Goal: Task Accomplishment & Management: Use online tool/utility

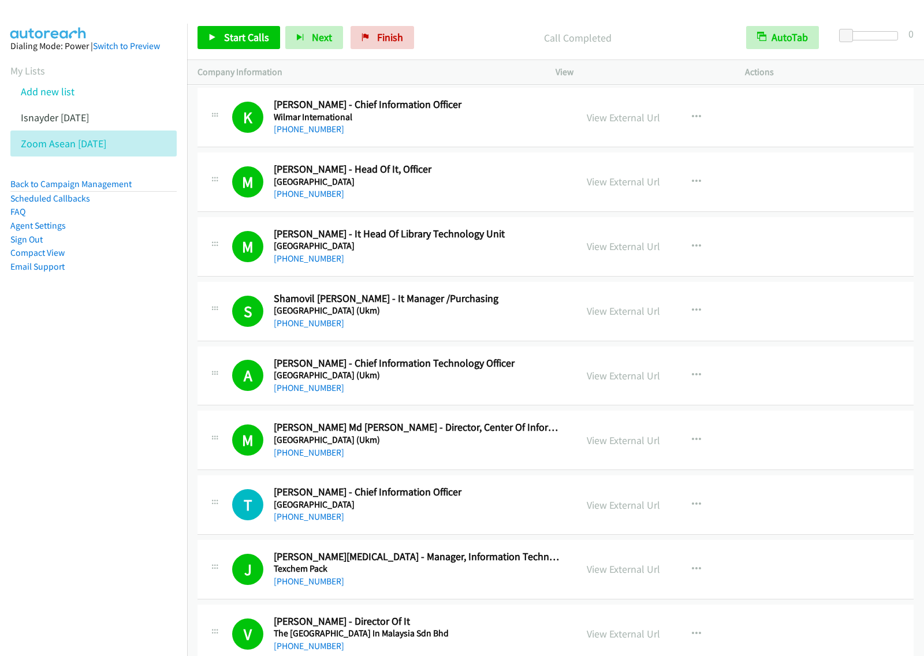
drag, startPoint x: 0, startPoint y: 0, endPoint x: 320, endPoint y: 44, distance: 322.5
click at [121, 359] on nav "Dialing Mode: Power | Switch to Preview My Lists Add new list Isnayder Aug18 Zo…" at bounding box center [94, 352] width 188 height 656
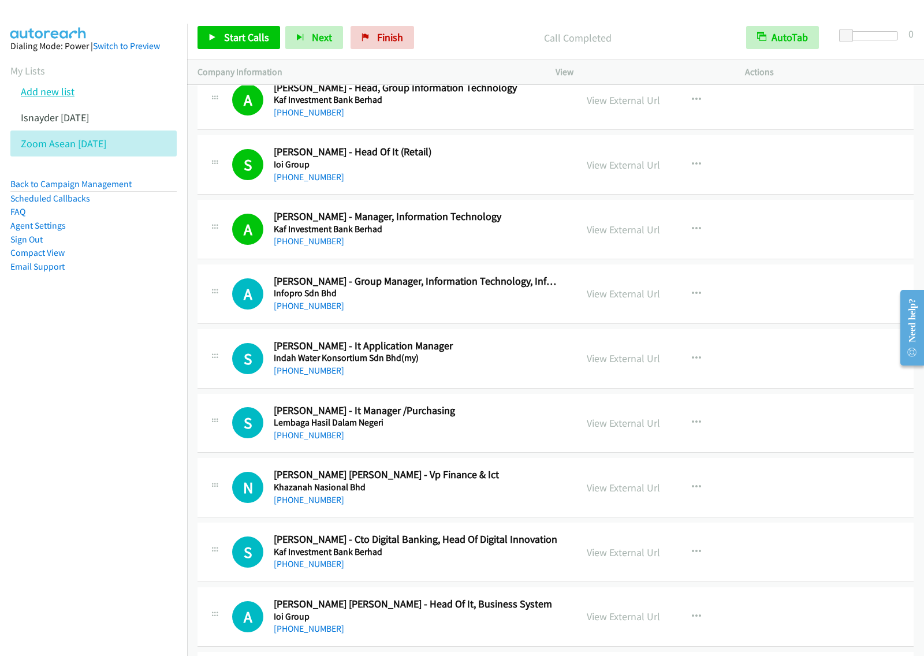
click at [44, 91] on link "Add new list" at bounding box center [48, 91] width 54 height 13
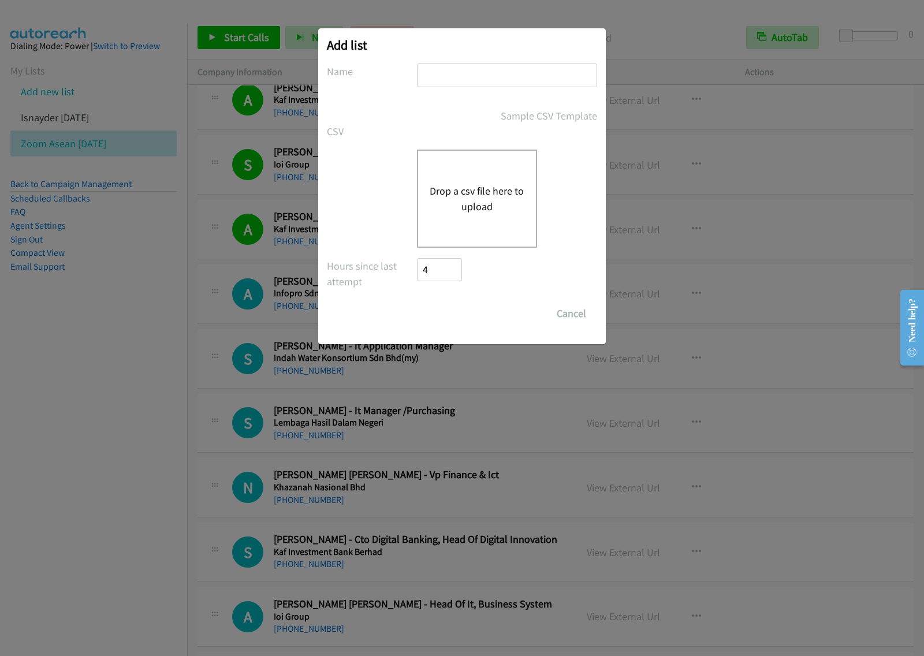
click at [487, 69] on input "text" at bounding box center [507, 76] width 180 height 24
type input "redhat OT aug18"
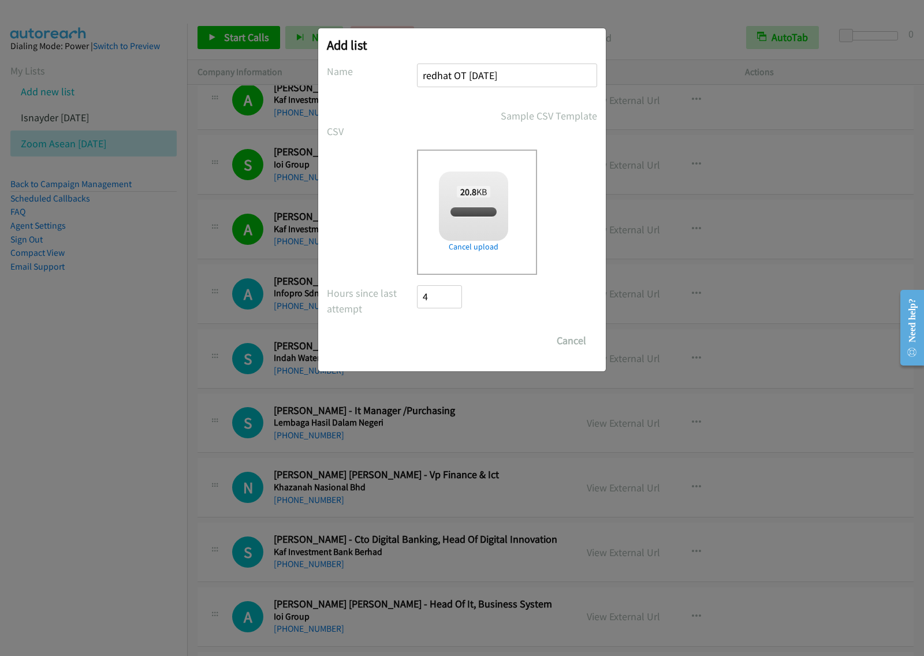
checkbox input "true"
click at [447, 340] on input "Save List" at bounding box center [447, 340] width 61 height 23
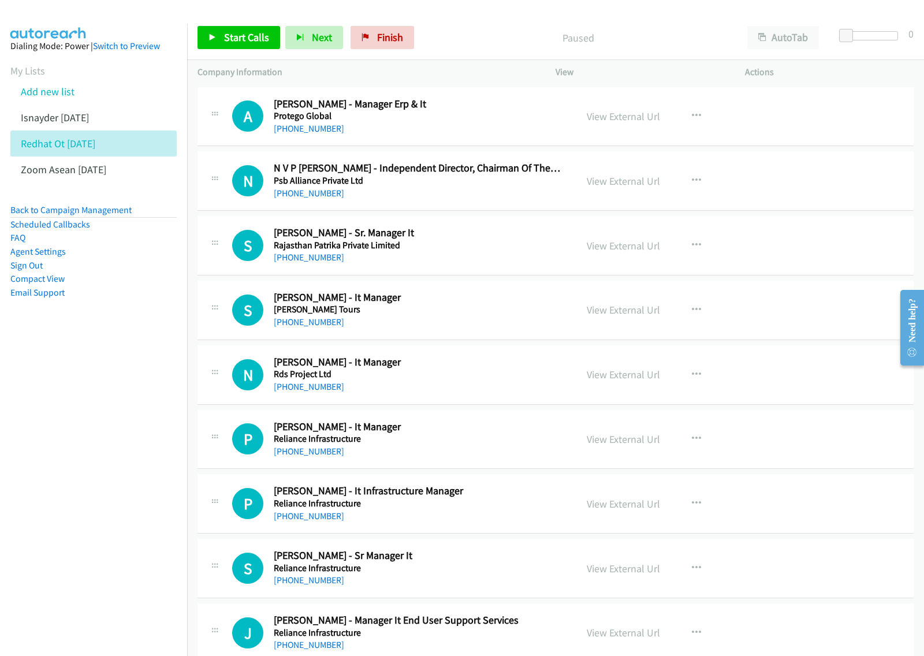
click at [107, 369] on nav "Dialing Mode: Power | Switch to Preview My Lists Add new list Isnayder Aug18 Re…" at bounding box center [94, 352] width 188 height 656
click at [787, 42] on button "AutoTab" at bounding box center [784, 37] width 72 height 23
click at [689, 238] on button "button" at bounding box center [696, 245] width 31 height 23
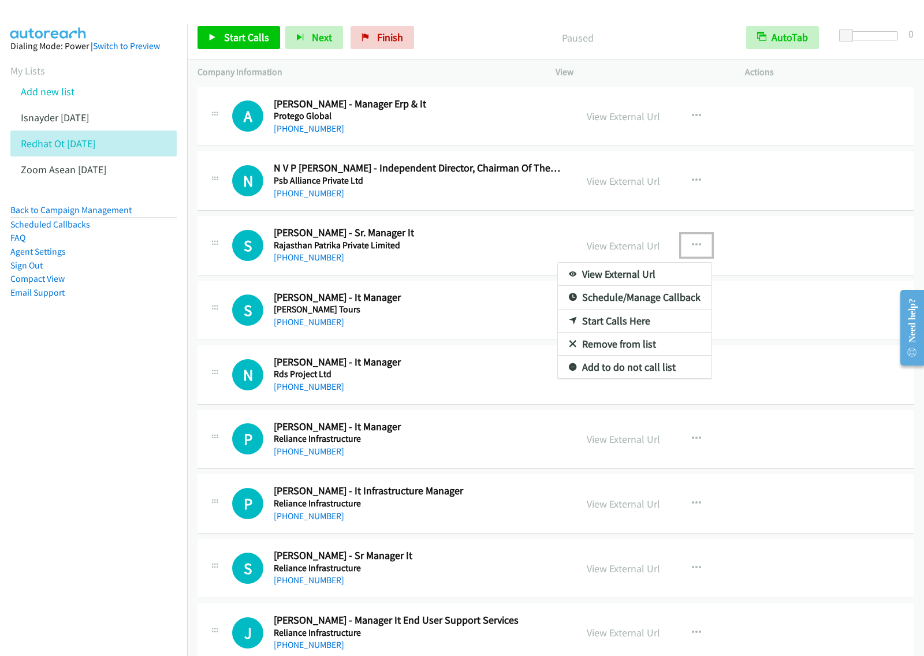
click at [651, 273] on link "View External Url" at bounding box center [635, 274] width 154 height 23
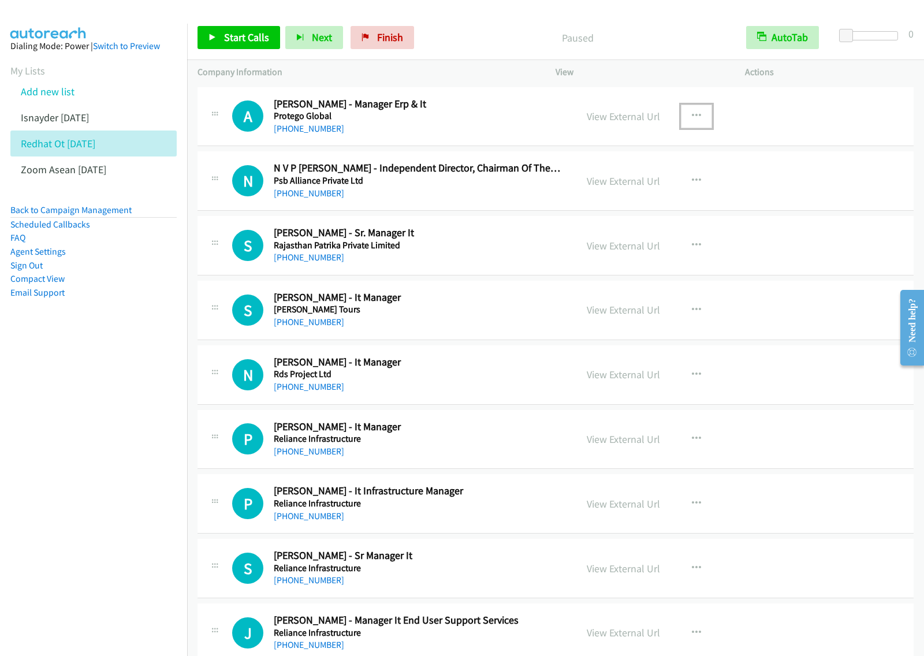
click at [685, 113] on button "button" at bounding box center [696, 116] width 31 height 23
click at [649, 144] on link "View External Url" at bounding box center [635, 145] width 154 height 23
click at [491, 261] on div "+91 99283 66289" at bounding box center [417, 258] width 287 height 14
click at [692, 244] on icon "button" at bounding box center [696, 245] width 9 height 9
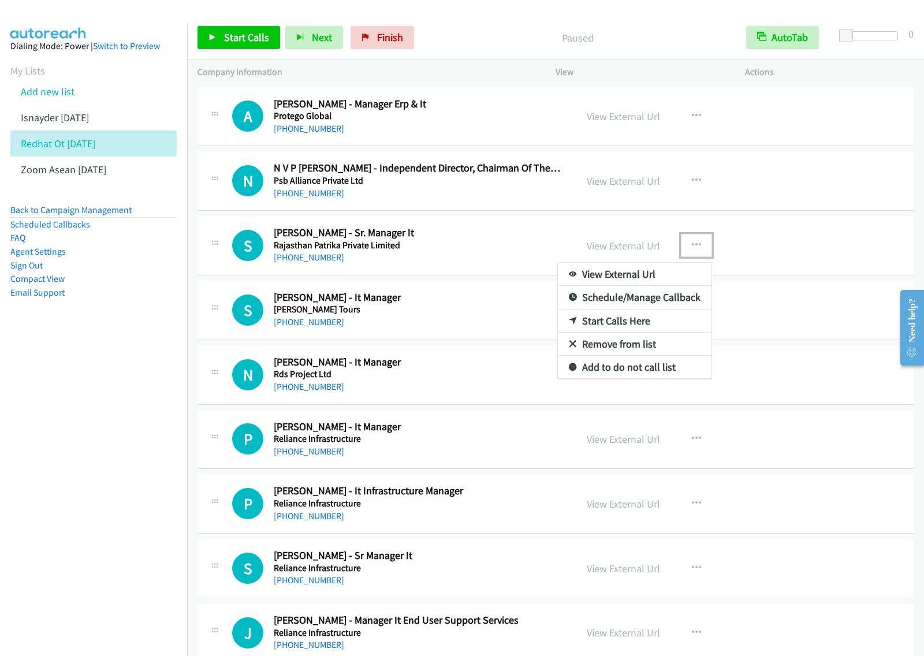
click at [636, 324] on link "Start Calls Here" at bounding box center [635, 321] width 154 height 23
click at [682, 244] on button "button" at bounding box center [696, 245] width 31 height 23
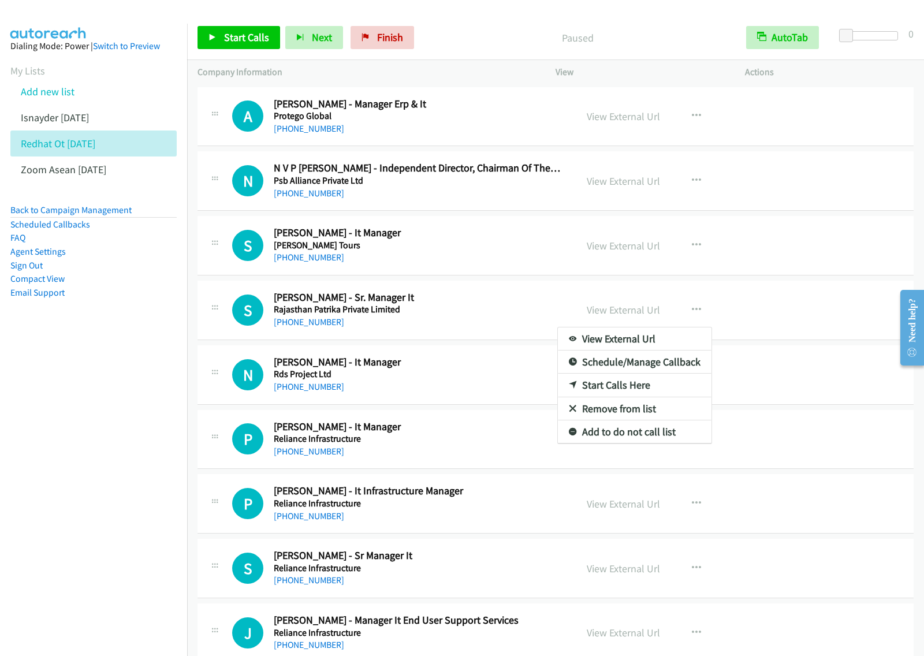
click at [693, 246] on div at bounding box center [462, 328] width 924 height 656
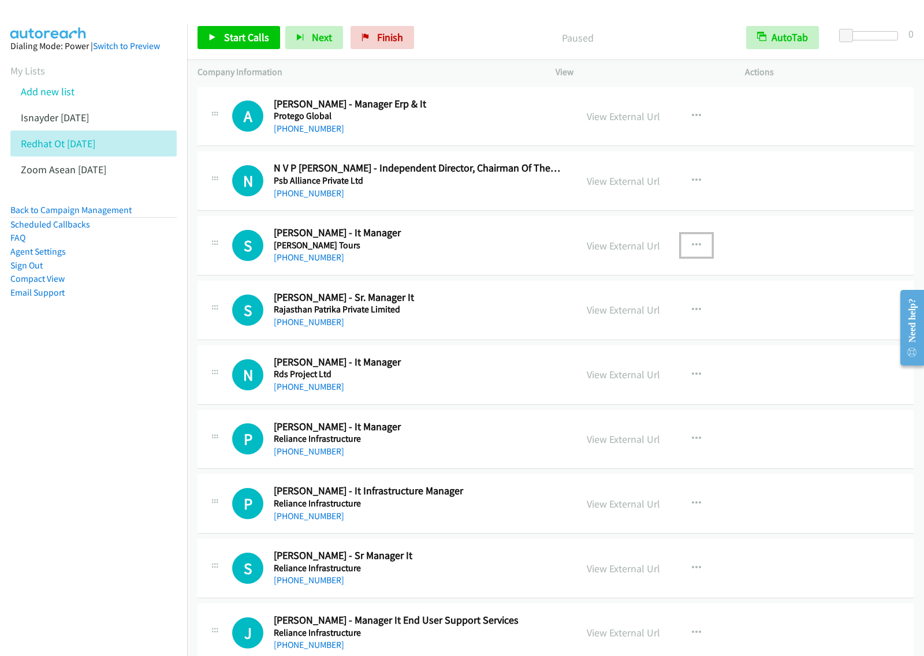
click at [693, 246] on icon "button" at bounding box center [696, 245] width 9 height 9
click at [637, 326] on link "Start Calls Here" at bounding box center [635, 321] width 154 height 23
click at [251, 44] on span "Start Calls" at bounding box center [246, 37] width 45 height 13
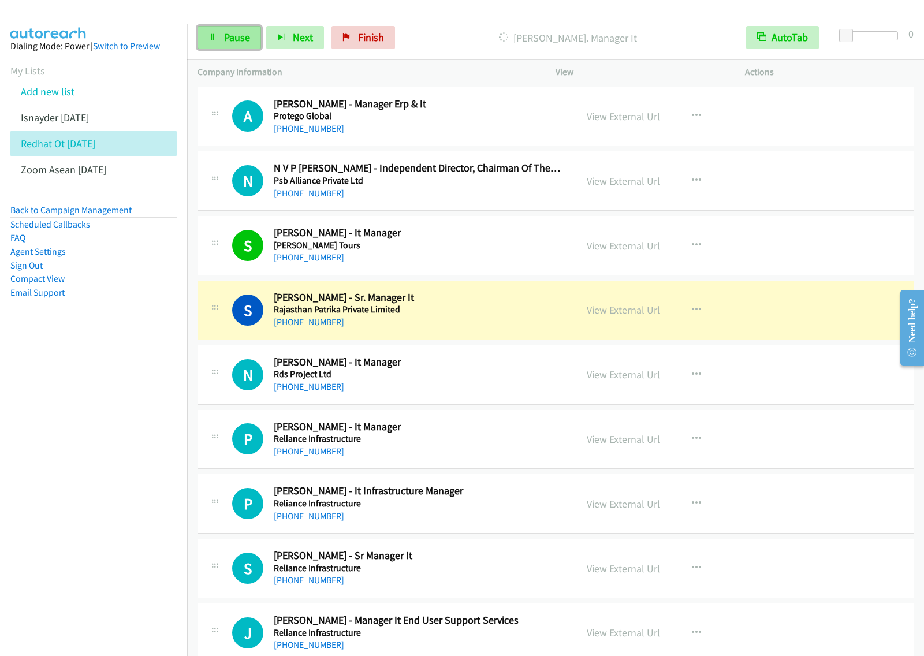
click at [231, 42] on span "Pause" at bounding box center [237, 37] width 26 height 13
click at [701, 247] on button "button" at bounding box center [696, 245] width 31 height 23
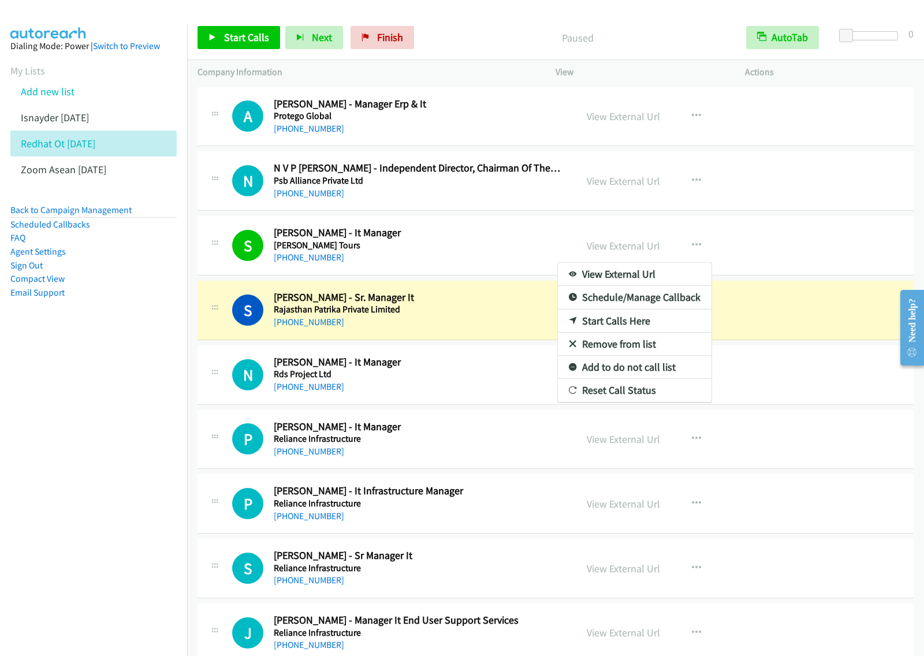
click at [641, 274] on link "View External Url" at bounding box center [635, 274] width 154 height 23
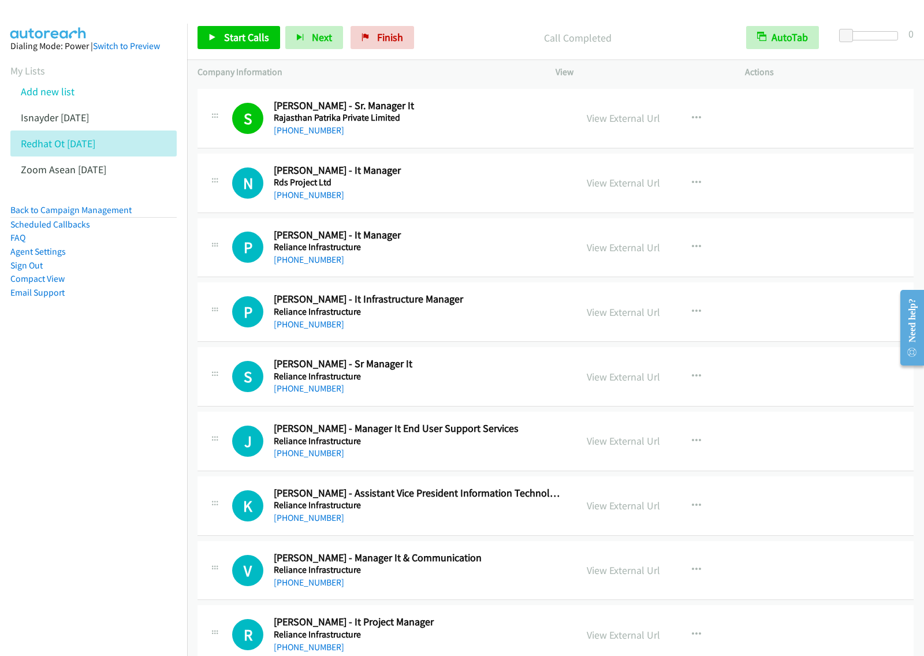
scroll to position [217, 0]
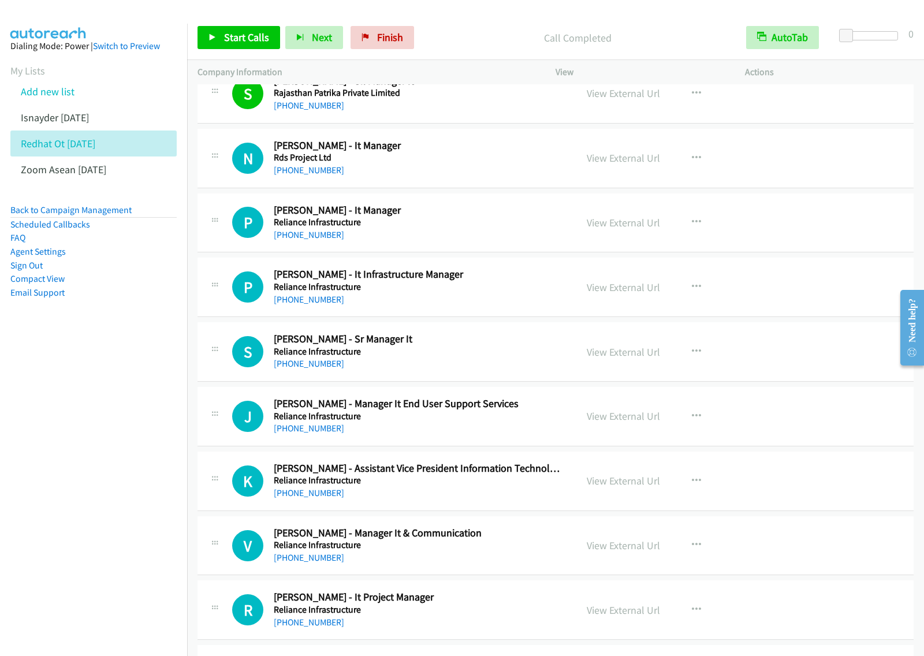
click at [487, 161] on h5 "Rds Project Ltd" at bounding box center [417, 158] width 287 height 12
click at [692, 156] on icon "button" at bounding box center [696, 158] width 9 height 9
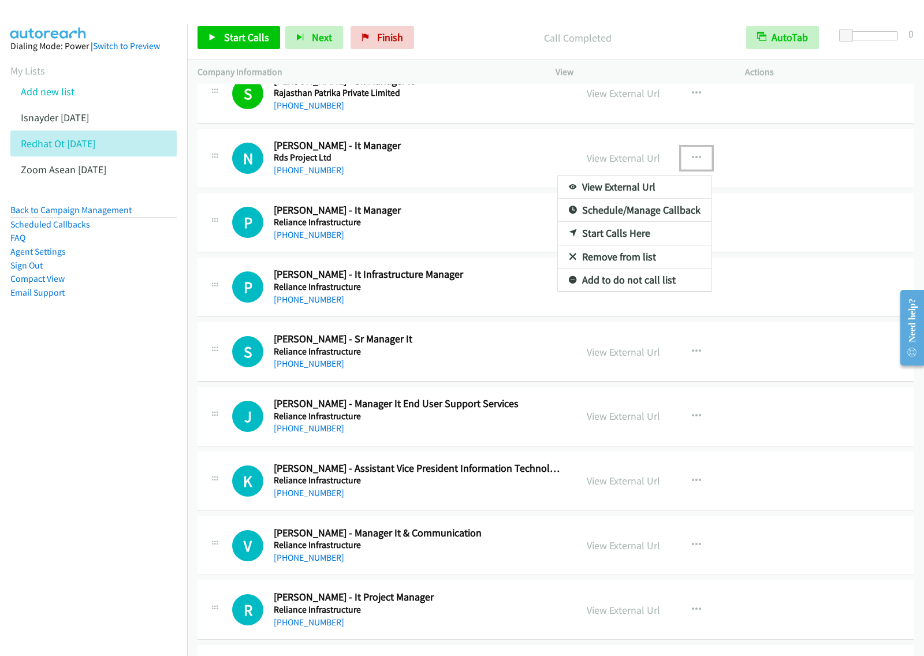
click at [617, 233] on link "Start Calls Here" at bounding box center [635, 233] width 154 height 23
click at [692, 159] on icon "button" at bounding box center [696, 158] width 9 height 9
click at [641, 234] on link "Start Calls Here" at bounding box center [635, 233] width 154 height 23
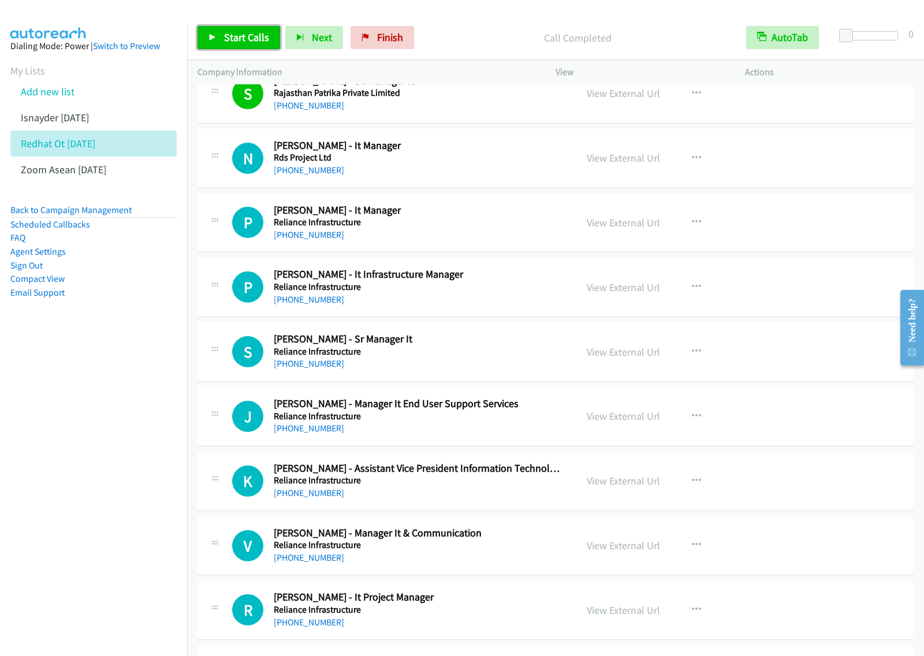
click at [237, 42] on span "Start Calls" at bounding box center [246, 37] width 45 height 13
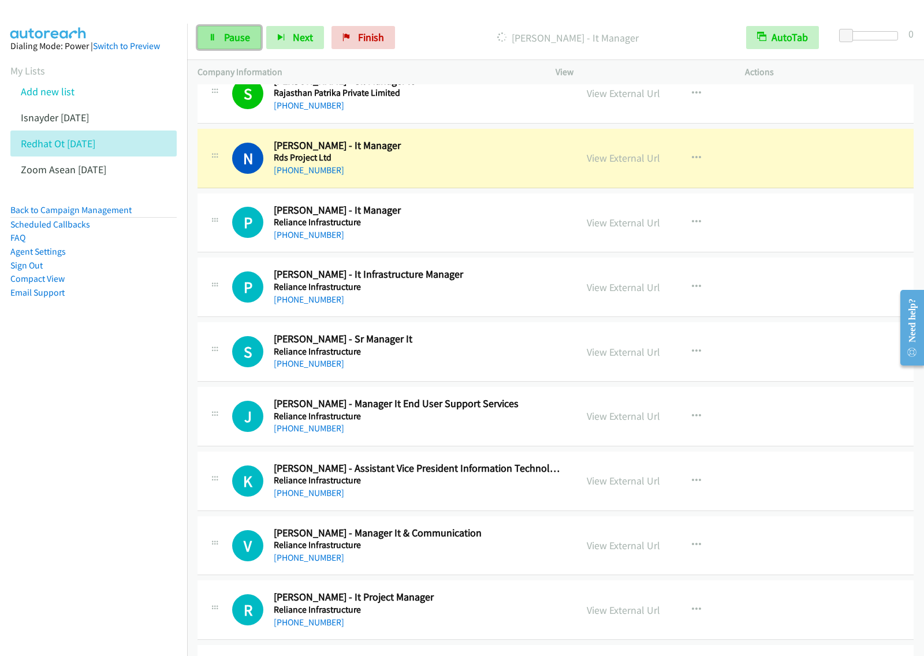
click at [224, 39] on span "Pause" at bounding box center [237, 37] width 26 height 13
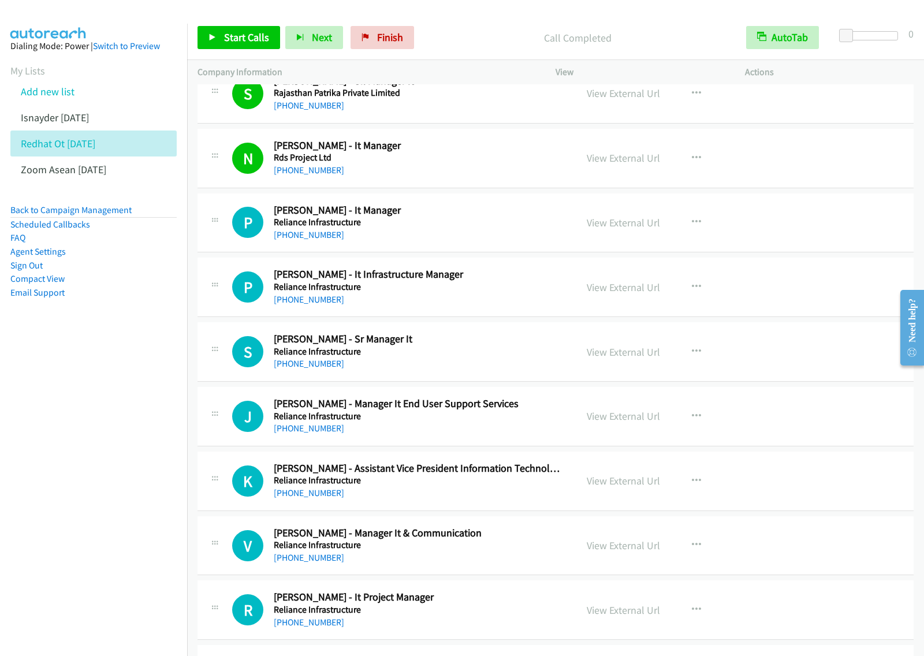
drag, startPoint x: 44, startPoint y: 398, endPoint x: 224, endPoint y: 273, distance: 219.3
click at [44, 398] on nav "Dialing Mode: Power | Switch to Preview My Lists Add new list Isnayder Aug18 Re…" at bounding box center [94, 352] width 188 height 656
click at [693, 158] on icon "button" at bounding box center [696, 158] width 9 height 9
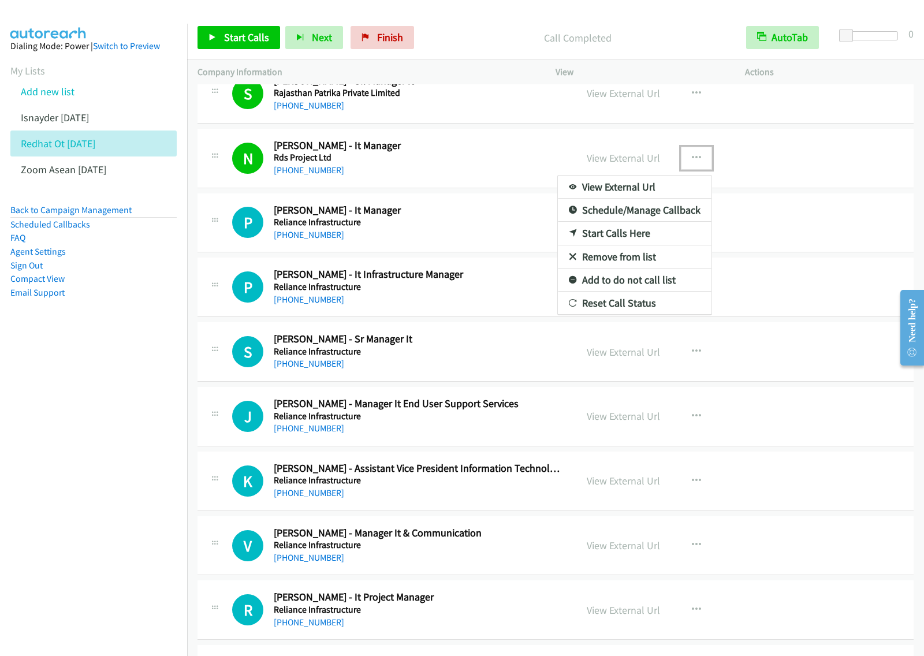
click at [640, 188] on link "View External Url" at bounding box center [635, 187] width 154 height 23
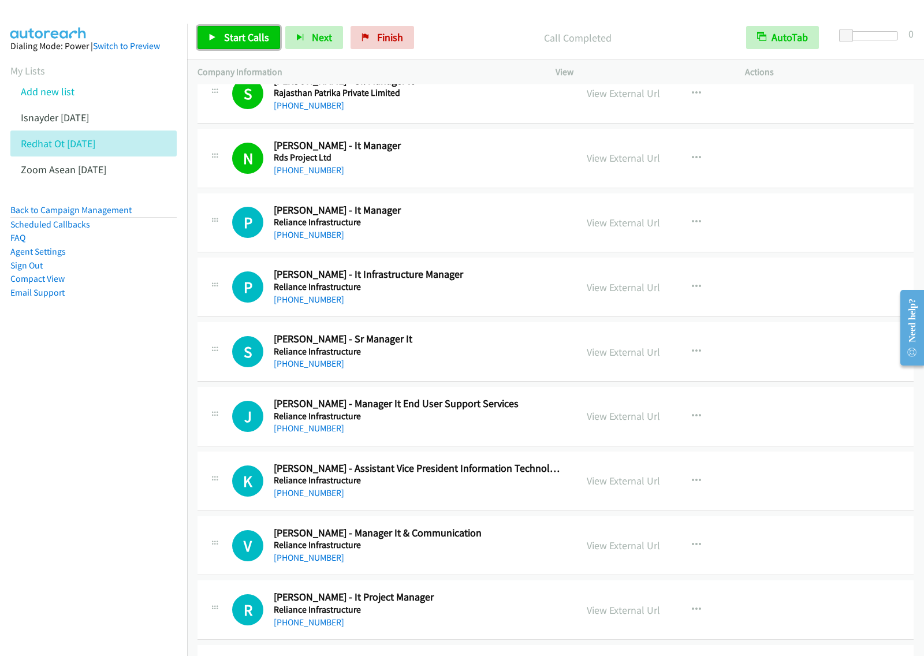
click at [258, 43] on span "Start Calls" at bounding box center [246, 37] width 45 height 13
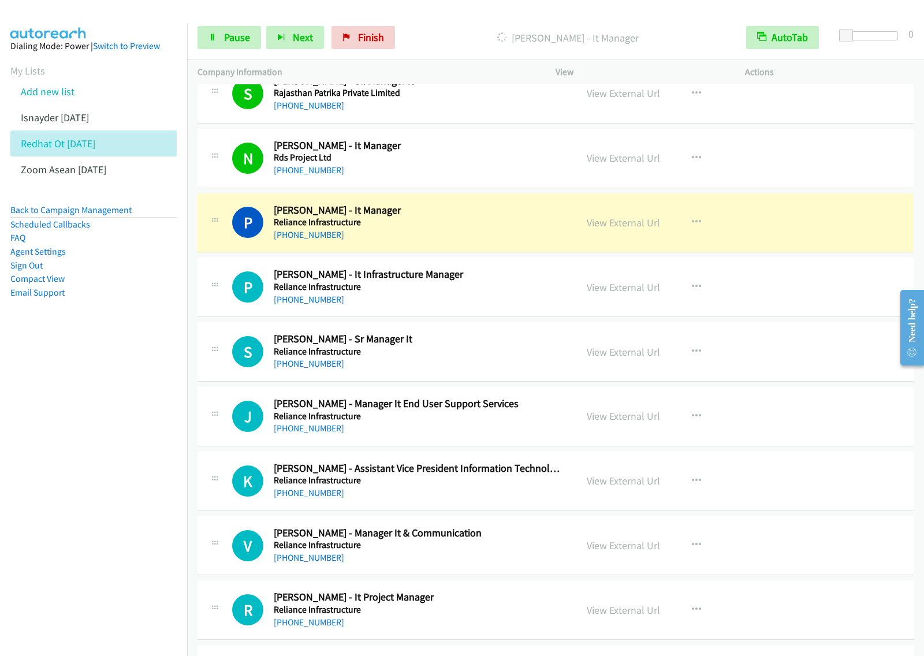
drag, startPoint x: 111, startPoint y: 424, endPoint x: 243, endPoint y: 341, distance: 155.7
click at [113, 424] on nav "Dialing Mode: Power | Switch to Preview My Lists Add new list Isnayder Aug18 Re…" at bounding box center [94, 352] width 188 height 656
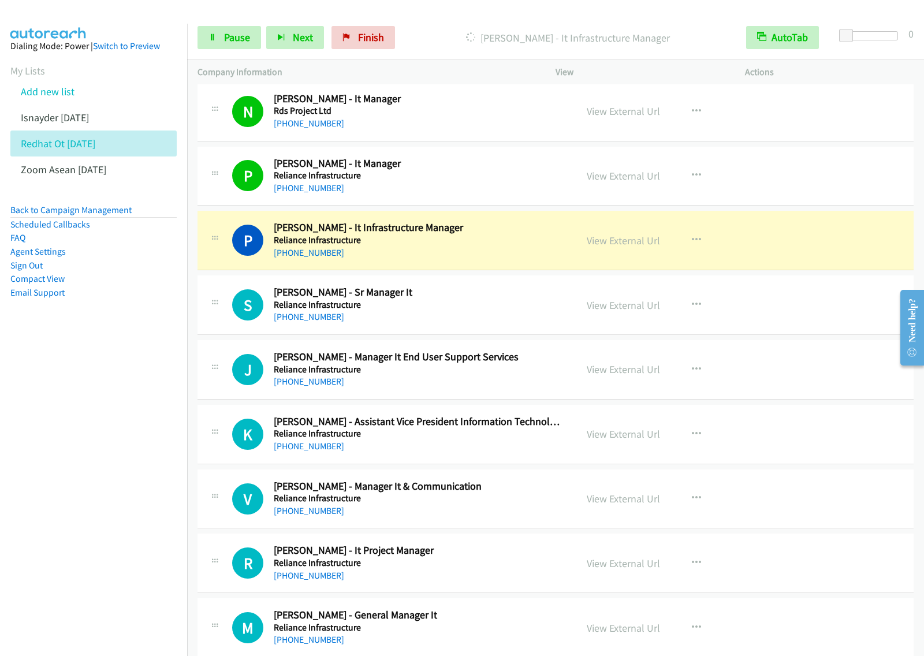
scroll to position [289, 0]
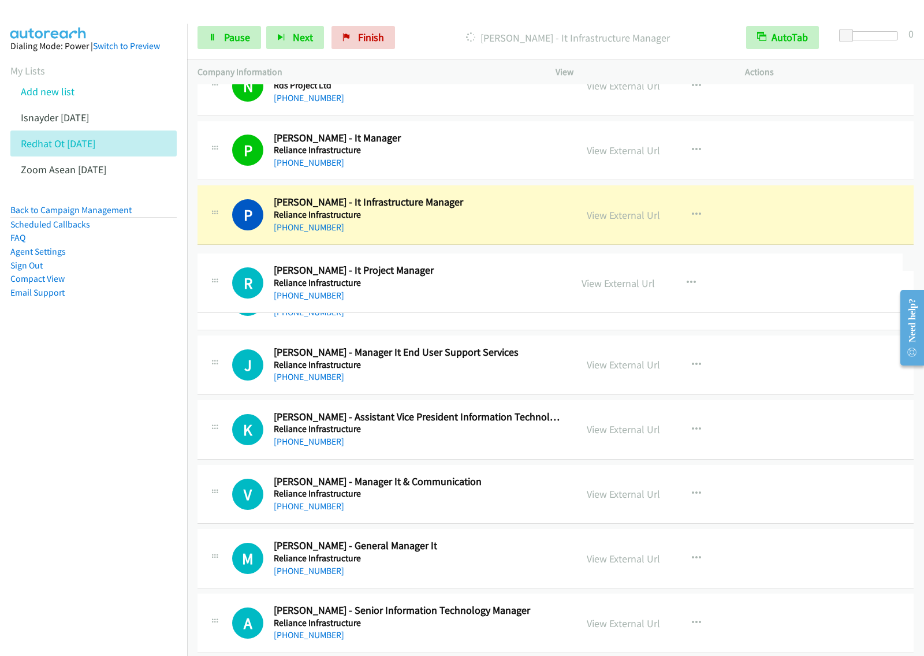
drag, startPoint x: 435, startPoint y: 526, endPoint x: 477, endPoint y: 266, distance: 264.0
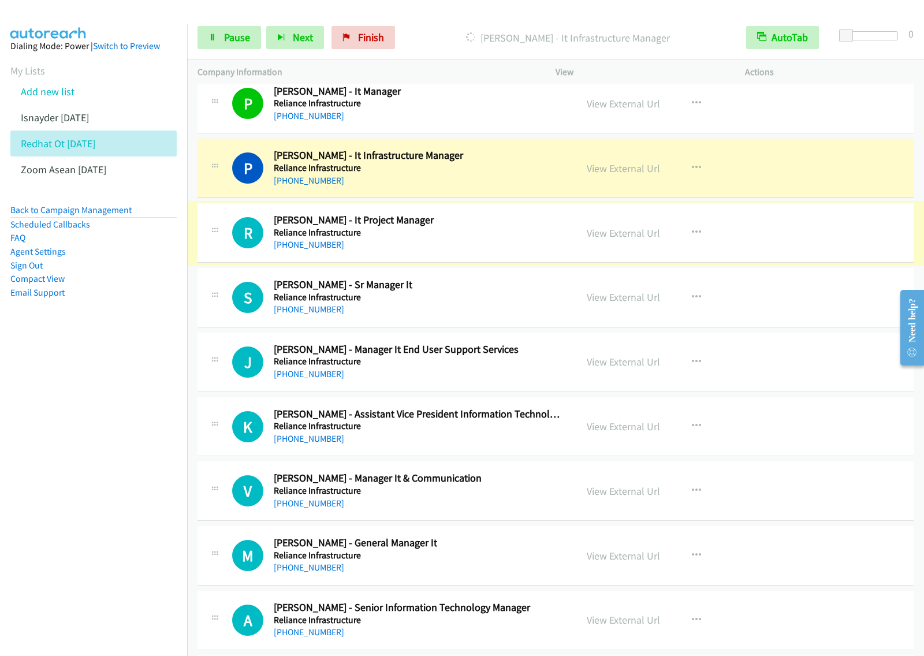
scroll to position [361, 0]
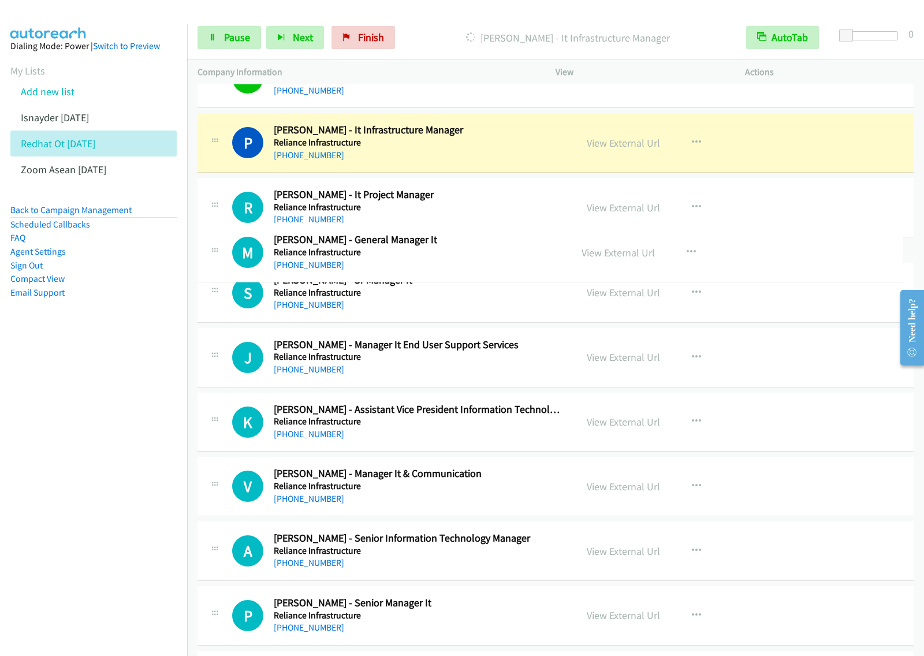
drag, startPoint x: 526, startPoint y: 534, endPoint x: 534, endPoint y: 255, distance: 279.2
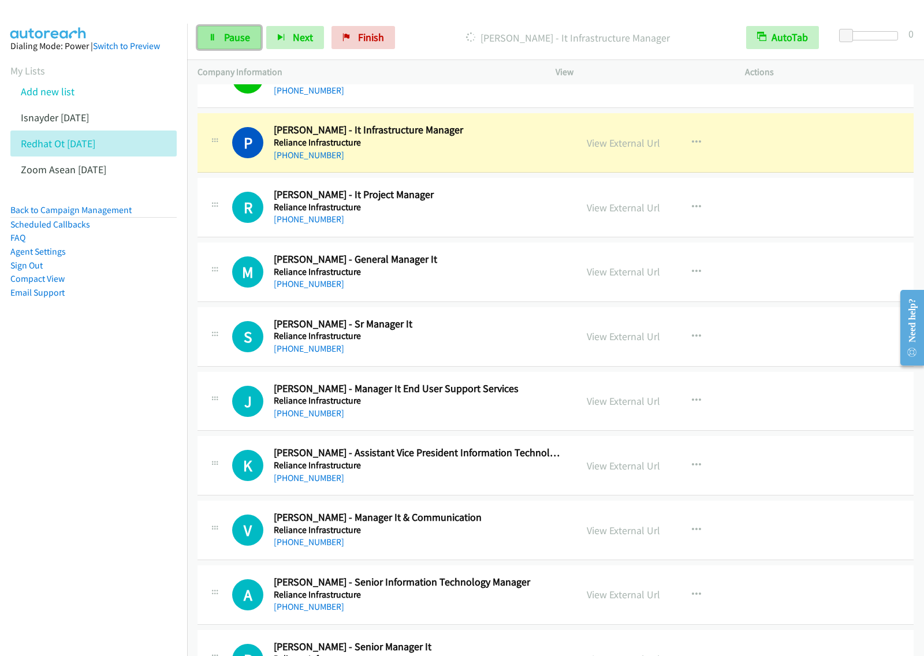
click at [237, 41] on span "Pause" at bounding box center [237, 37] width 26 height 13
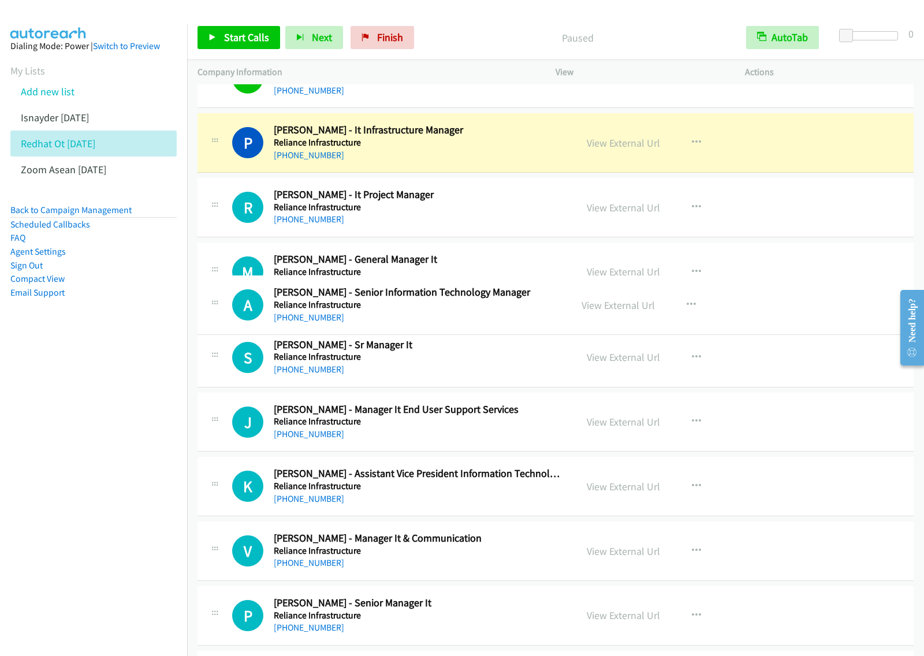
drag, startPoint x: 463, startPoint y: 590, endPoint x: 492, endPoint y: 299, distance: 292.6
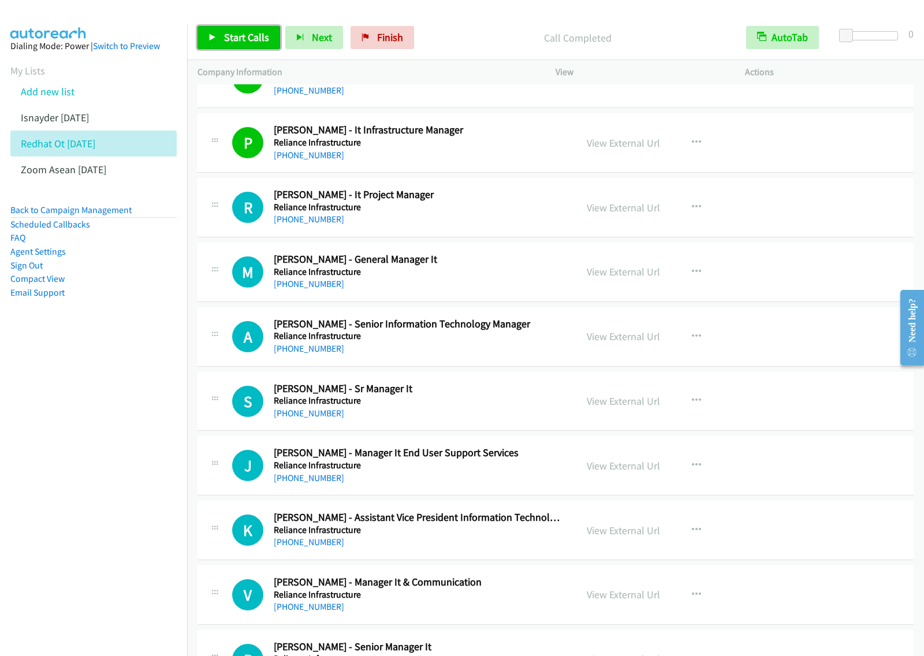
click at [248, 43] on span "Start Calls" at bounding box center [246, 37] width 45 height 13
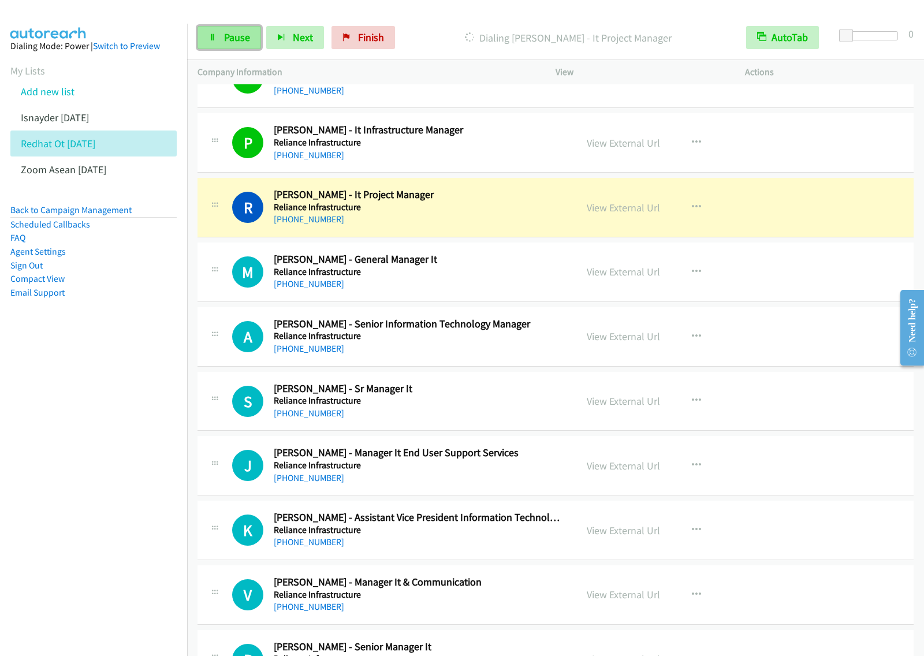
click at [236, 38] on span "Pause" at bounding box center [237, 37] width 26 height 13
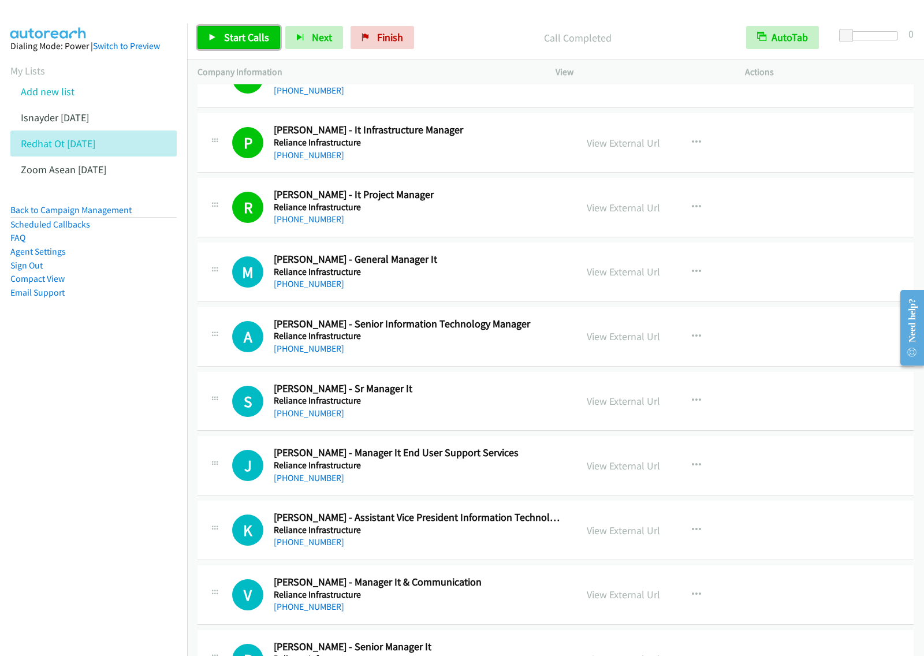
click at [261, 35] on span "Start Calls" at bounding box center [246, 37] width 45 height 13
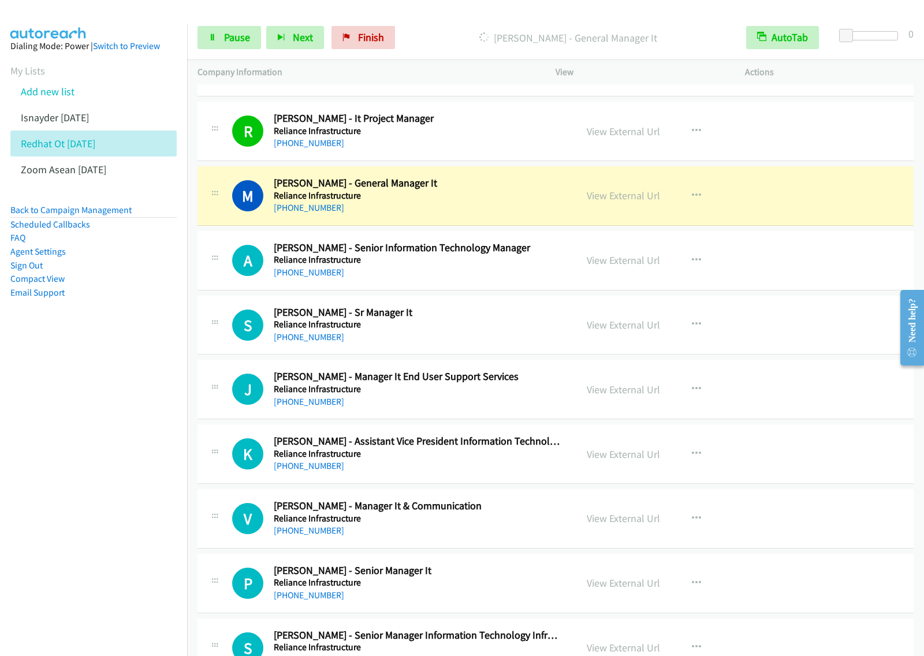
scroll to position [506, 0]
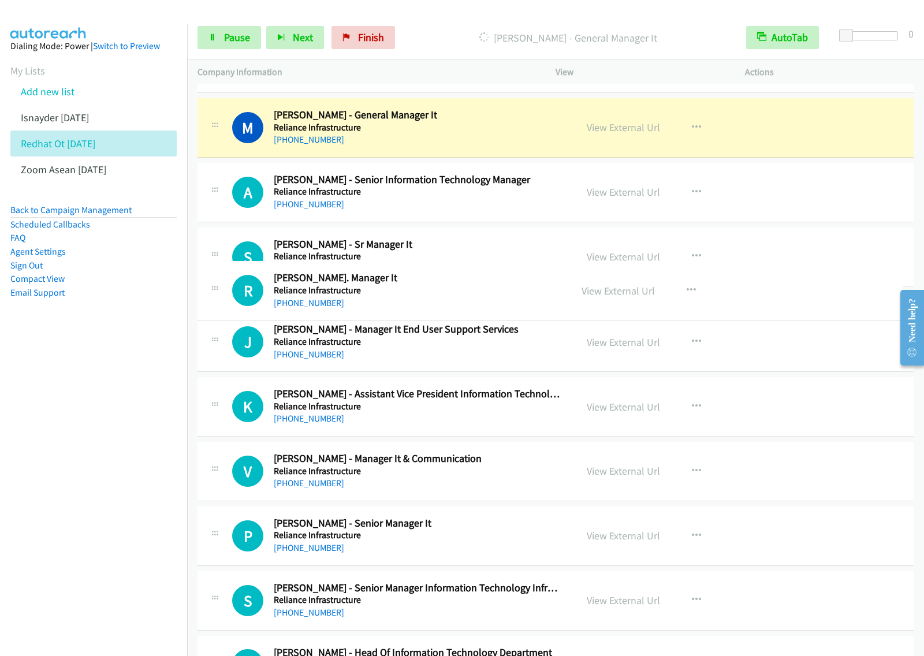
drag, startPoint x: 422, startPoint y: 630, endPoint x: 490, endPoint y: 275, distance: 361.8
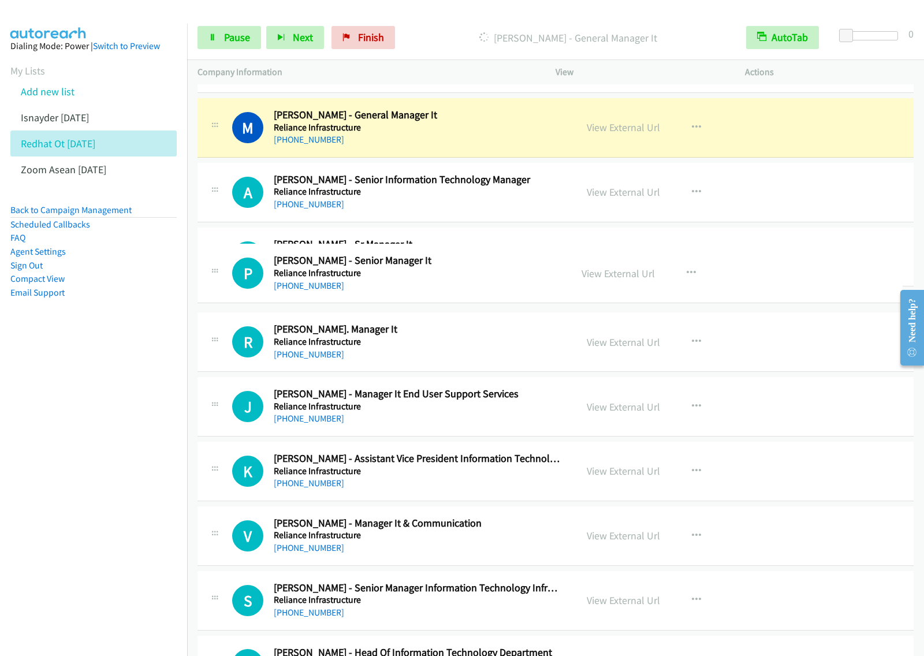
drag, startPoint x: 481, startPoint y: 575, endPoint x: 515, endPoint y: 264, distance: 313.3
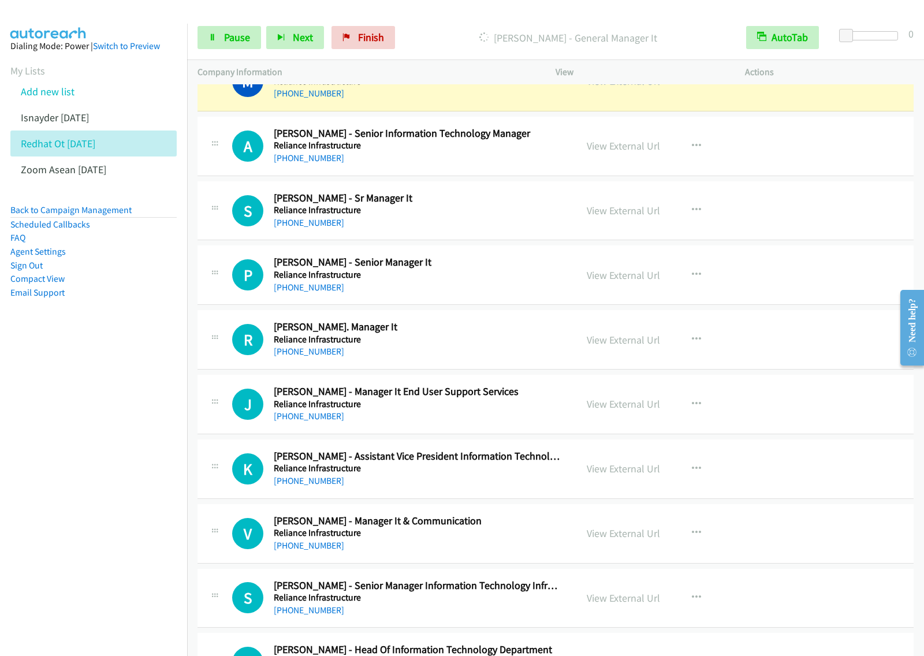
scroll to position [578, 0]
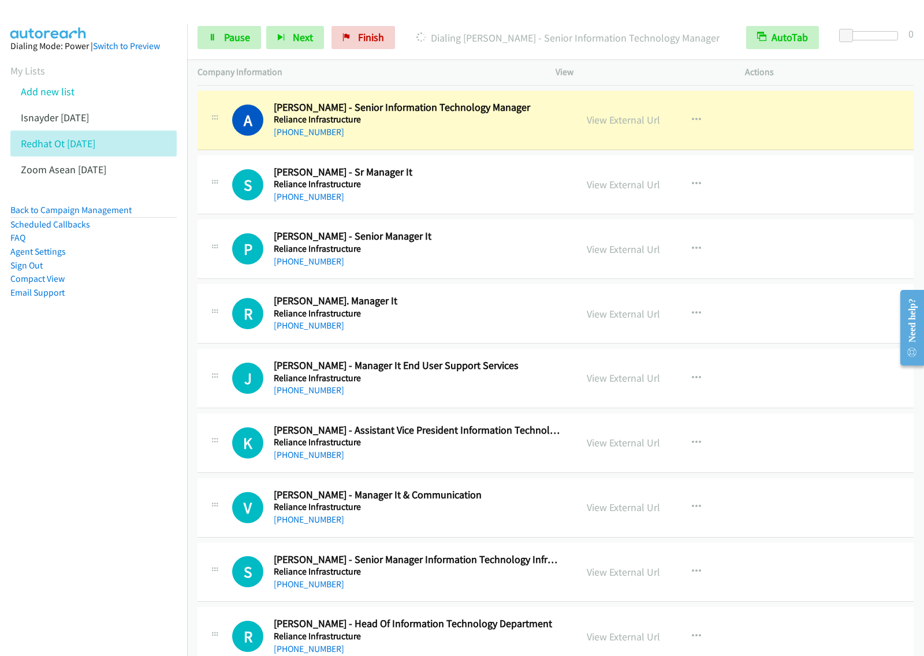
click at [136, 425] on nav "Dialing Mode: Power | Switch to Preview My Lists Add new list Isnayder Aug18 Re…" at bounding box center [94, 352] width 188 height 656
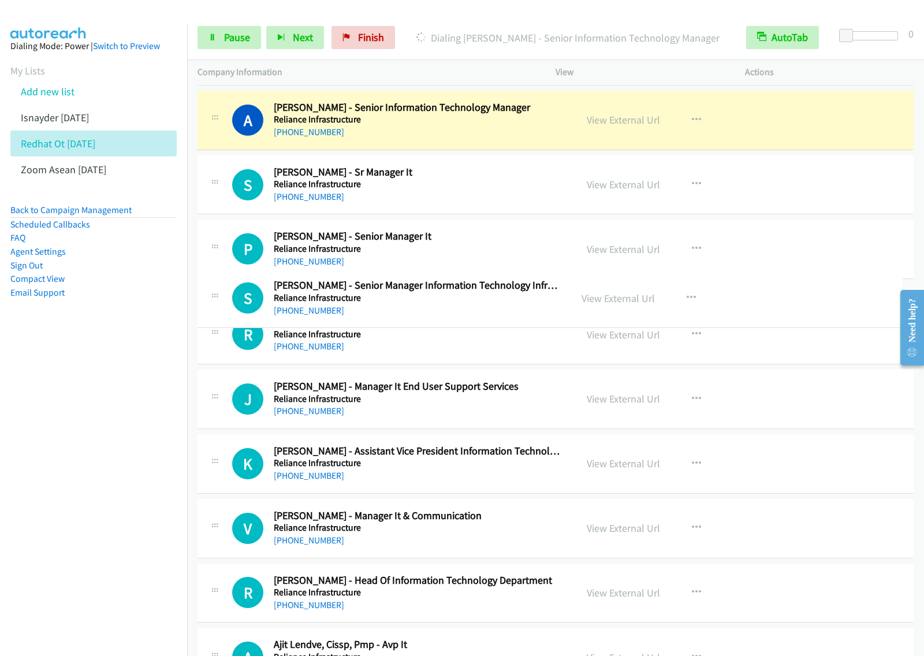
drag, startPoint x: 432, startPoint y: 570, endPoint x: 481, endPoint y: 295, distance: 280.0
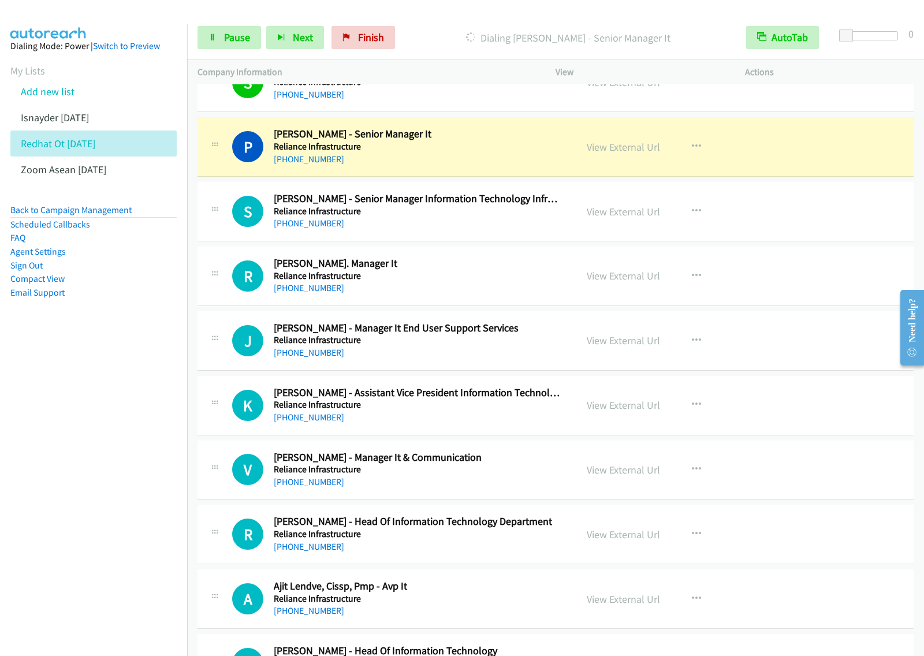
scroll to position [722, 0]
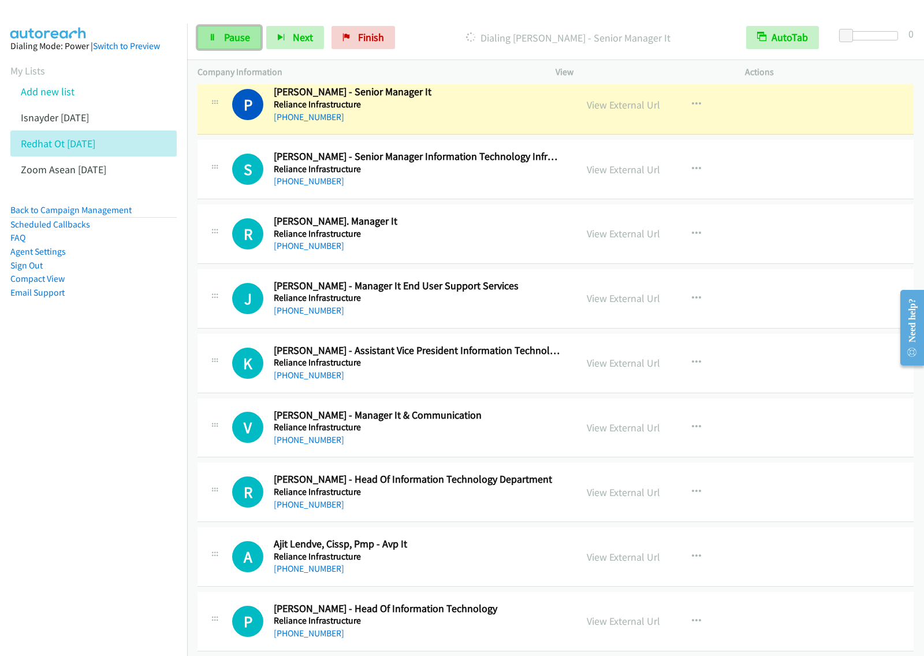
click at [233, 42] on span "Pause" at bounding box center [237, 37] width 26 height 13
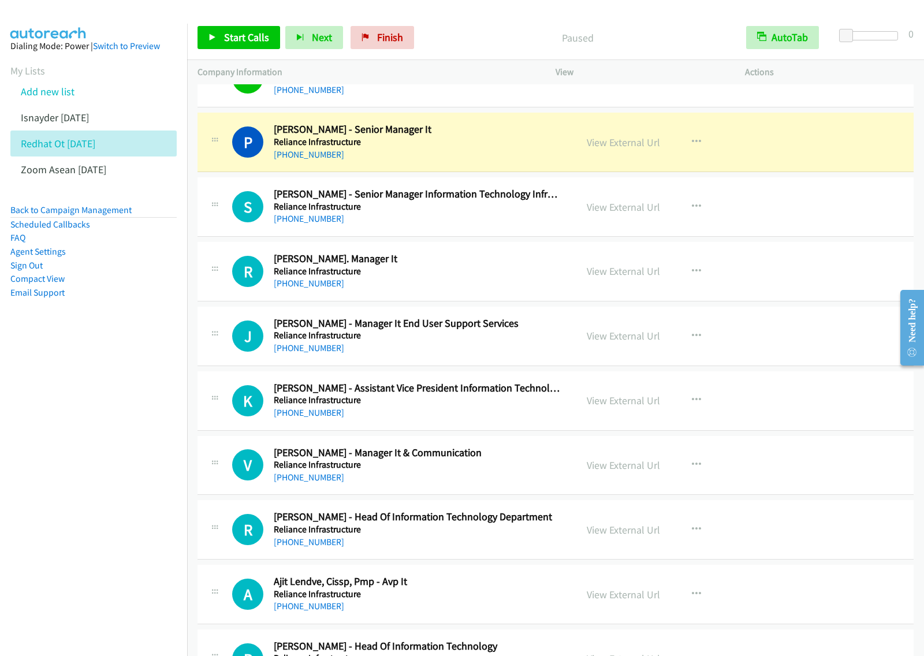
scroll to position [650, 0]
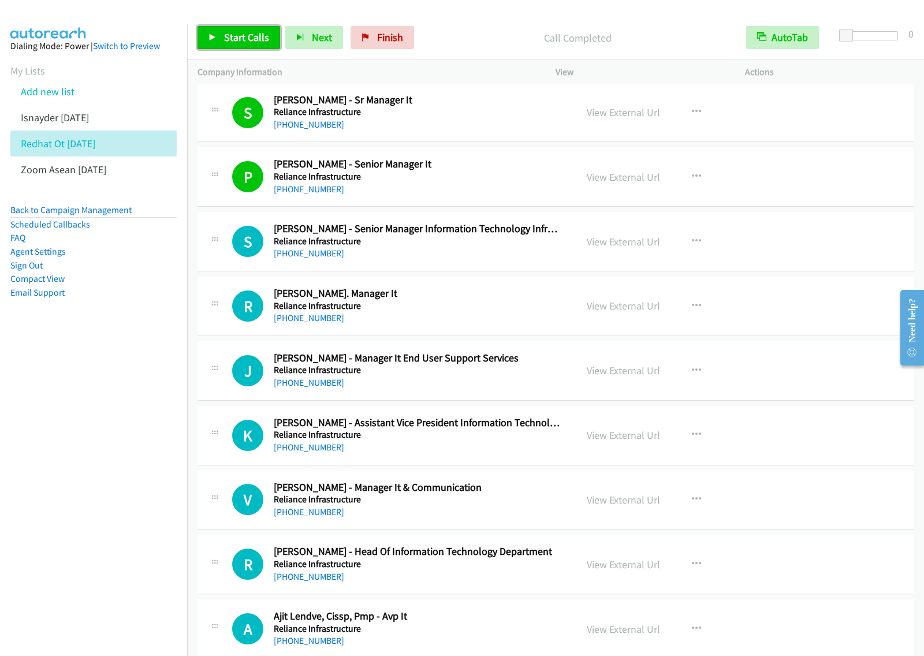
click at [250, 36] on span "Start Calls" at bounding box center [246, 37] width 45 height 13
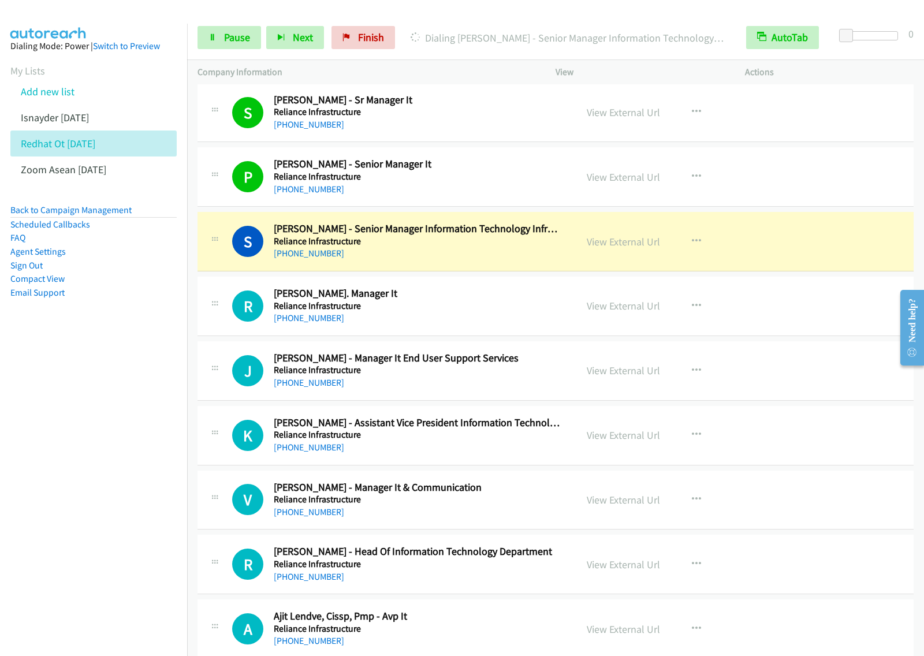
click at [81, 422] on nav "Dialing Mode: Power | Switch to Preview My Lists Add new list Isnayder Aug18 Re…" at bounding box center [94, 352] width 188 height 656
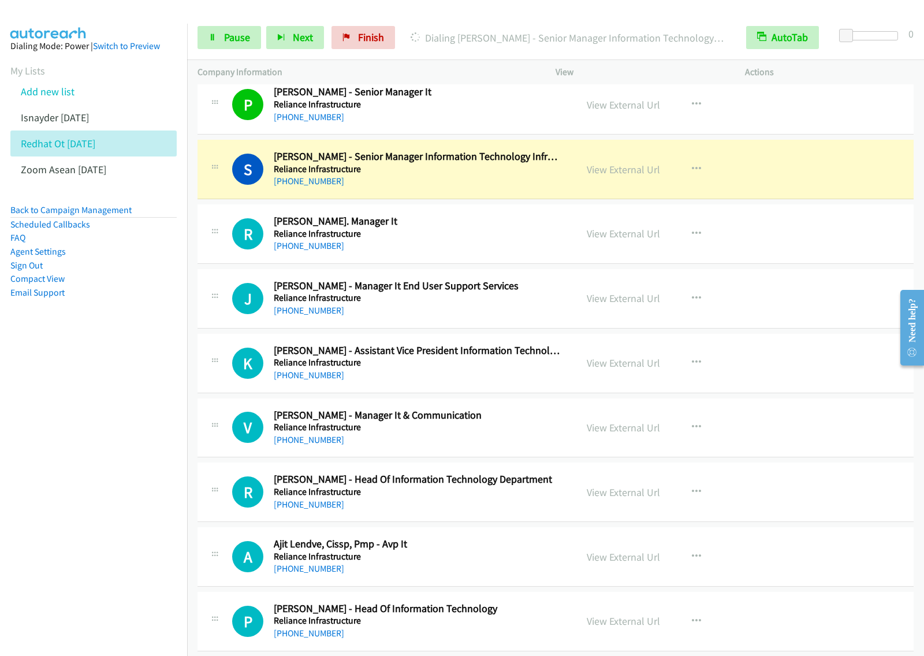
click at [448, 506] on div "+91 98244 73220" at bounding box center [417, 505] width 287 height 14
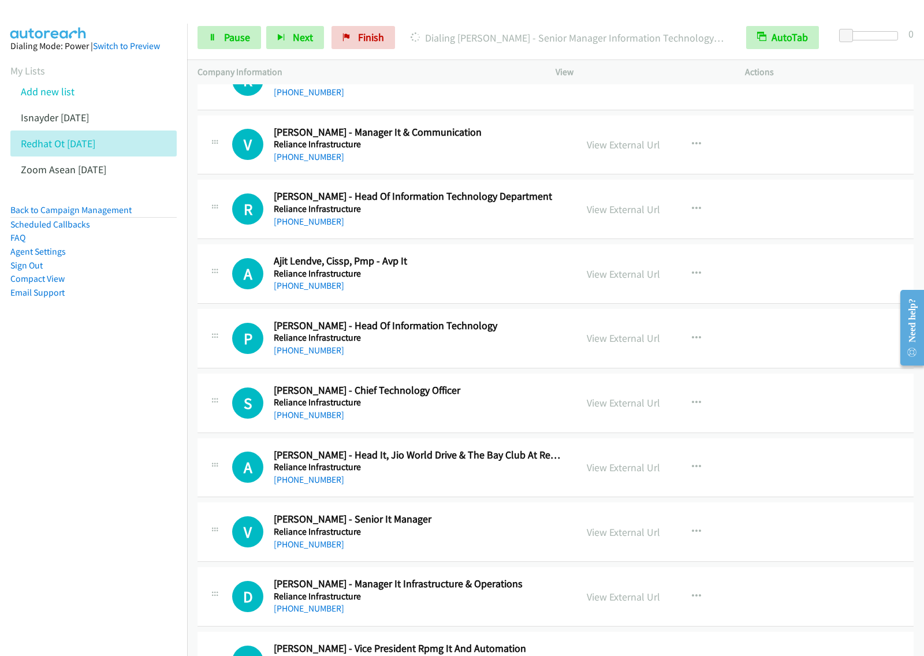
scroll to position [1011, 0]
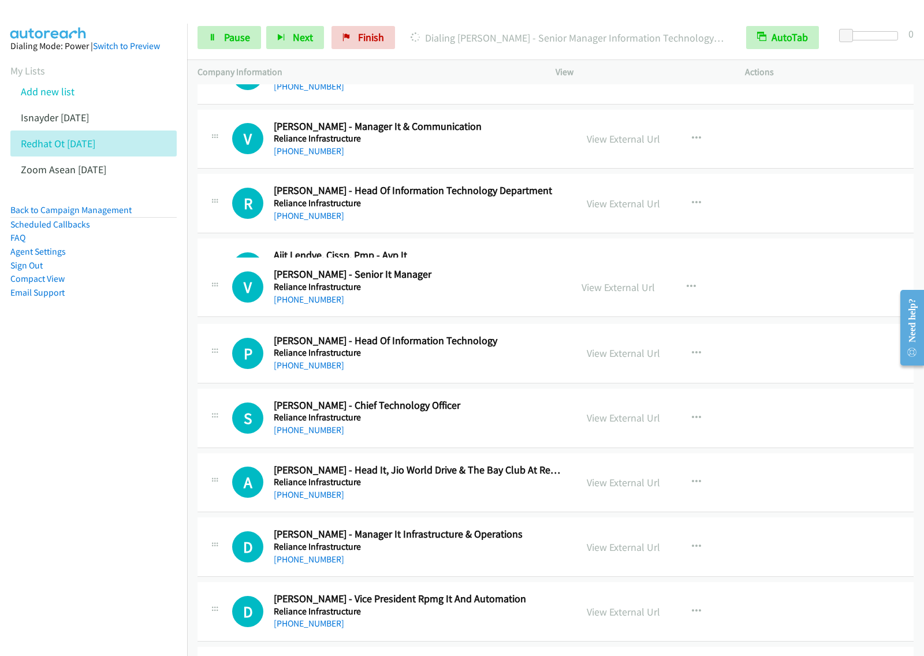
drag, startPoint x: 462, startPoint y: 528, endPoint x: 516, endPoint y: 211, distance: 320.6
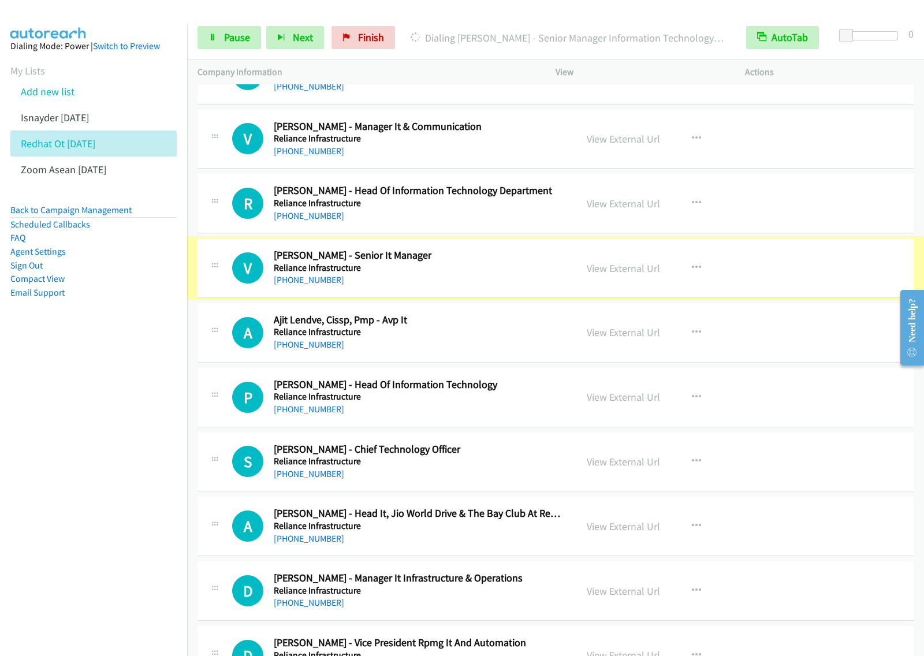
scroll to position [867, 0]
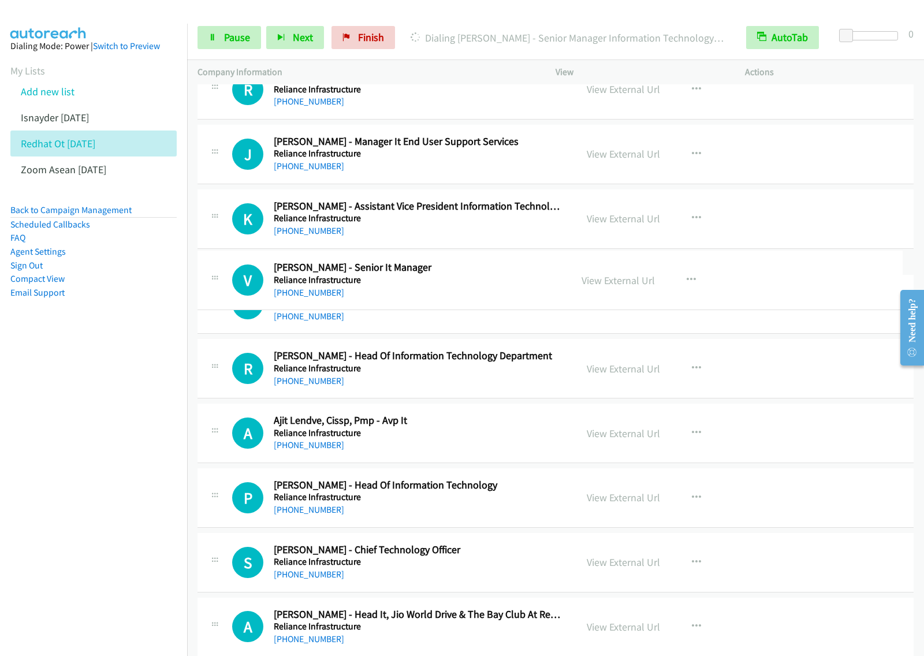
drag, startPoint x: 455, startPoint y: 400, endPoint x: 483, endPoint y: 246, distance: 156.3
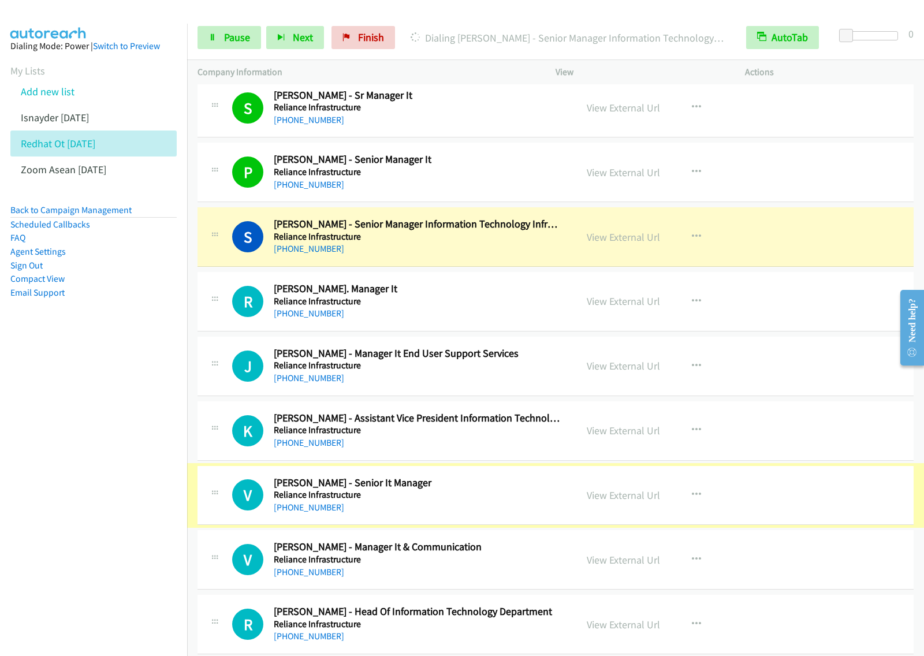
scroll to position [650, 0]
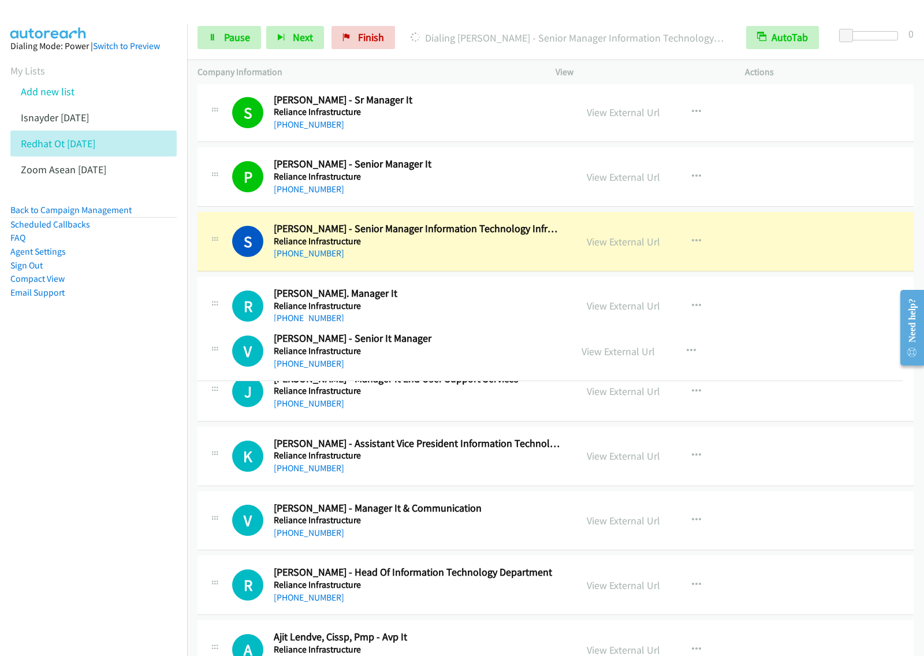
drag, startPoint x: 432, startPoint y: 499, endPoint x: 449, endPoint y: 348, distance: 151.2
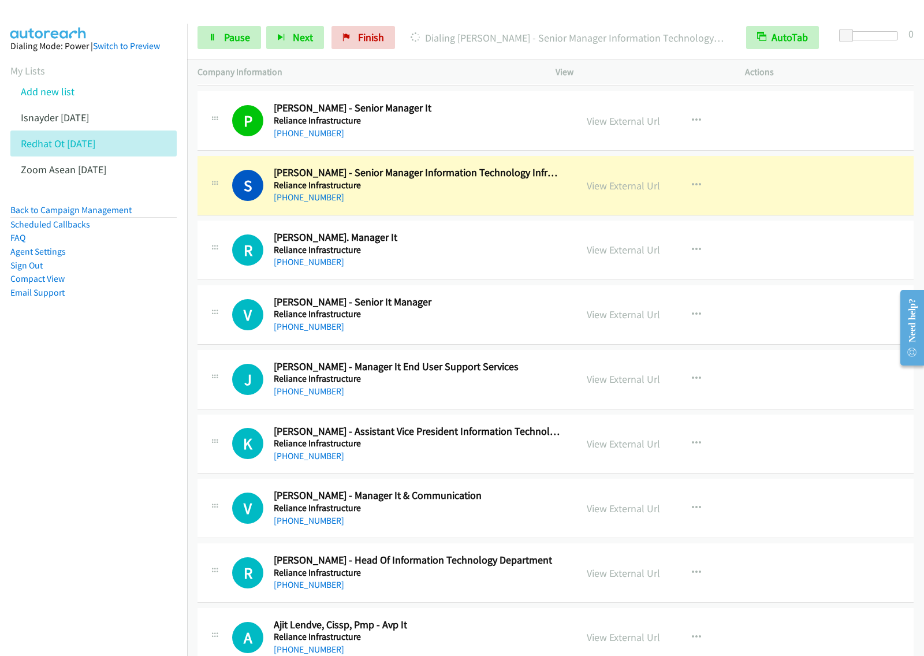
scroll to position [722, 0]
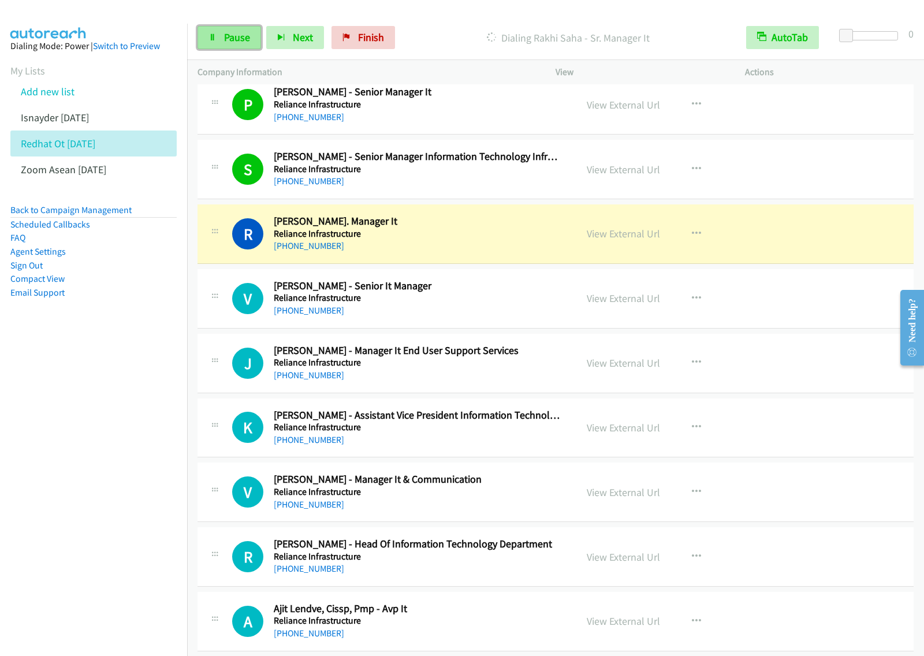
click at [240, 42] on span "Pause" at bounding box center [237, 37] width 26 height 13
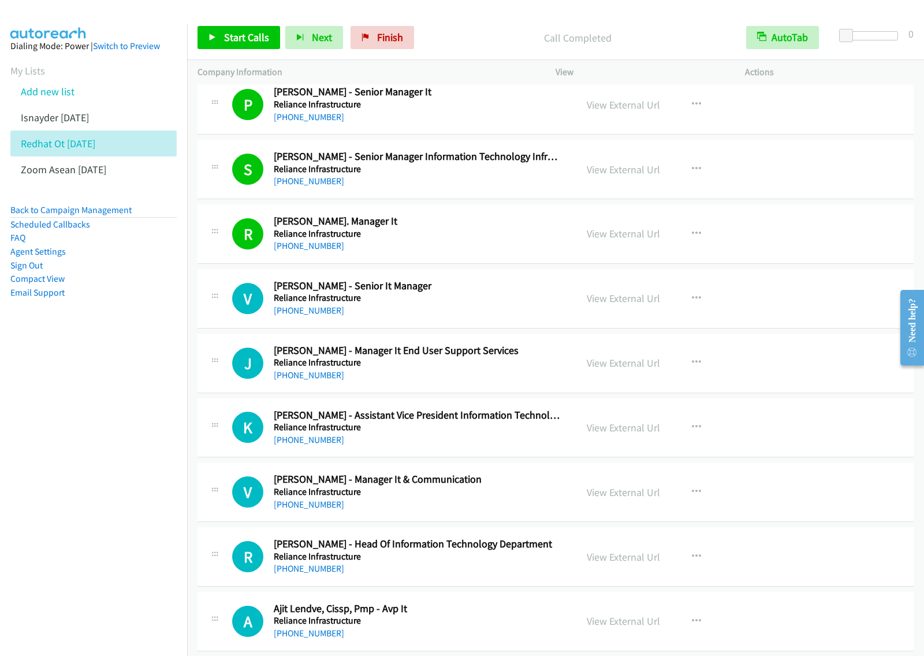
click at [113, 481] on nav "Dialing Mode: Power | Switch to Preview My Lists Add new list Isnayder Aug18 Re…" at bounding box center [94, 352] width 188 height 656
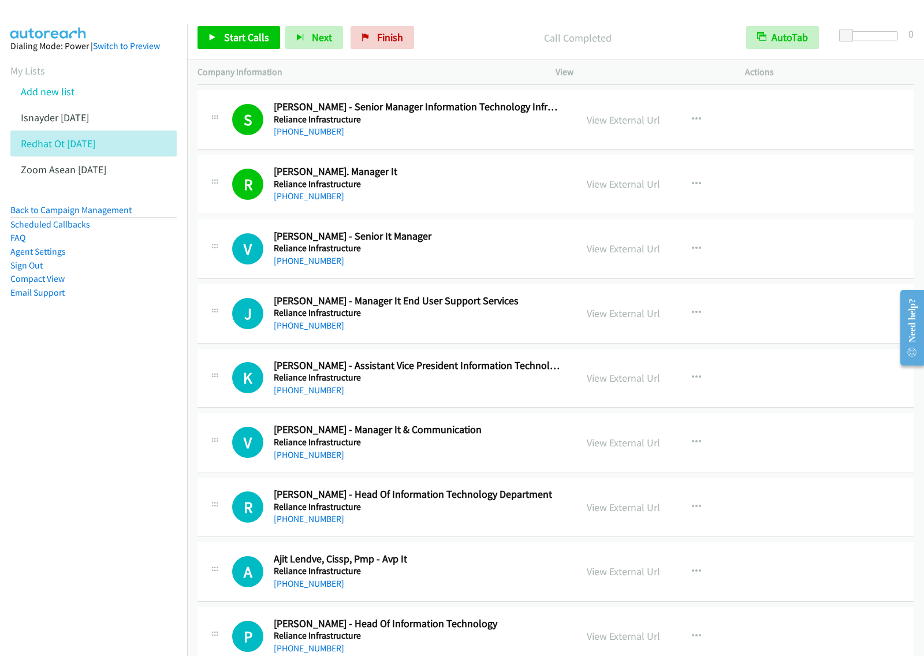
scroll to position [794, 0]
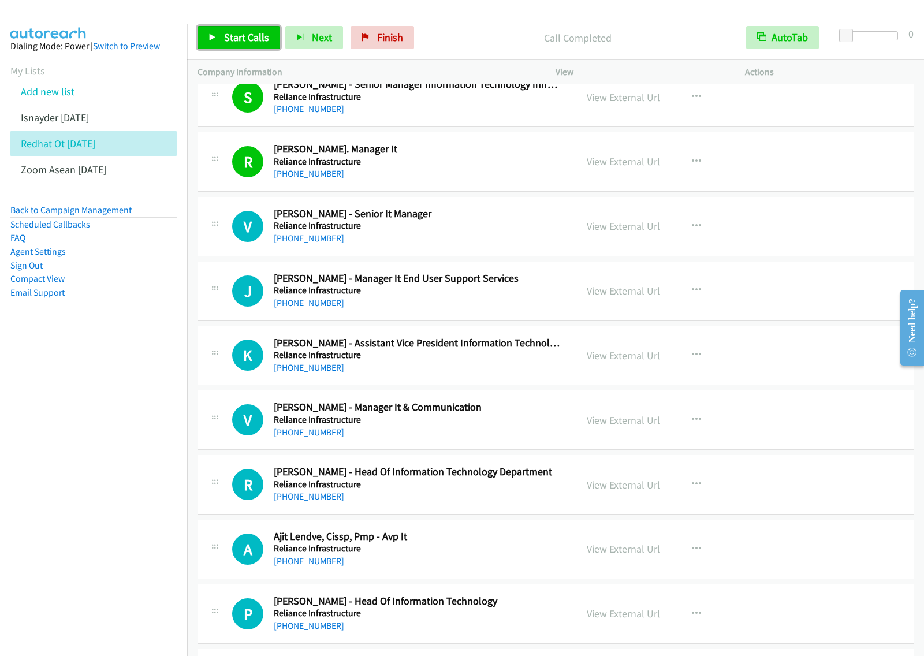
click at [263, 41] on span "Start Calls" at bounding box center [246, 37] width 45 height 13
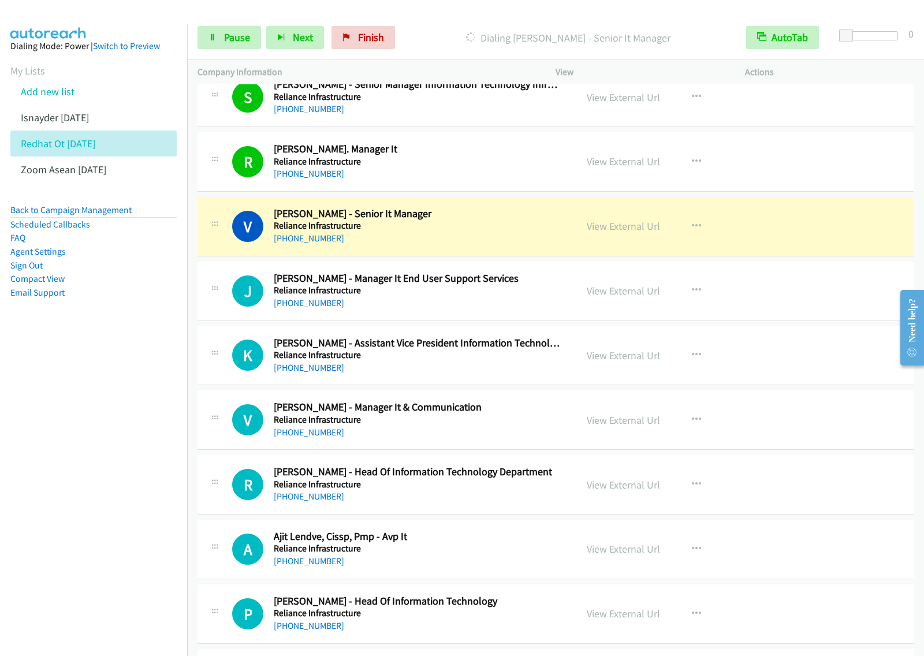
click at [101, 417] on nav "Dialing Mode: Power | Switch to Preview My Lists Add new list Isnayder Aug18 Re…" at bounding box center [94, 352] width 188 height 656
click at [235, 41] on span "Pause" at bounding box center [237, 37] width 26 height 13
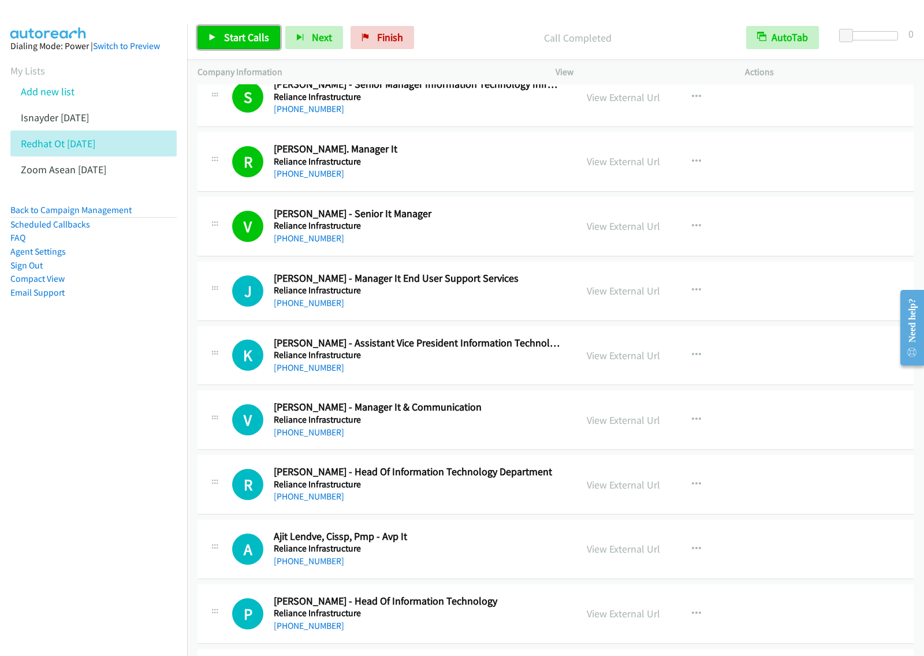
click at [250, 32] on span "Start Calls" at bounding box center [246, 37] width 45 height 13
click at [222, 47] on link "Pause" at bounding box center [230, 37] width 64 height 23
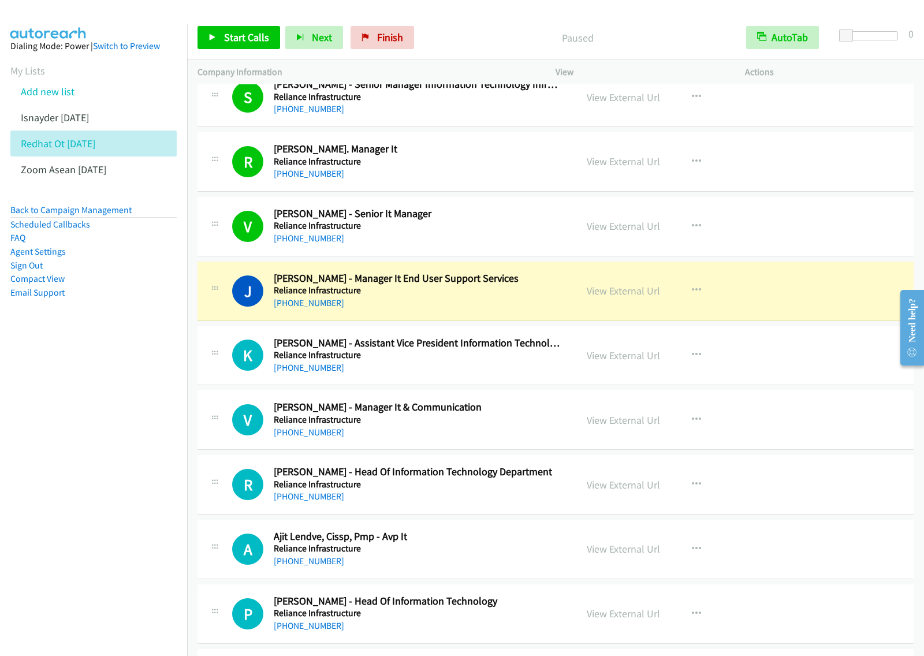
click at [72, 409] on nav "Dialing Mode: Power | Switch to Preview My Lists Add new list Isnayder Aug18 Re…" at bounding box center [94, 352] width 188 height 656
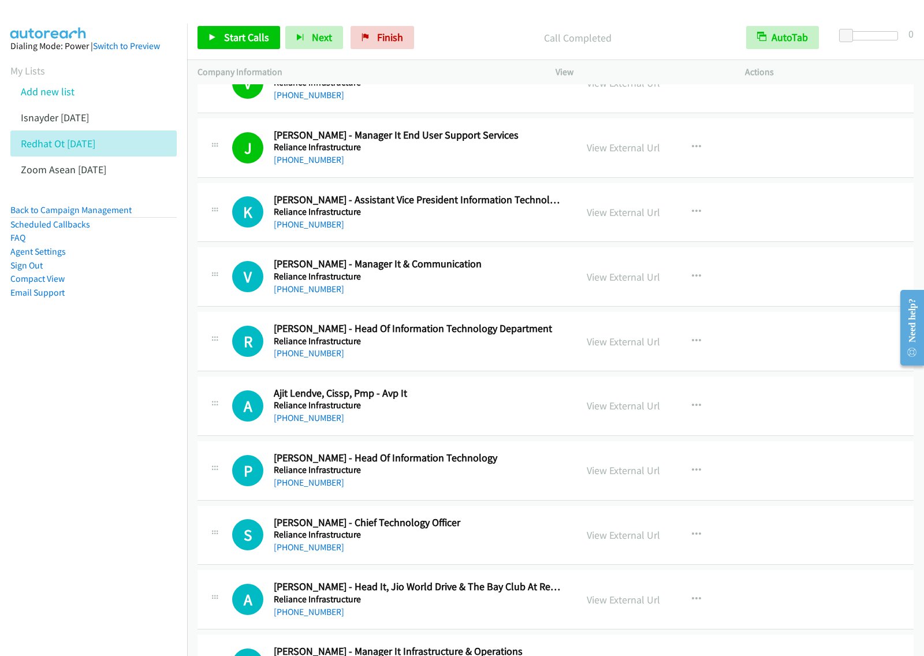
scroll to position [939, 0]
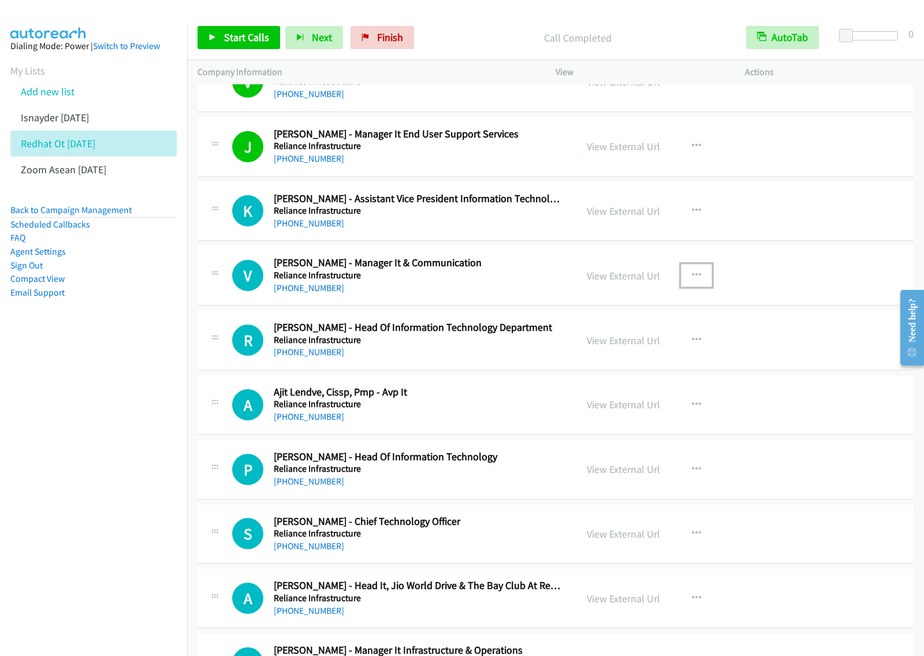
click at [692, 277] on icon "button" at bounding box center [696, 275] width 9 height 9
click at [634, 347] on link "Start Calls Here" at bounding box center [635, 351] width 154 height 23
click at [692, 275] on icon "button" at bounding box center [696, 275] width 9 height 9
click at [640, 357] on link "Start Calls Here" at bounding box center [635, 351] width 154 height 23
click at [247, 35] on span "Start Calls" at bounding box center [246, 37] width 45 height 13
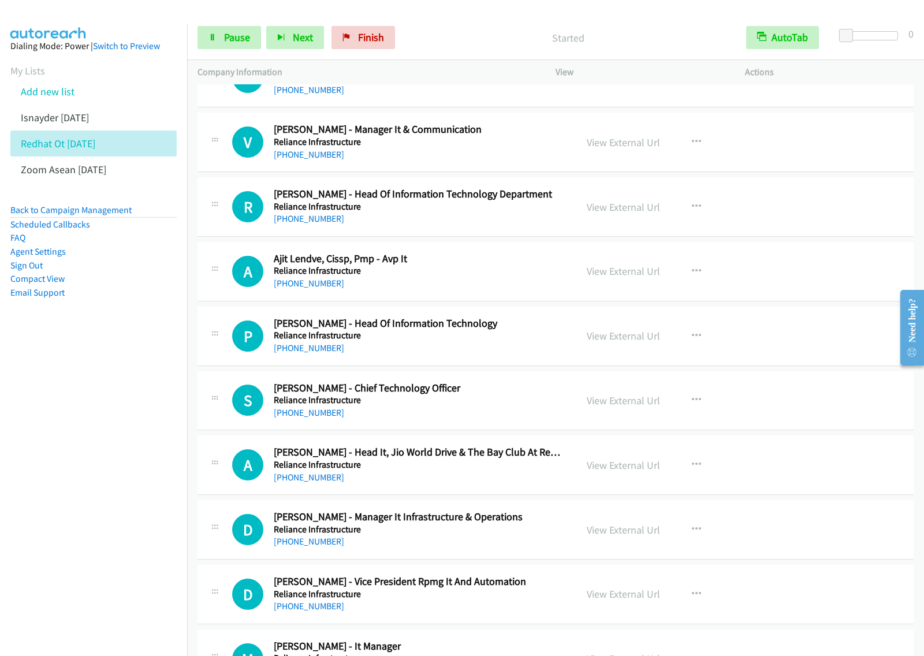
scroll to position [1083, 0]
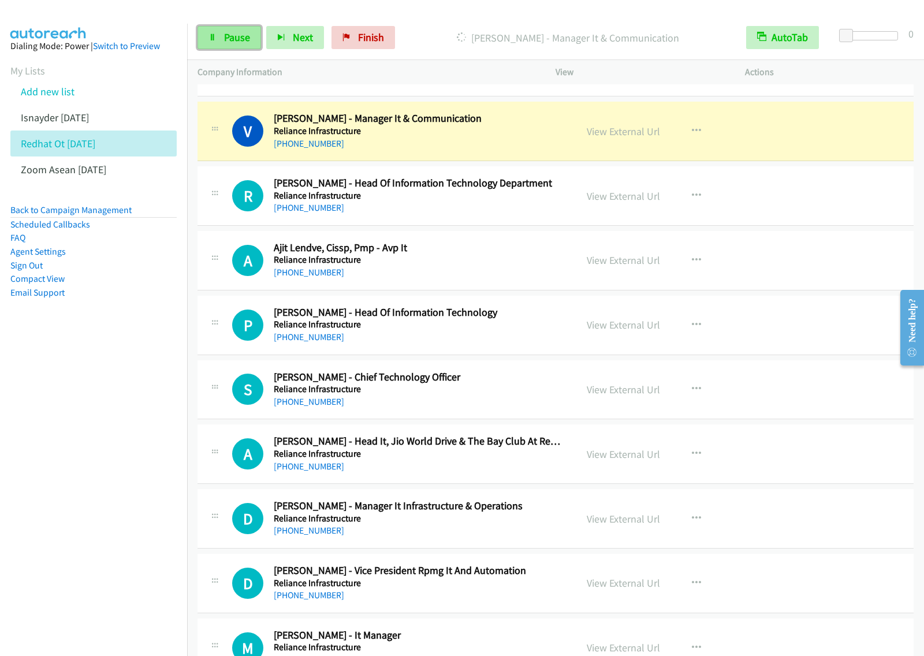
click at [243, 43] on span "Pause" at bounding box center [237, 37] width 26 height 13
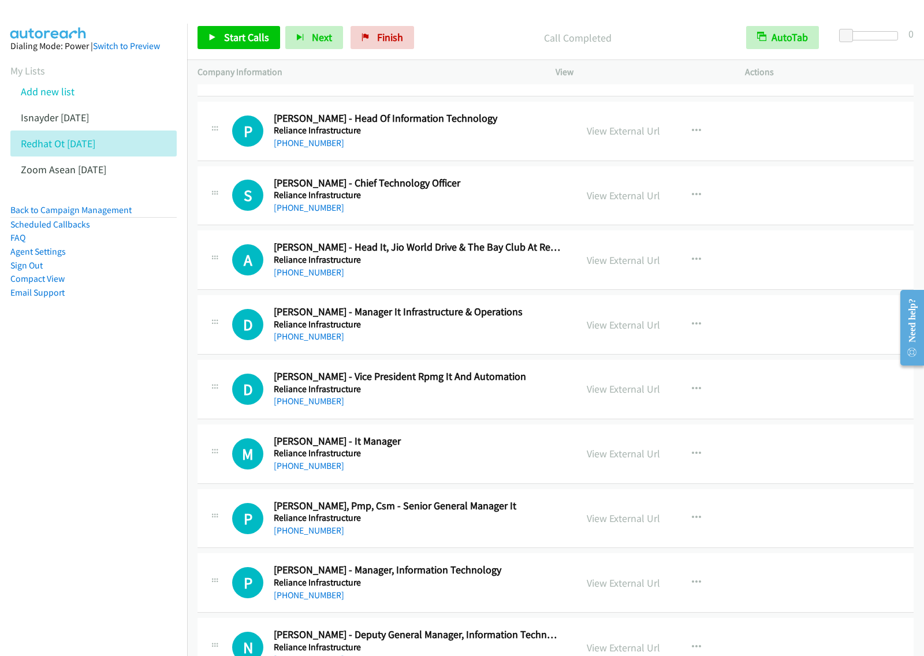
scroll to position [1300, 0]
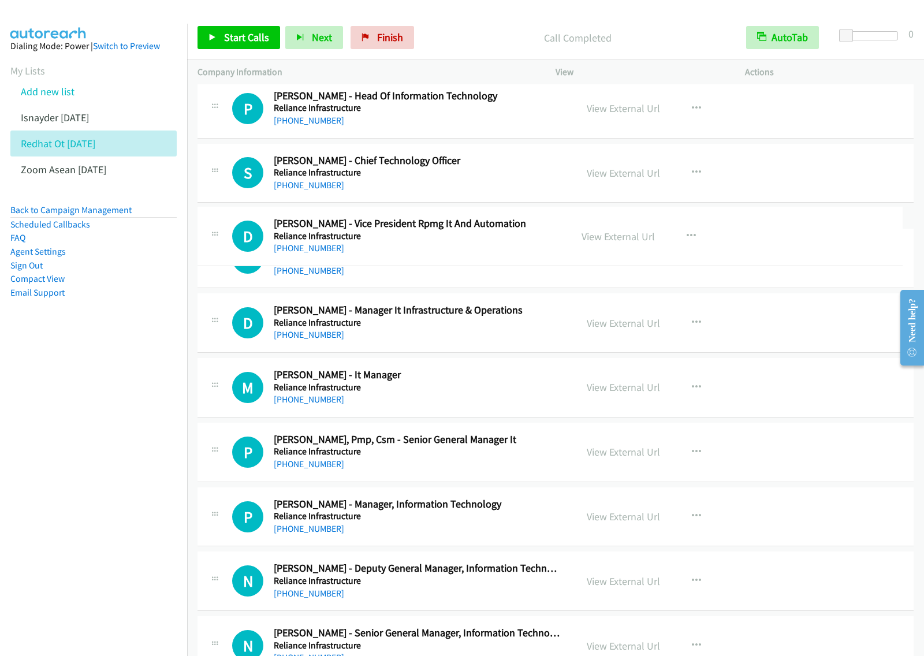
drag, startPoint x: 482, startPoint y: 369, endPoint x: 506, endPoint y: 225, distance: 145.1
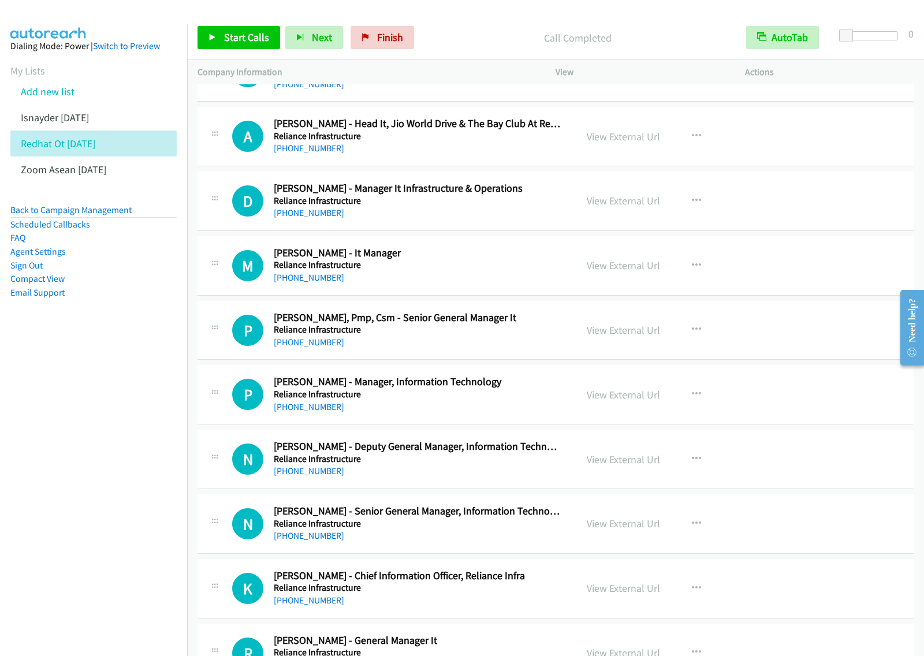
scroll to position [1445, 0]
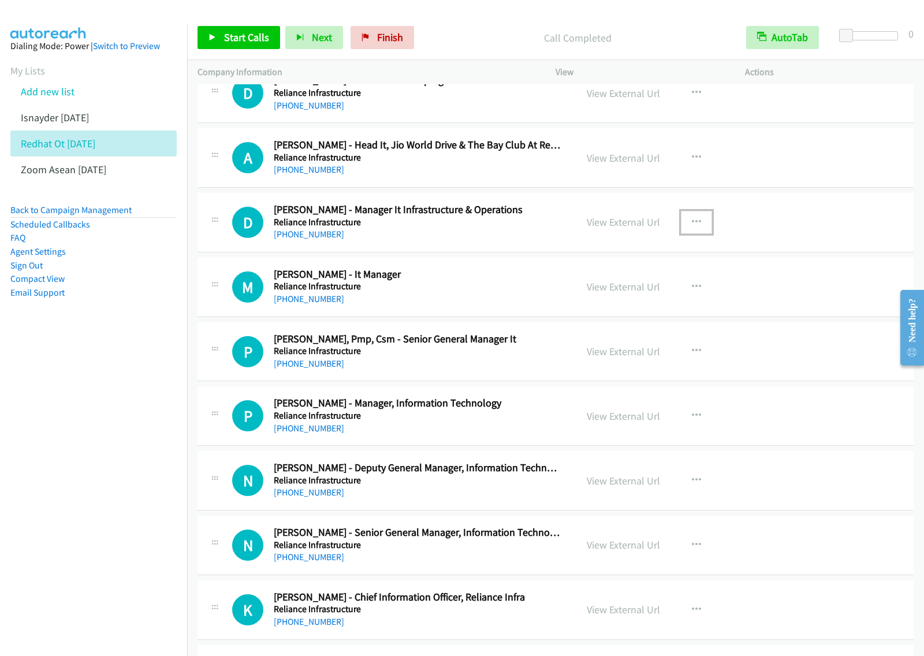
click at [692, 221] on icon "button" at bounding box center [696, 222] width 9 height 9
click at [625, 303] on link "Start Calls Here" at bounding box center [635, 298] width 154 height 23
click at [692, 220] on icon "button" at bounding box center [696, 222] width 9 height 9
click at [650, 295] on link "Start Calls Here" at bounding box center [635, 298] width 154 height 23
click at [247, 45] on link "Start Calls" at bounding box center [239, 37] width 83 height 23
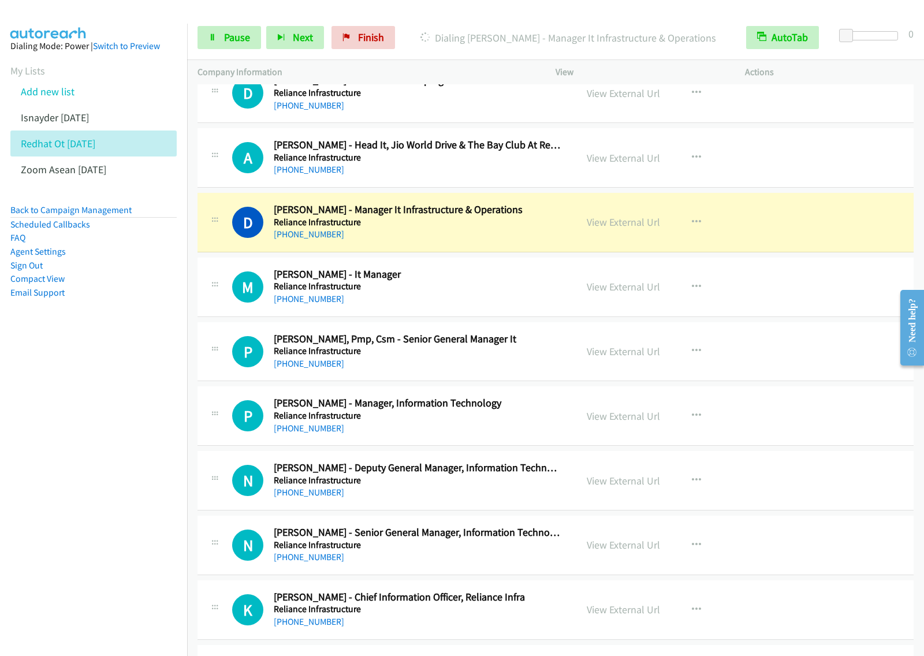
click at [140, 406] on nav "Dialing Mode: Power | Switch to Preview My Lists Add new list Isnayder Aug18 Re…" at bounding box center [94, 352] width 188 height 656
click at [247, 38] on span "Pause" at bounding box center [237, 37] width 26 height 13
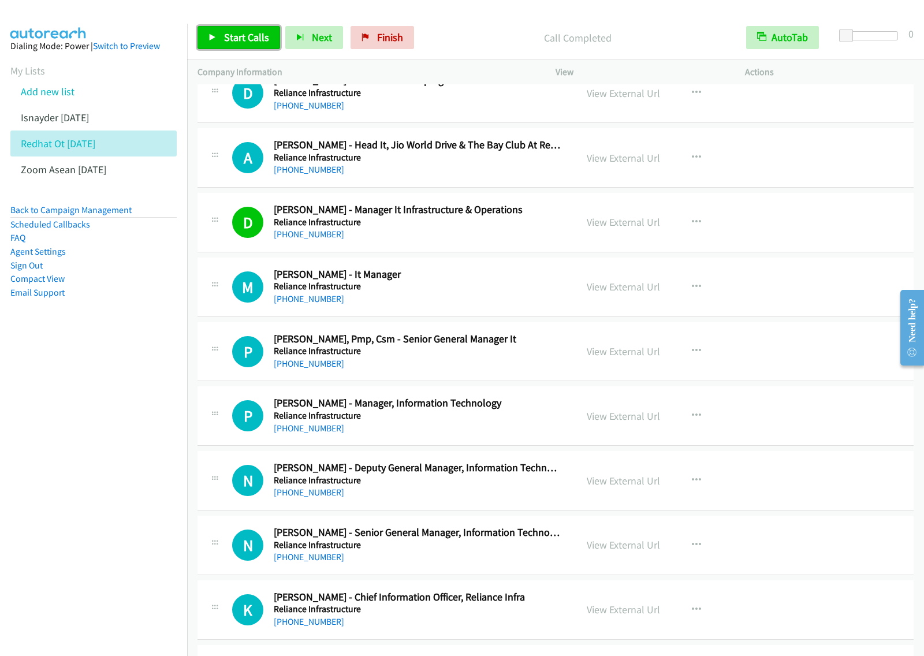
click at [240, 38] on span "Start Calls" at bounding box center [246, 37] width 45 height 13
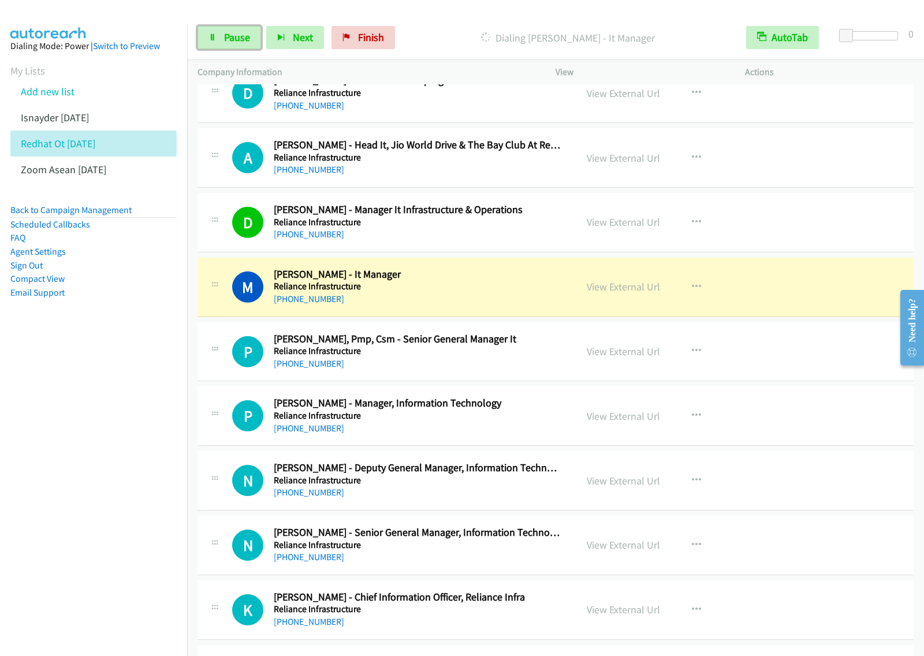
drag, startPoint x: 240, startPoint y: 40, endPoint x: 365, endPoint y: 61, distance: 126.0
click at [240, 40] on span "Pause" at bounding box center [237, 37] width 26 height 13
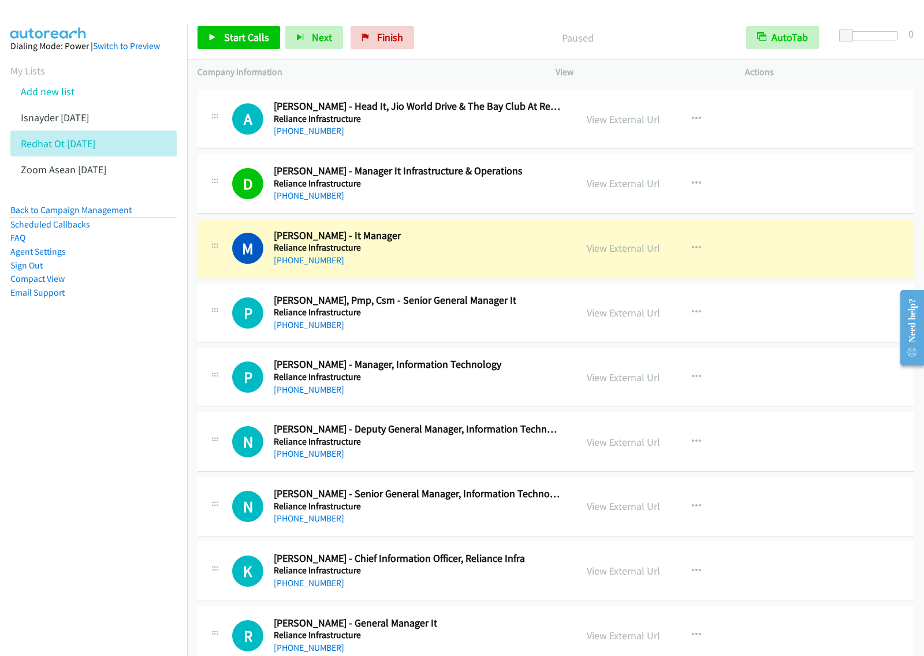
scroll to position [1517, 0]
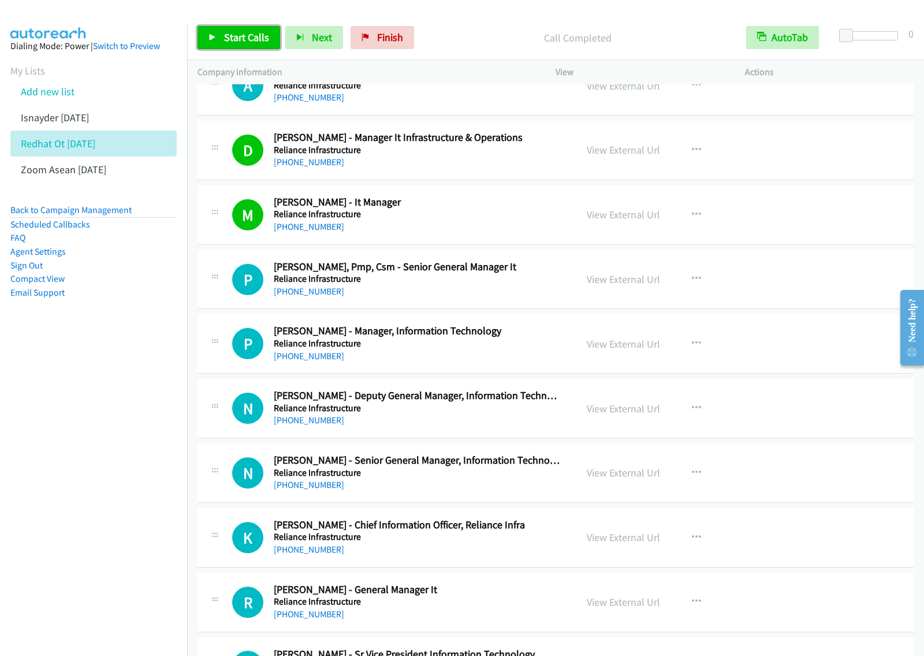
click at [260, 39] on span "Start Calls" at bounding box center [246, 37] width 45 height 13
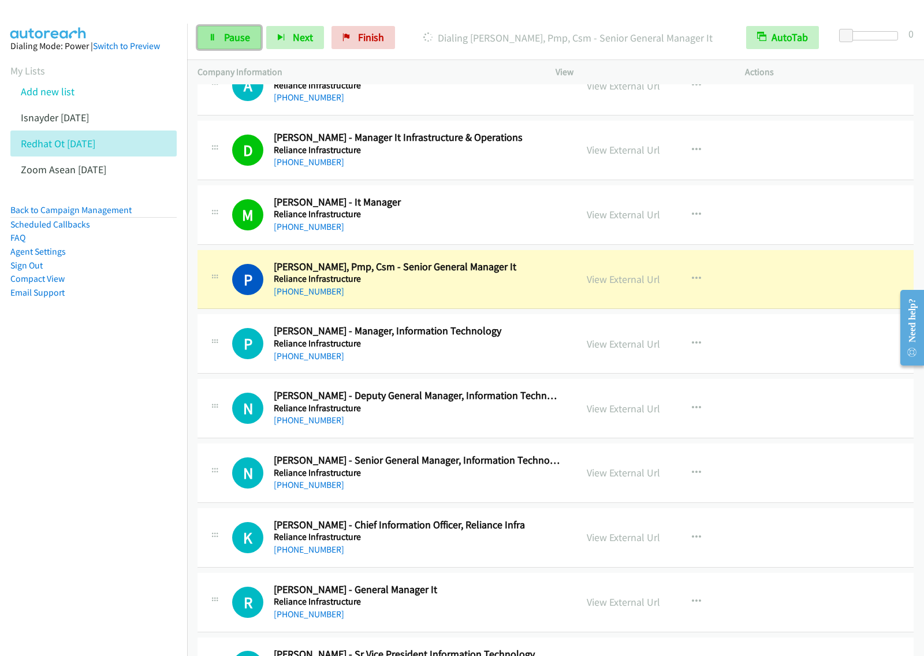
click at [250, 47] on link "Pause" at bounding box center [230, 37] width 64 height 23
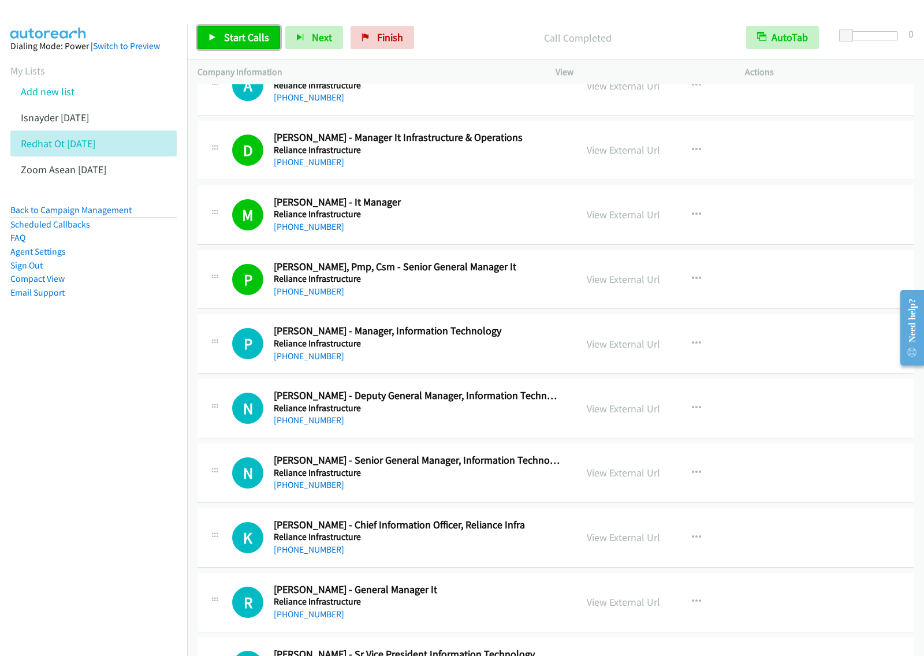
click at [253, 45] on link "Start Calls" at bounding box center [239, 37] width 83 height 23
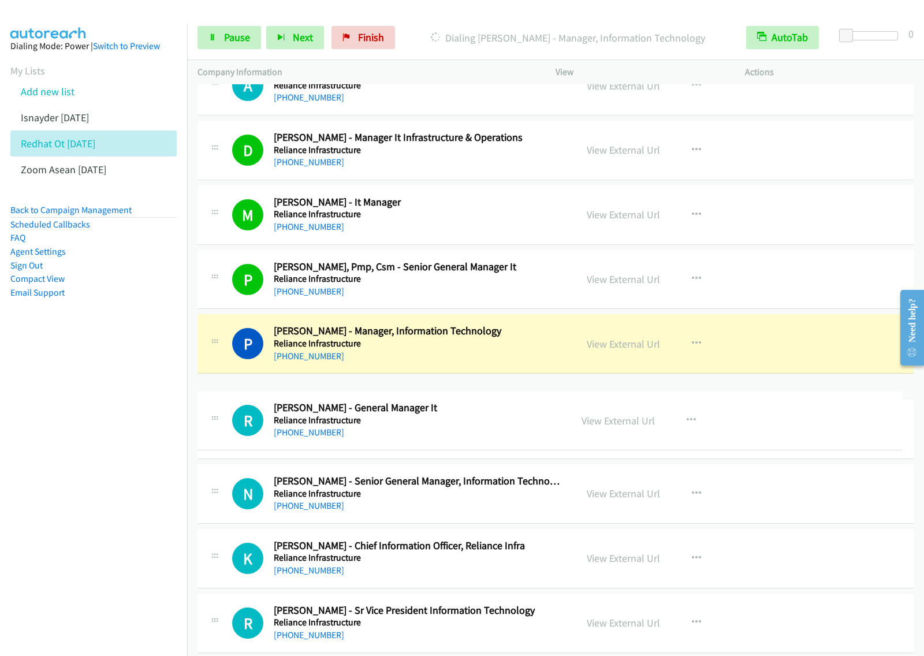
drag, startPoint x: 426, startPoint y: 596, endPoint x: 455, endPoint y: 411, distance: 187.2
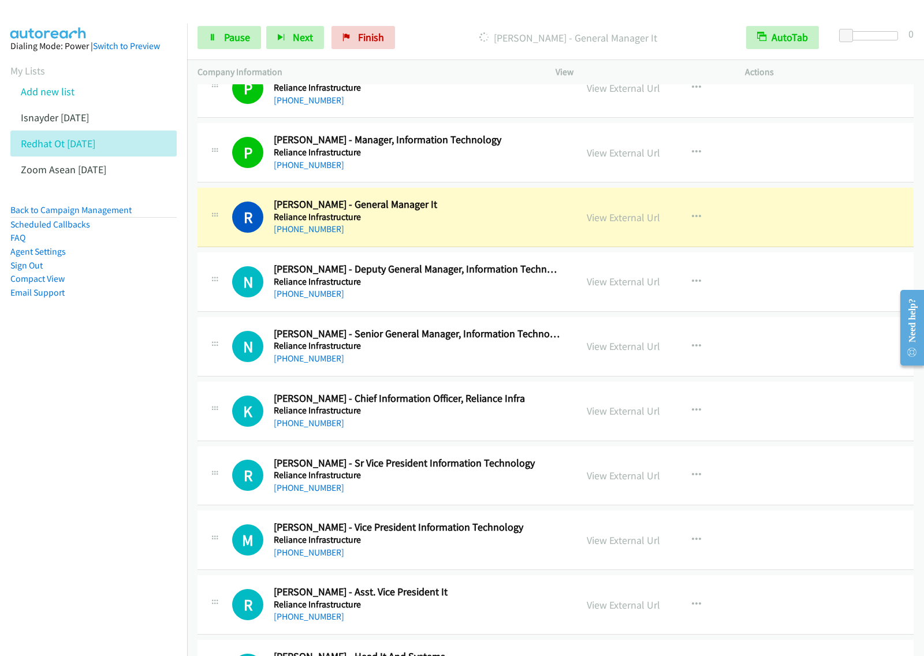
scroll to position [1733, 0]
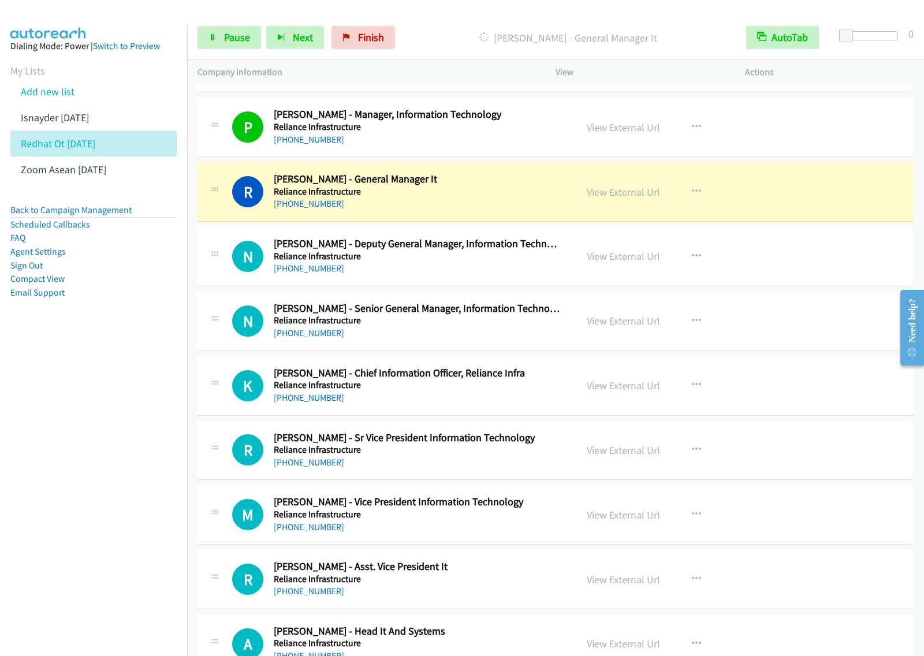
click at [136, 432] on nav "Dialing Mode: Power | Switch to Preview My Lists Add new list Isnayder Aug18 Re…" at bounding box center [94, 352] width 188 height 656
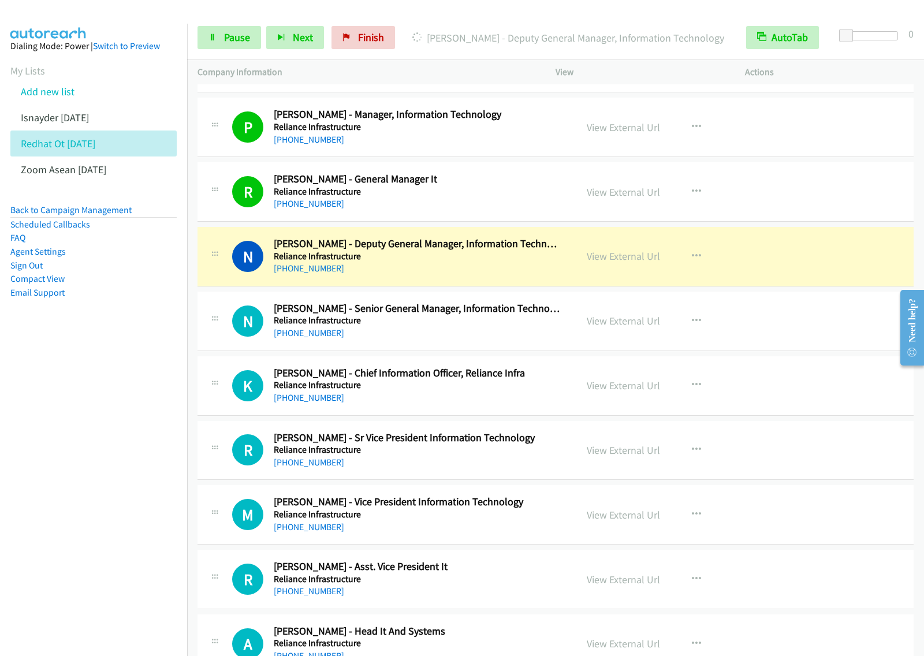
click at [1, 446] on nav "Dialing Mode: Power | Switch to Preview My Lists Add new list Isnayder Aug18 Re…" at bounding box center [94, 352] width 188 height 656
click at [247, 42] on span "Pause" at bounding box center [237, 37] width 26 height 13
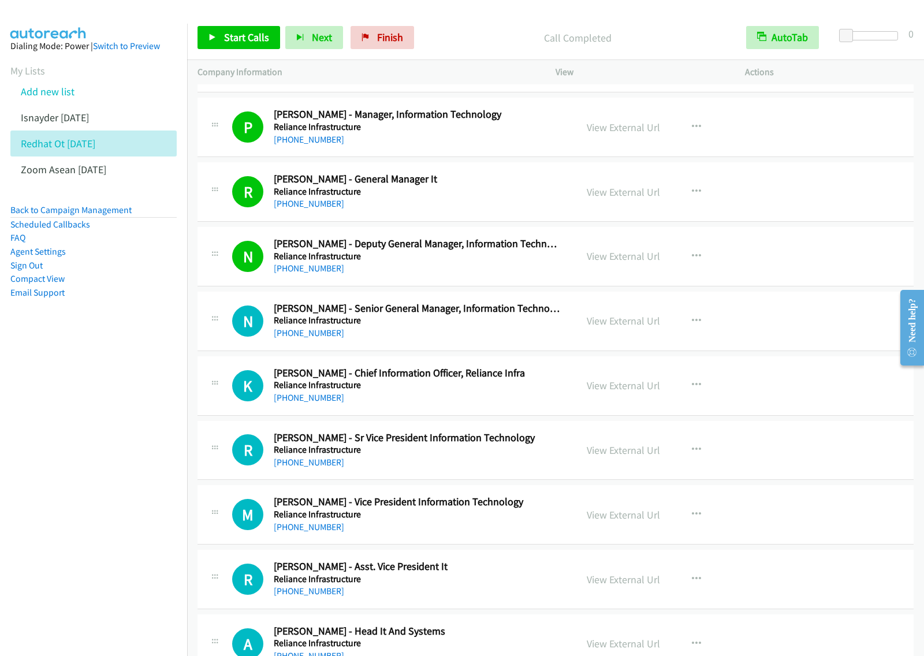
click at [239, 50] on div "Start Calls Pause Next Finish Call Completed AutoTab AutoTab 0" at bounding box center [555, 38] width 737 height 44
click at [250, 42] on span "Start Calls" at bounding box center [246, 37] width 45 height 13
click at [237, 41] on span "Pause" at bounding box center [237, 37] width 26 height 13
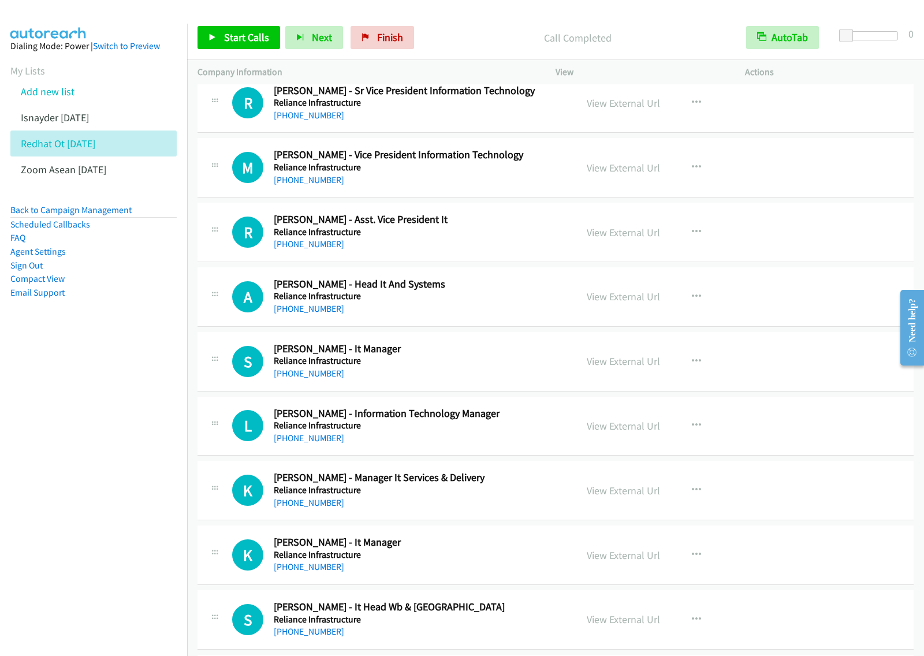
scroll to position [2095, 0]
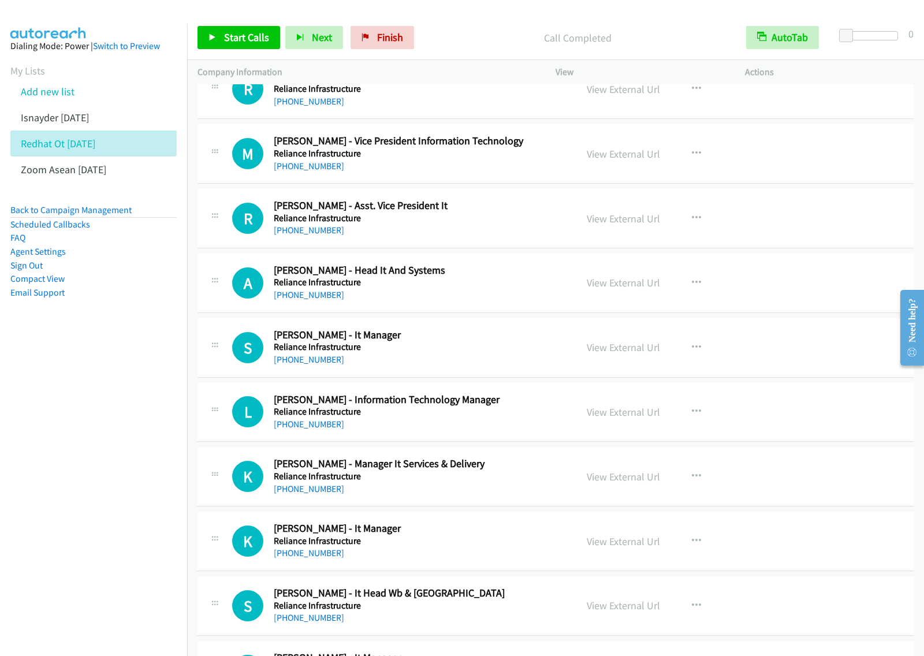
click at [501, 277] on h2 "Anand Jain - Head It And Systems" at bounding box center [417, 270] width 287 height 13
click at [693, 282] on icon "button" at bounding box center [696, 283] width 9 height 9
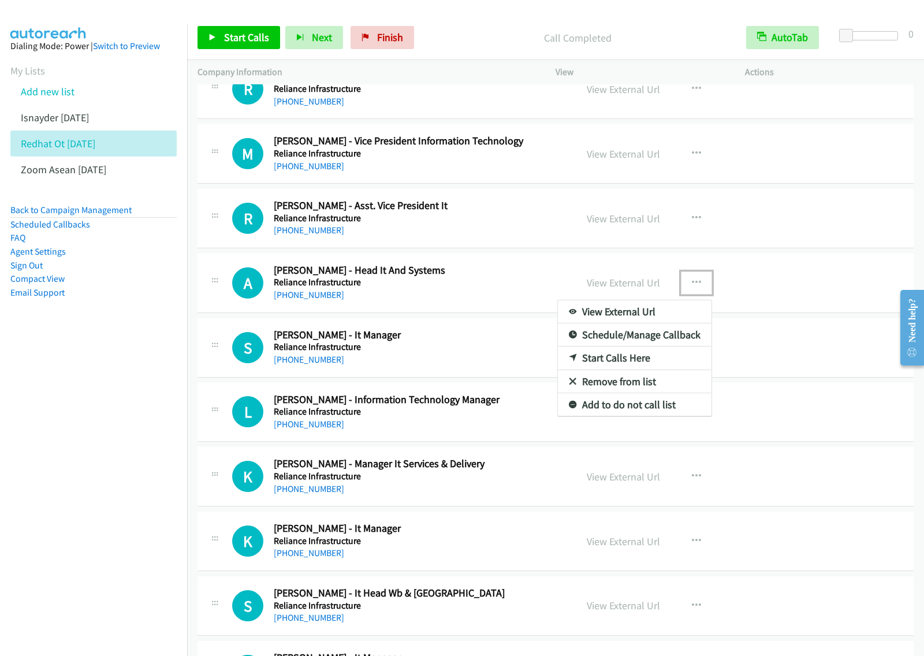
click at [641, 365] on link "Start Calls Here" at bounding box center [635, 358] width 154 height 23
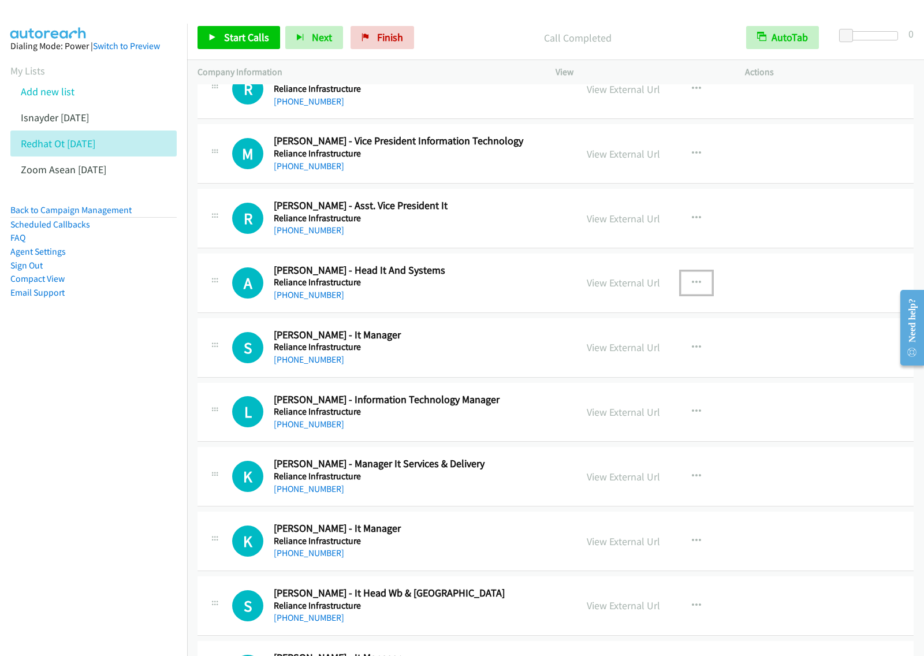
click at [682, 285] on button "button" at bounding box center [696, 283] width 31 height 23
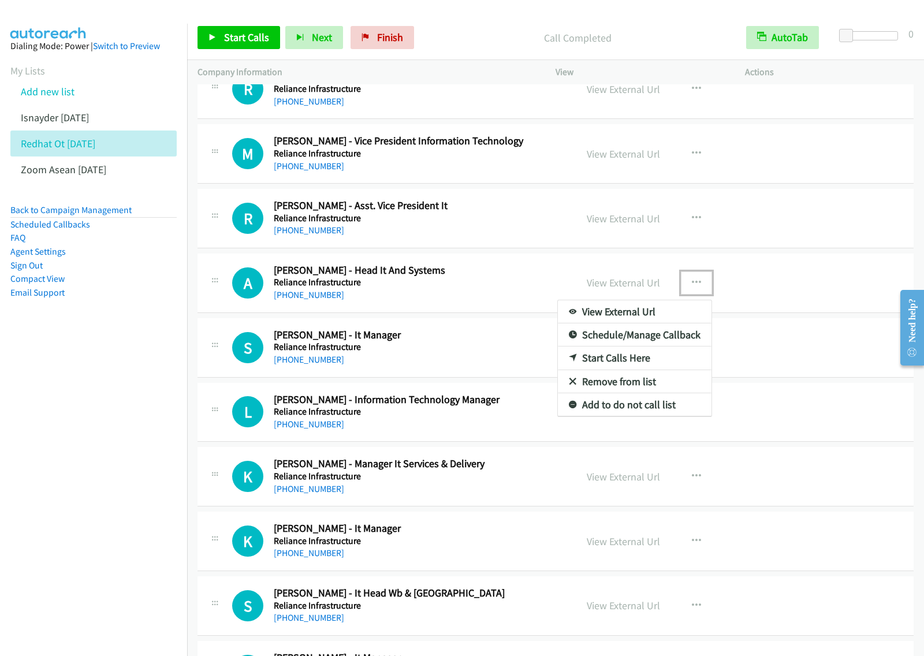
click at [651, 366] on link "Start Calls Here" at bounding box center [635, 358] width 154 height 23
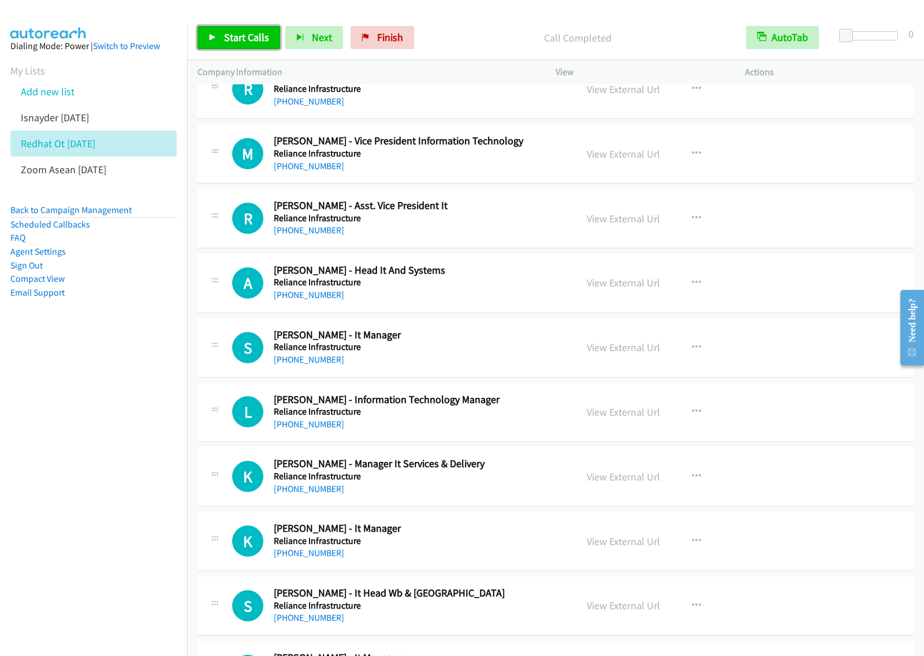
click at [244, 35] on span "Start Calls" at bounding box center [246, 37] width 45 height 13
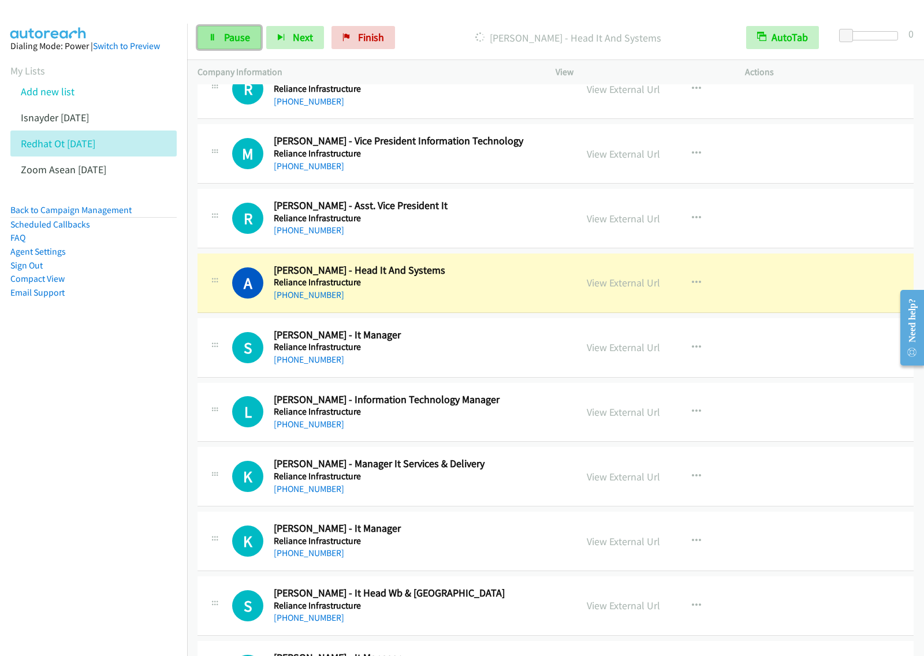
click at [247, 32] on span "Pause" at bounding box center [237, 37] width 26 height 13
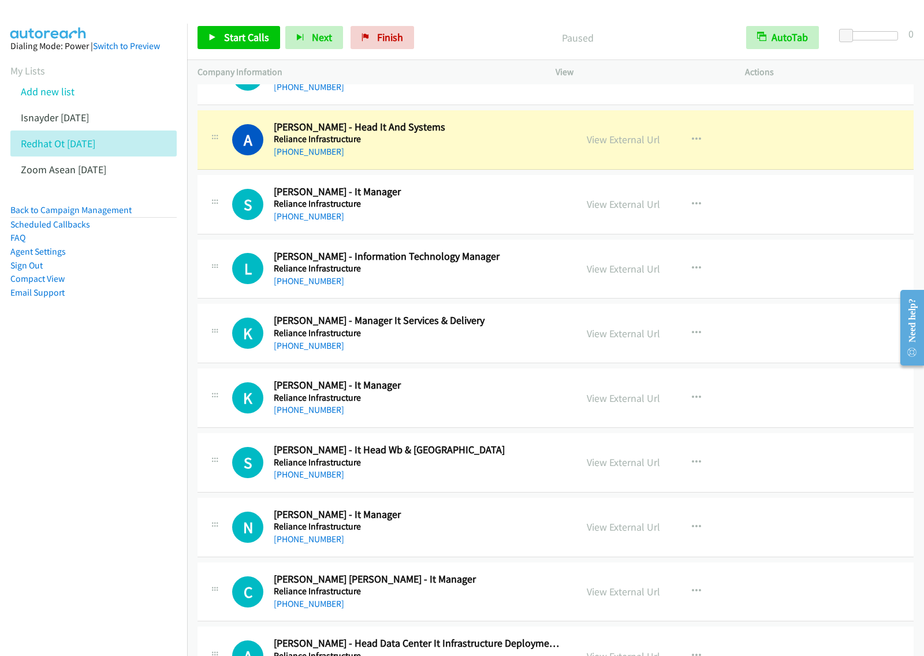
scroll to position [2239, 0]
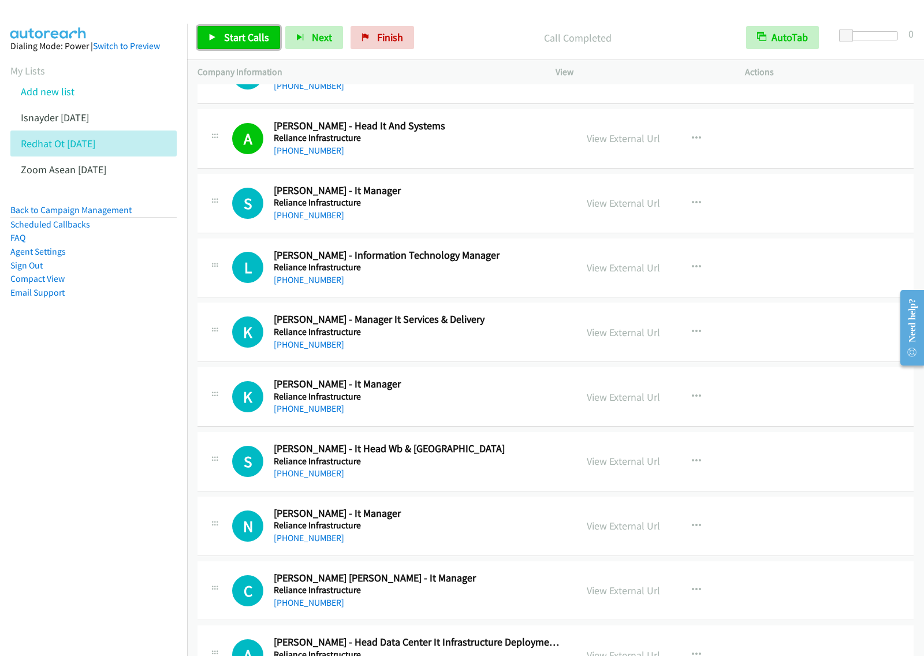
click at [238, 43] on span "Start Calls" at bounding box center [246, 37] width 45 height 13
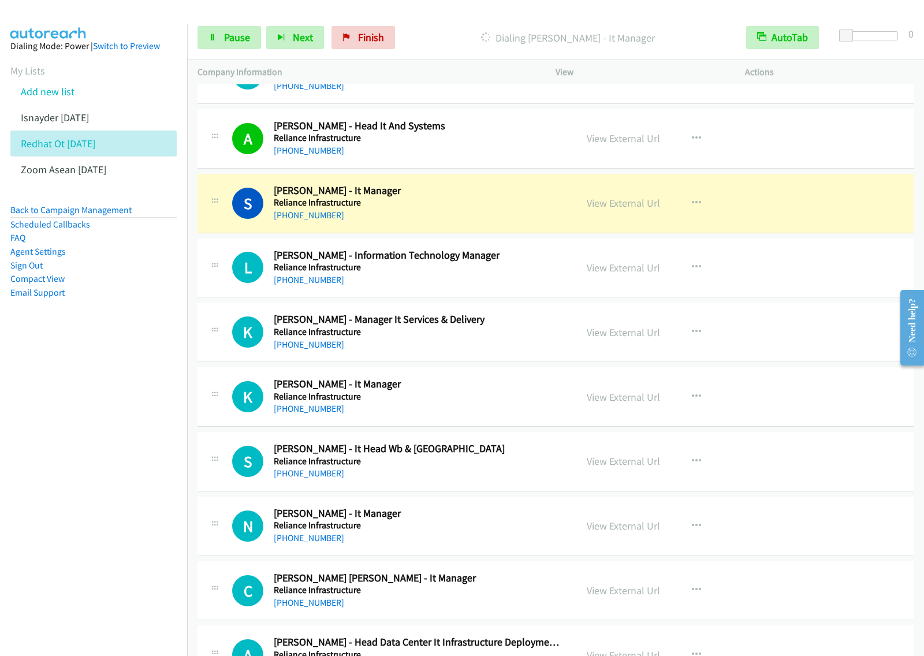
click at [142, 348] on aside "Dialing Mode: Power | Switch to Preview My Lists Add new list Isnayder Aug18 Re…" at bounding box center [93, 188] width 187 height 328
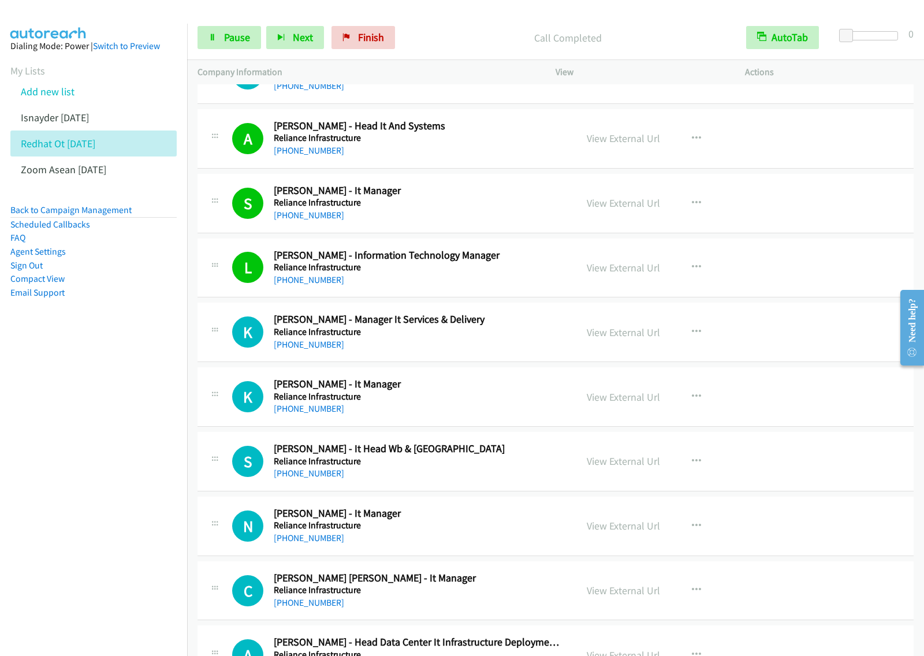
click at [475, 30] on p "Call Completed" at bounding box center [568, 38] width 315 height 16
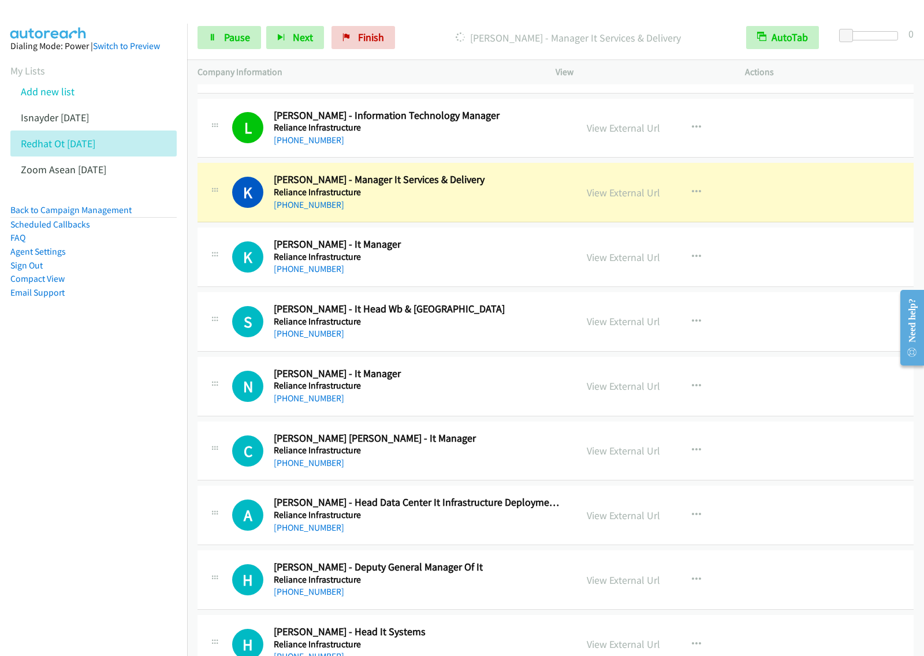
scroll to position [2383, 0]
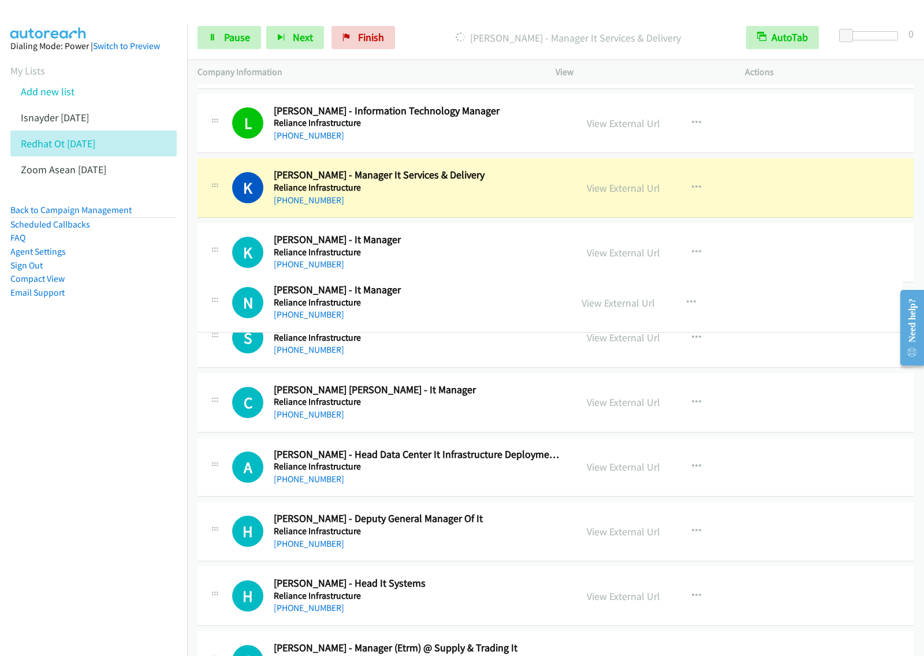
drag, startPoint x: 452, startPoint y: 391, endPoint x: 470, endPoint y: 308, distance: 85.1
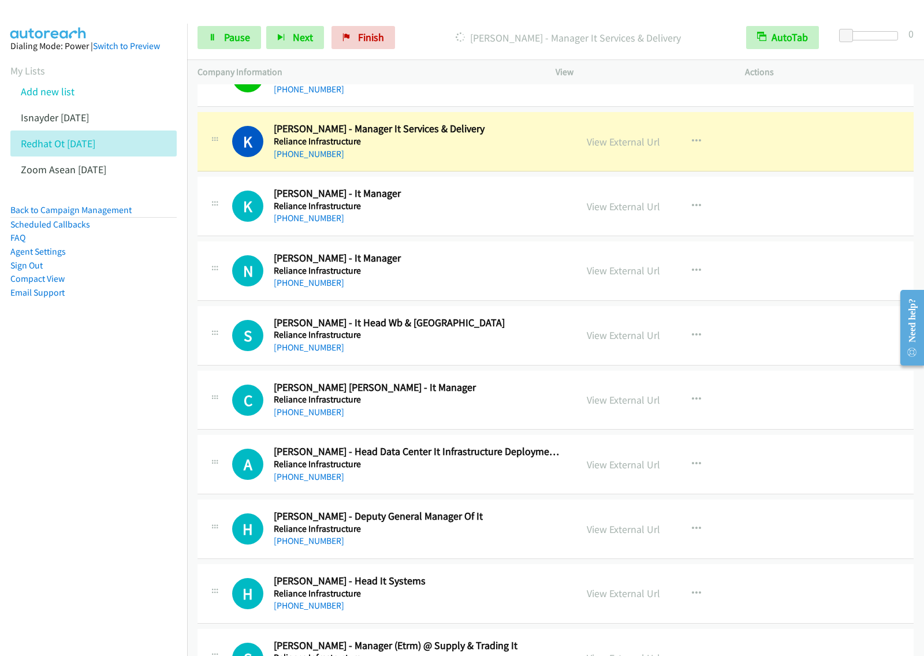
scroll to position [2456, 0]
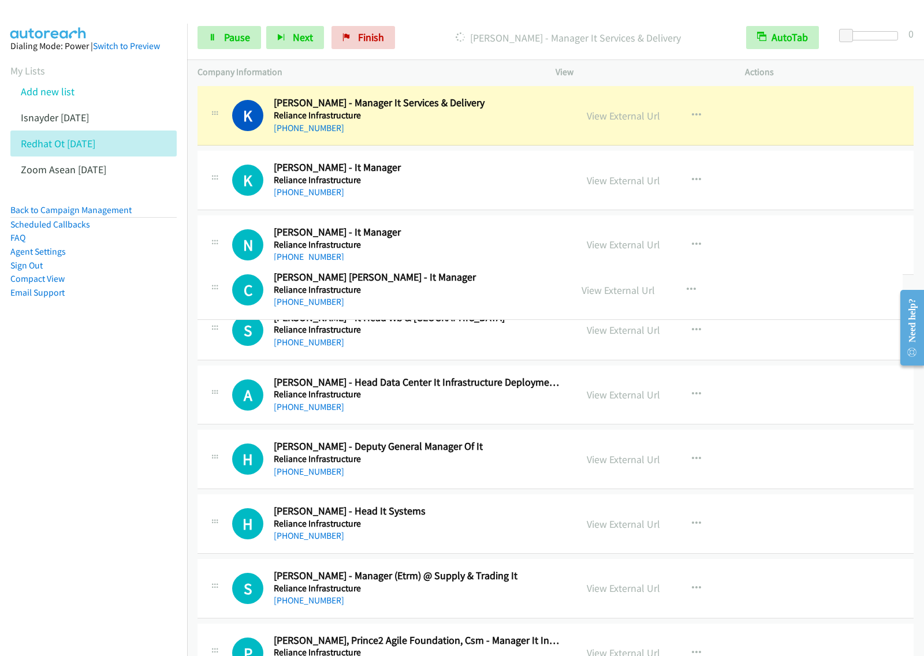
drag, startPoint x: 501, startPoint y: 372, endPoint x: 510, endPoint y: 282, distance: 90.0
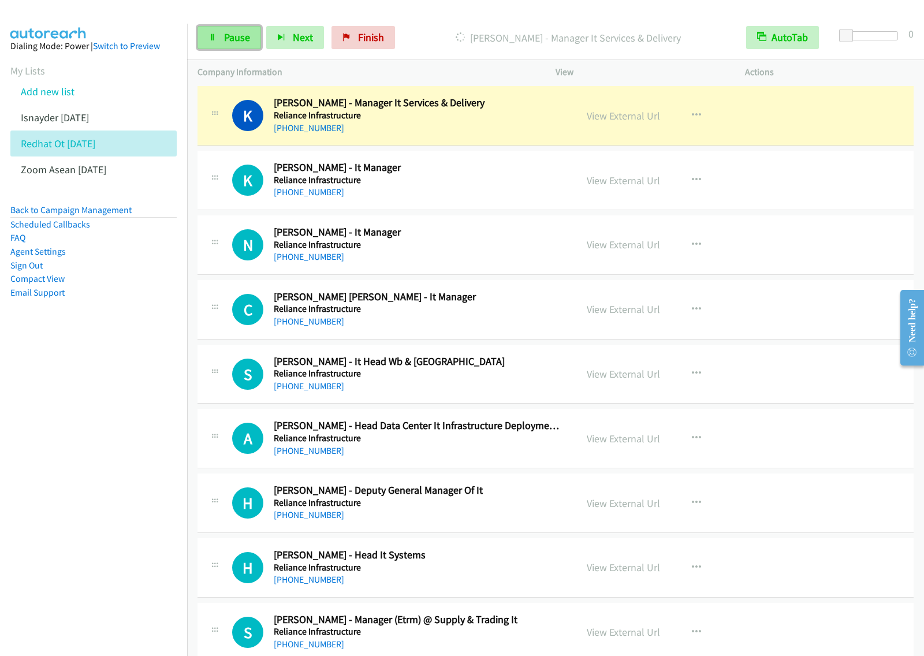
click at [243, 32] on span "Pause" at bounding box center [237, 37] width 26 height 13
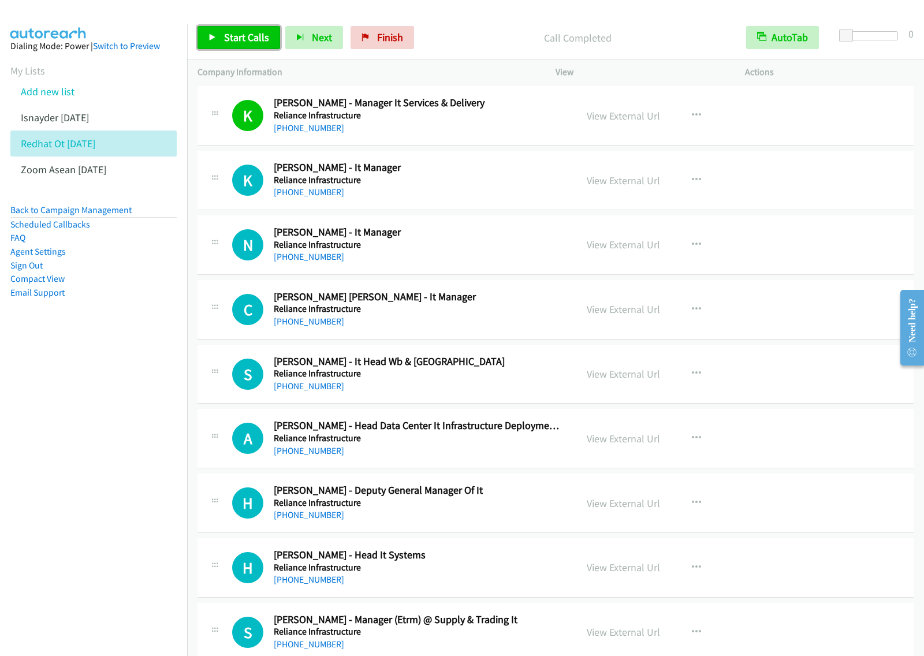
click at [250, 49] on link "Start Calls" at bounding box center [239, 37] width 83 height 23
click at [39, 446] on nav "Dialing Mode: Power | Switch to Preview My Lists Add new list Isnayder Aug18 Re…" at bounding box center [94, 352] width 188 height 656
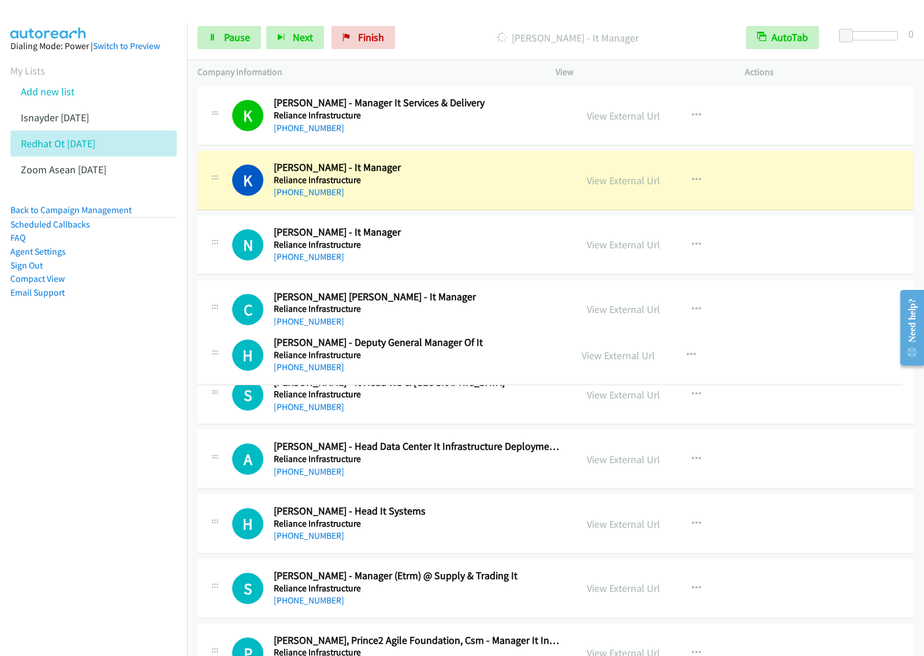
drag, startPoint x: 521, startPoint y: 501, endPoint x: 553, endPoint y: 348, distance: 155.8
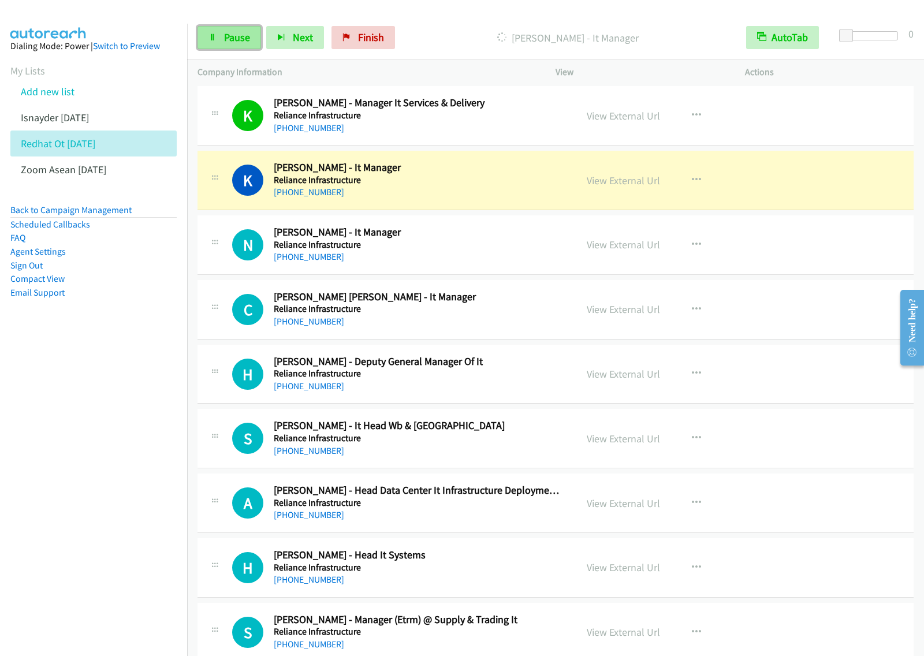
click at [244, 39] on span "Pause" at bounding box center [237, 37] width 26 height 13
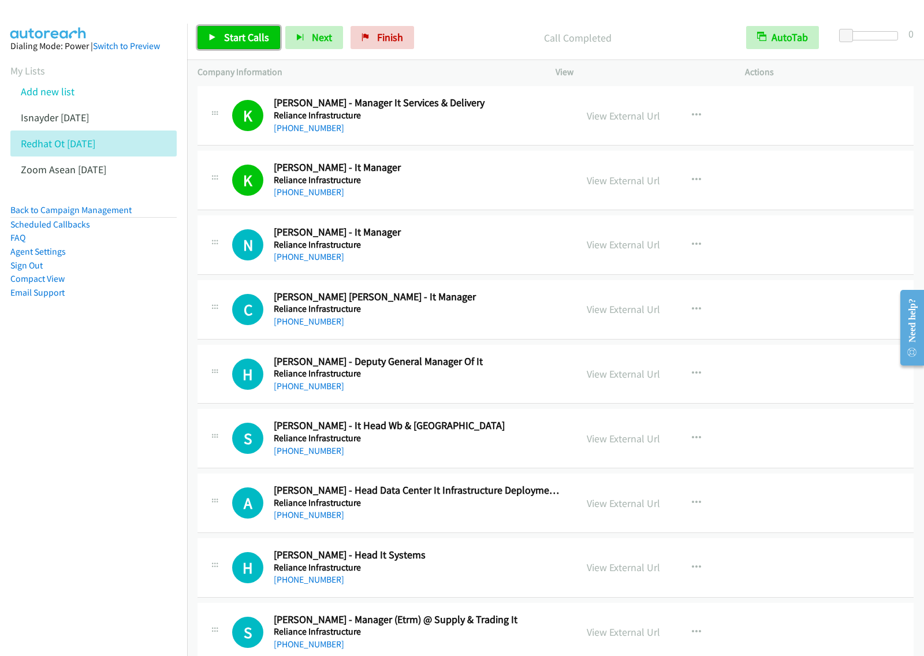
click at [253, 35] on span "Start Calls" at bounding box center [246, 37] width 45 height 13
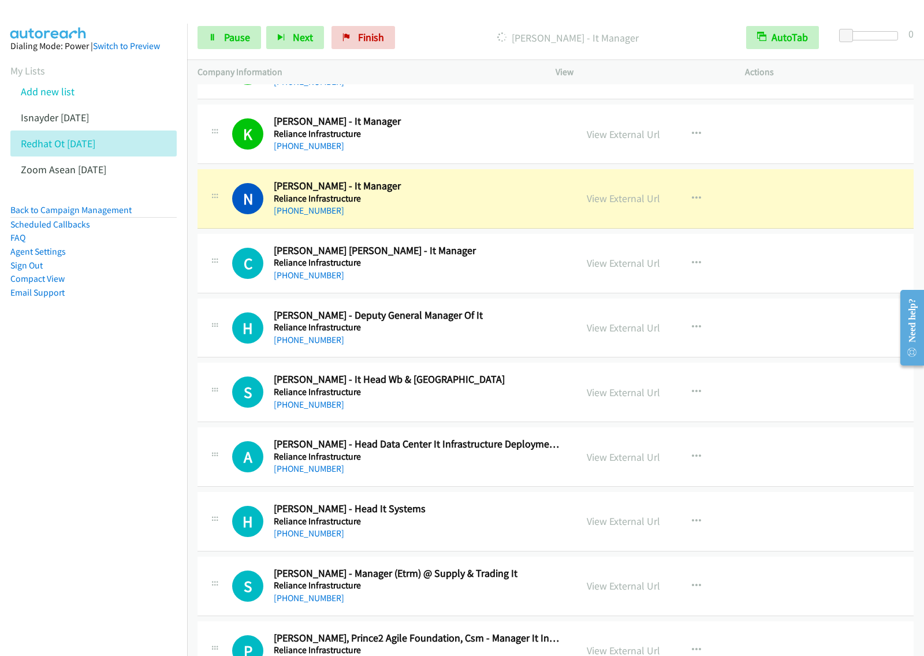
scroll to position [2528, 0]
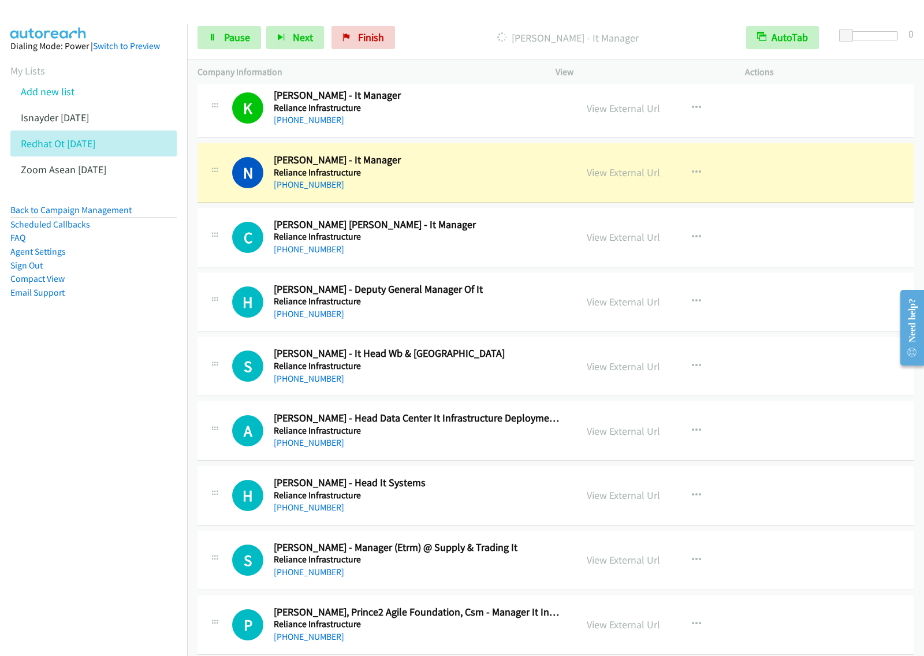
click at [77, 446] on nav "Dialing Mode: Power | Switch to Preview My Lists Add new list Isnayder Aug18 Re…" at bounding box center [94, 352] width 188 height 656
click at [237, 42] on span "Pause" at bounding box center [237, 37] width 26 height 13
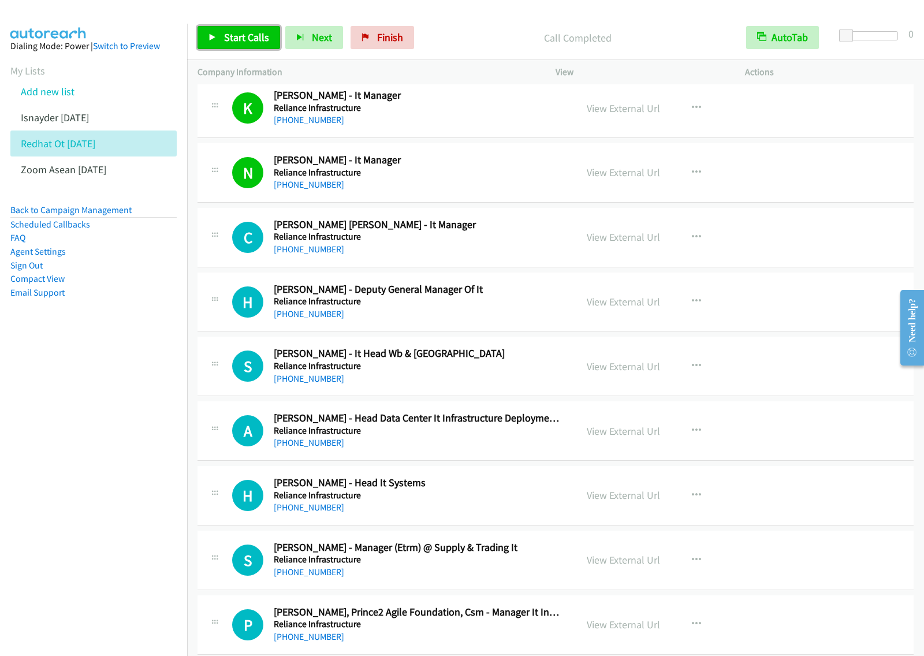
drag, startPoint x: 222, startPoint y: 38, endPoint x: 231, endPoint y: 36, distance: 8.8
click at [222, 38] on link "Start Calls" at bounding box center [239, 37] width 83 height 23
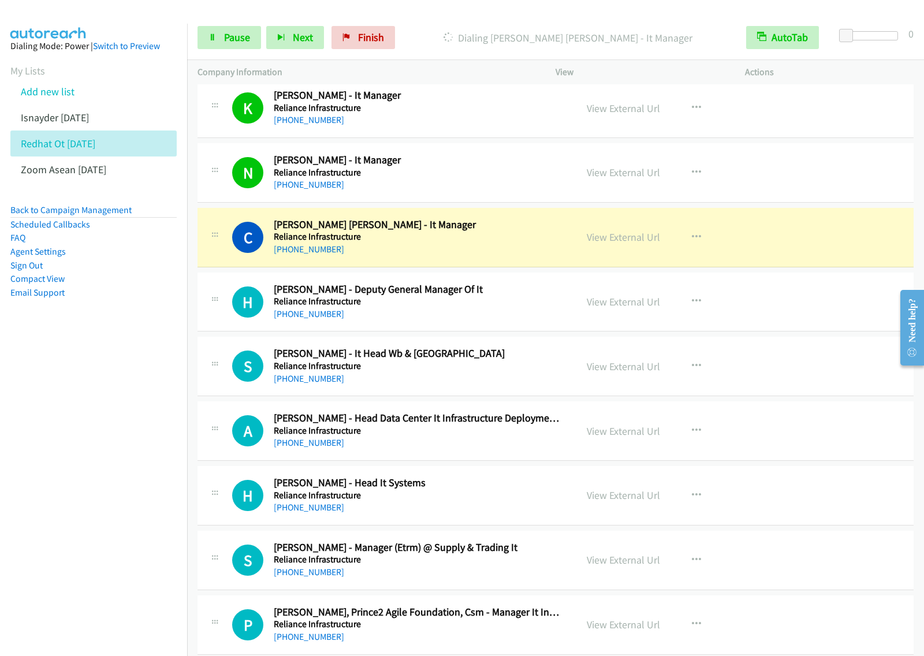
click at [73, 406] on nav "Dialing Mode: Power | Switch to Preview My Lists Add new list Isnayder Aug18 Re…" at bounding box center [94, 352] width 188 height 656
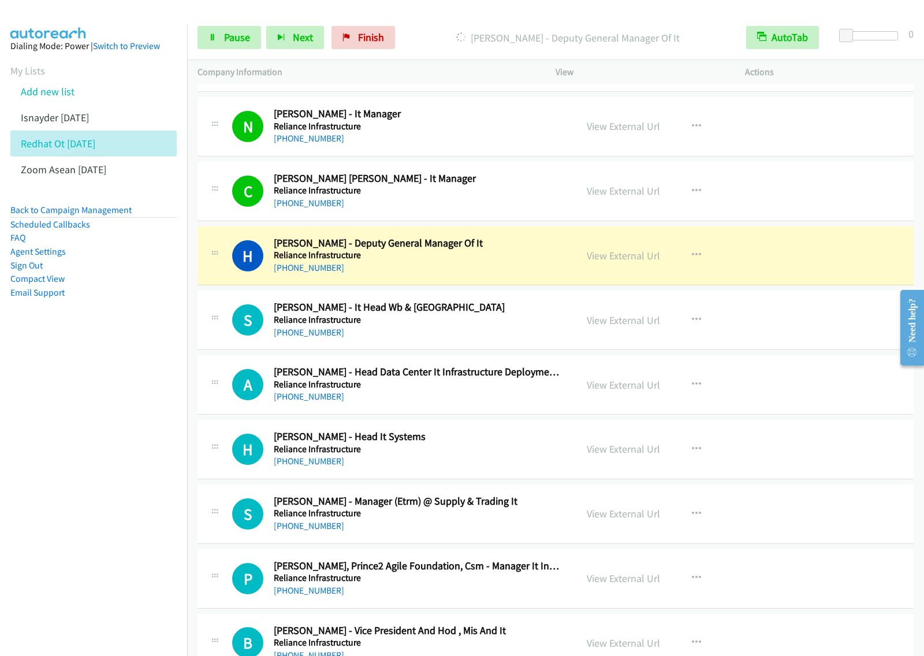
scroll to position [2600, 0]
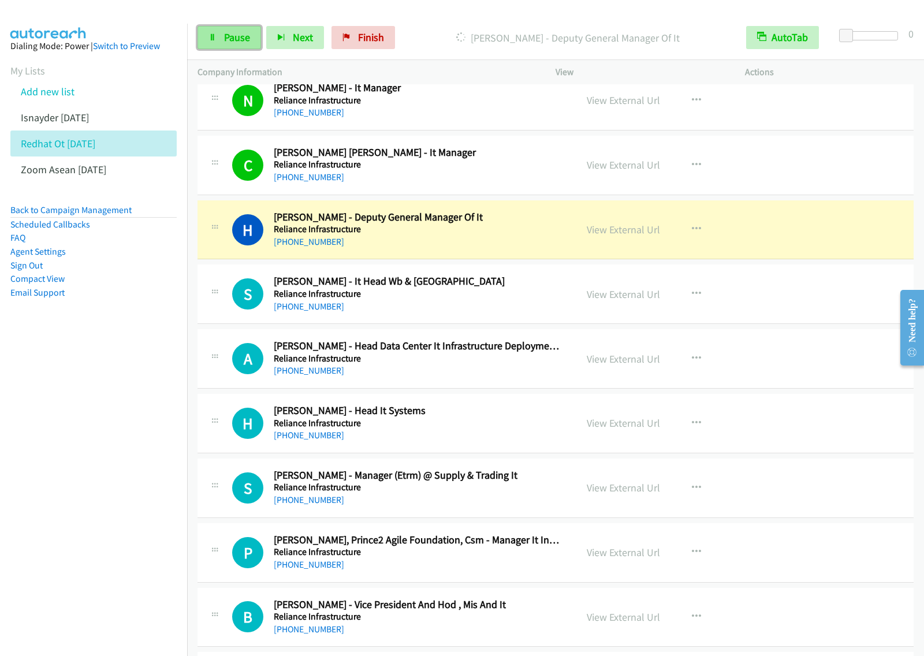
click at [231, 39] on span "Pause" at bounding box center [237, 37] width 26 height 13
click at [78, 372] on nav "Dialing Mode: Power | Switch to Preview My Lists Add new list Isnayder Aug18 Re…" at bounding box center [94, 352] width 188 height 656
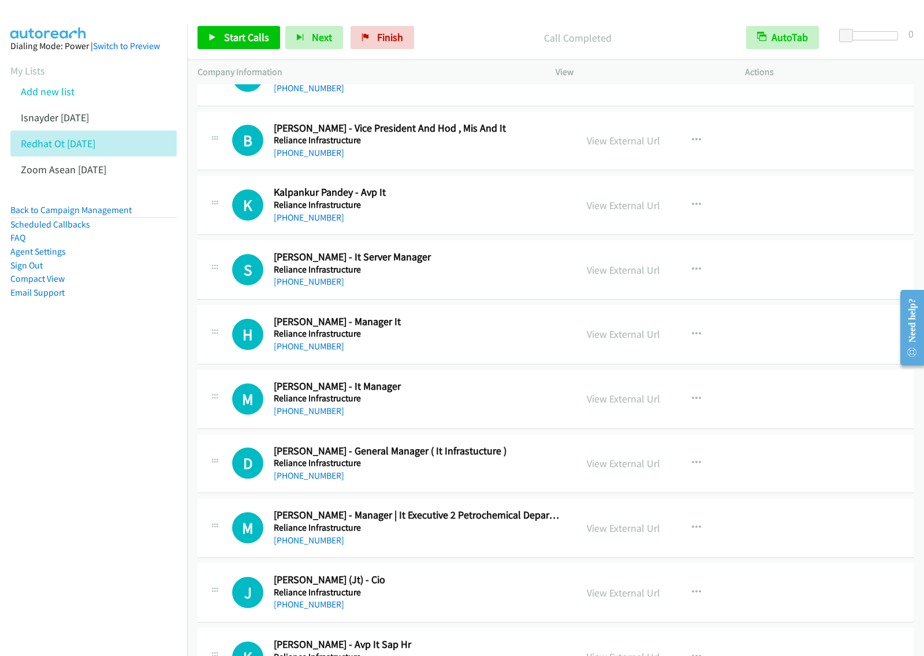
scroll to position [3091, 0]
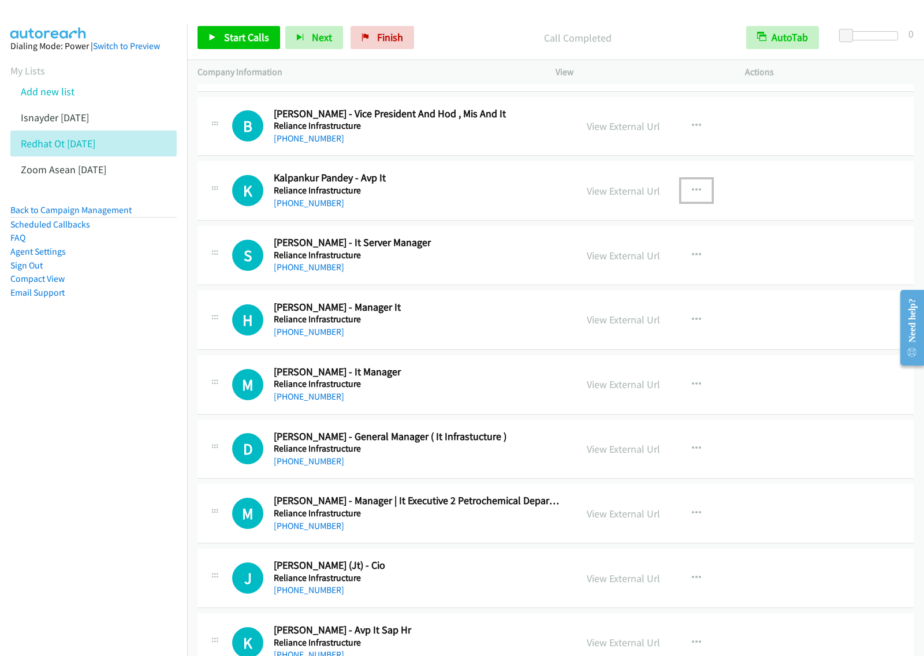
click at [699, 198] on button "button" at bounding box center [696, 190] width 31 height 23
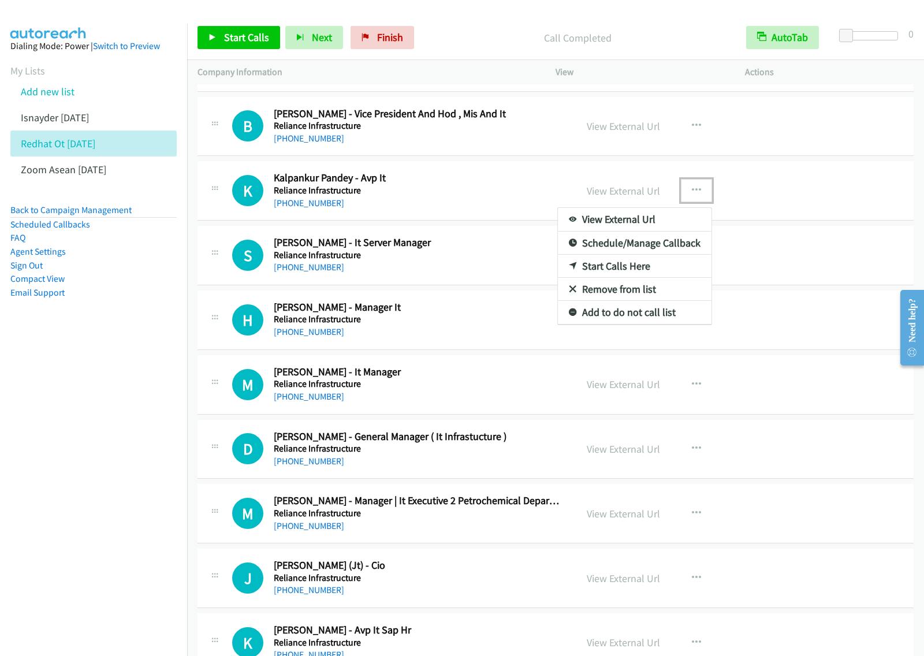
click at [633, 270] on link "Start Calls Here" at bounding box center [635, 266] width 154 height 23
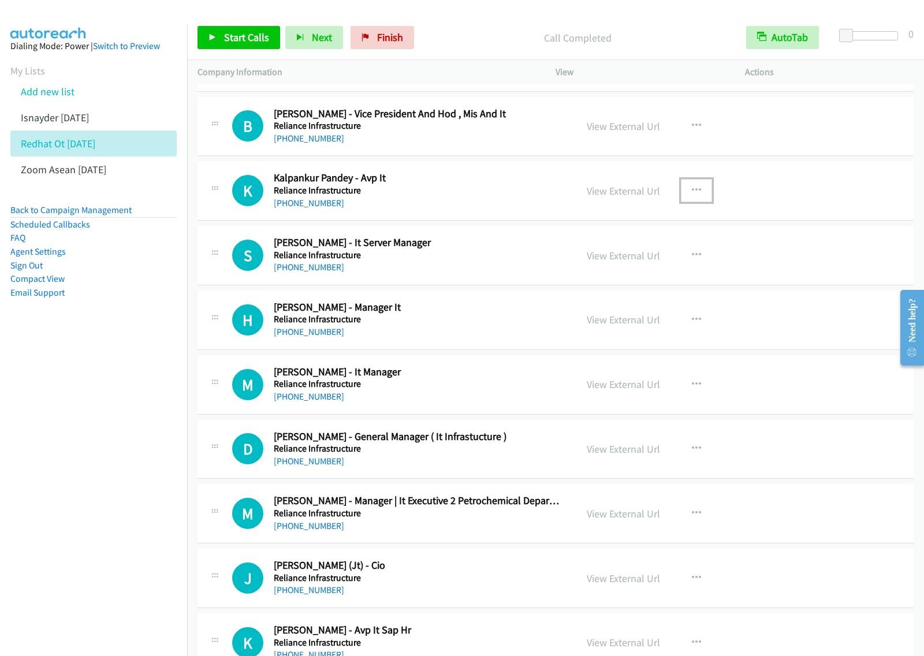
click at [692, 195] on icon "button" at bounding box center [696, 190] width 9 height 9
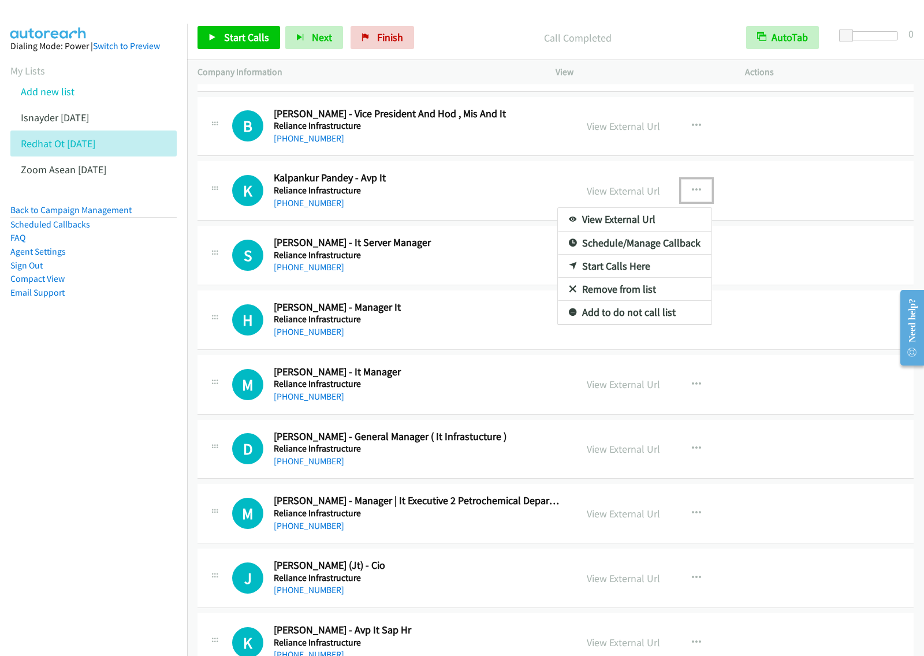
click at [650, 275] on link "Start Calls Here" at bounding box center [635, 266] width 154 height 23
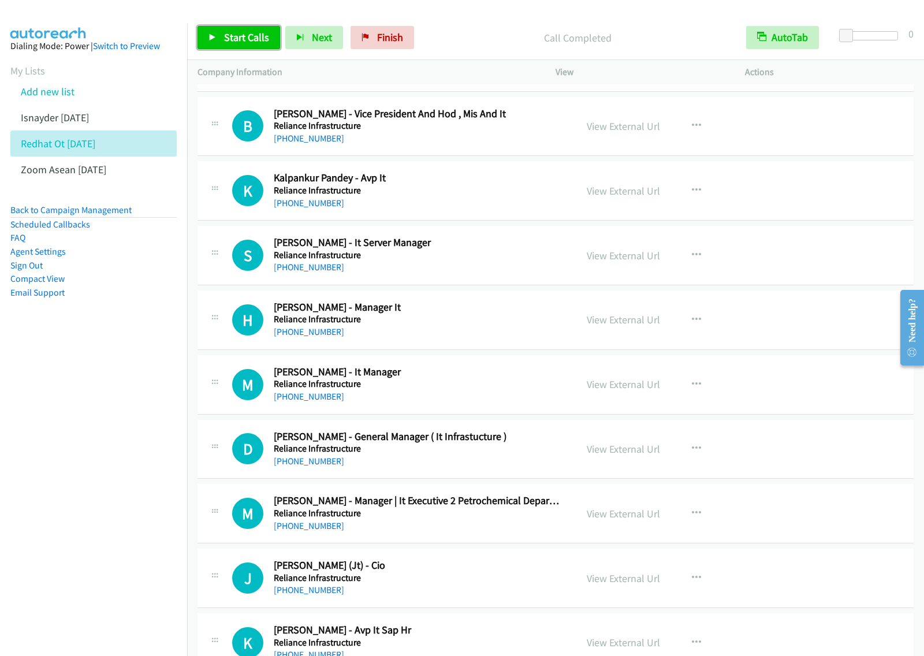
click at [255, 27] on link "Start Calls" at bounding box center [239, 37] width 83 height 23
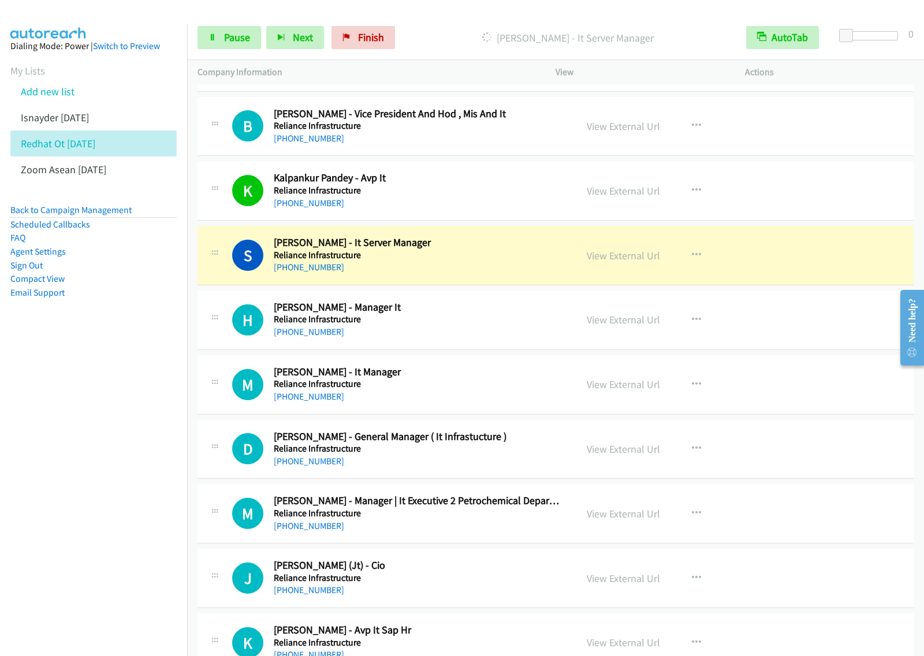
drag, startPoint x: 81, startPoint y: 441, endPoint x: 91, endPoint y: 428, distance: 16.1
click at [83, 437] on nav "Dialing Mode: Power | Switch to Preview My Lists Add new list Isnayder Aug18 Re…" at bounding box center [94, 352] width 188 height 656
click at [243, 41] on span "Pause" at bounding box center [237, 37] width 26 height 13
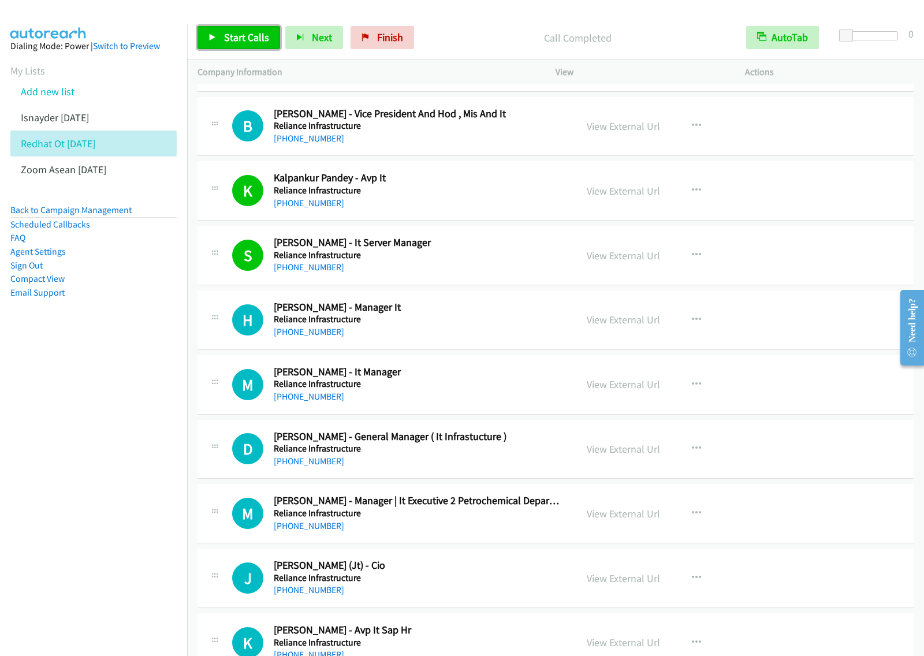
click at [232, 36] on span "Start Calls" at bounding box center [246, 37] width 45 height 13
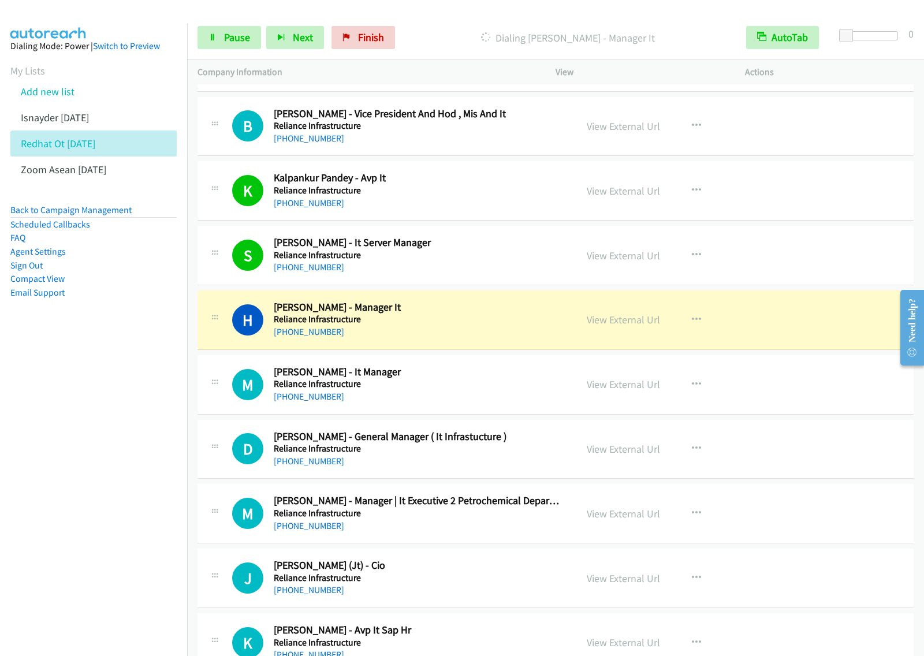
click at [132, 447] on nav "Dialing Mode: Power | Switch to Preview My Lists Add new list Isnayder Aug18 Re…" at bounding box center [94, 352] width 188 height 656
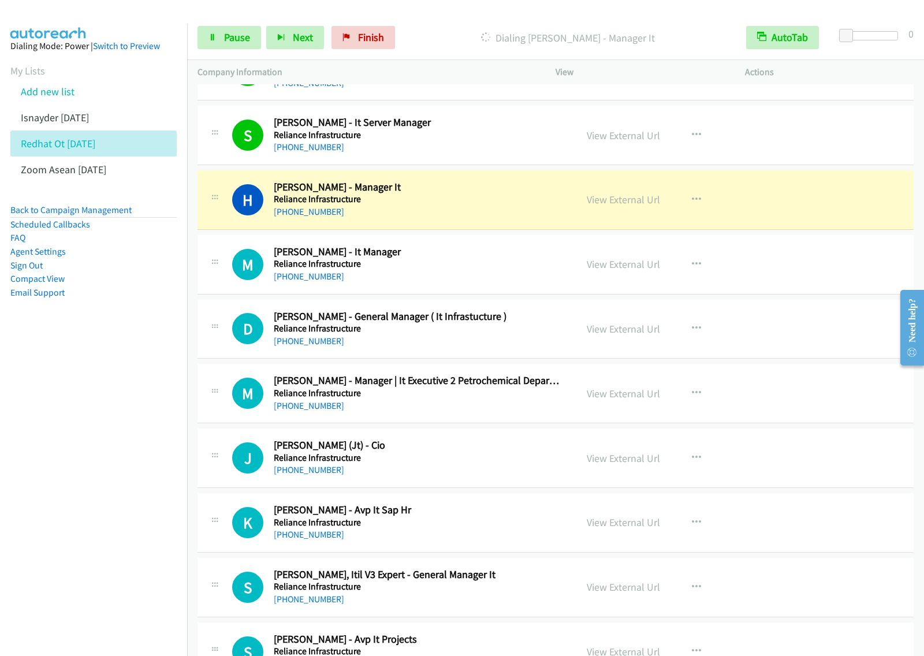
scroll to position [3221, 0]
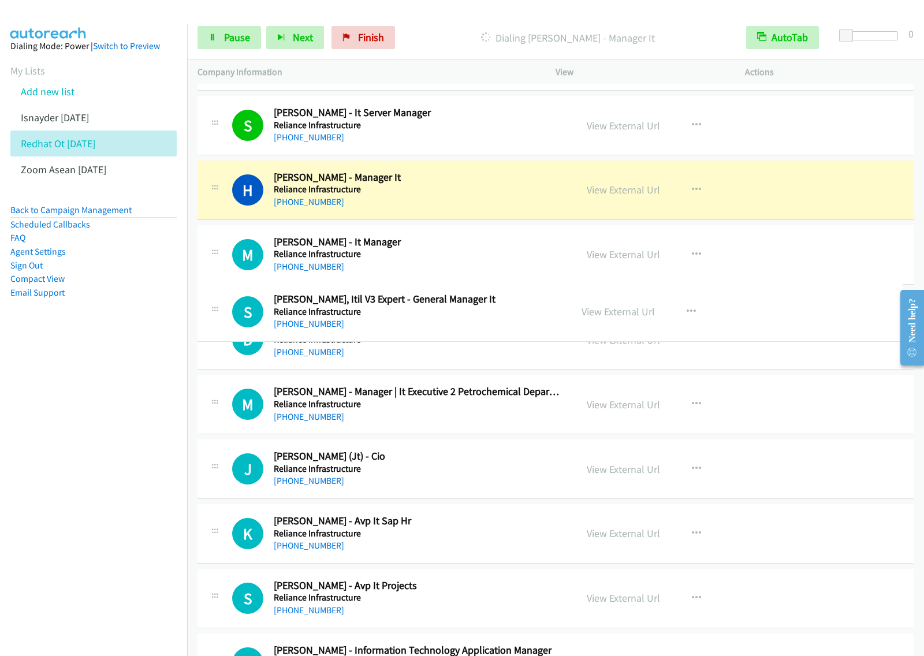
drag, startPoint x: 490, startPoint y: 573, endPoint x: 529, endPoint y: 302, distance: 274.3
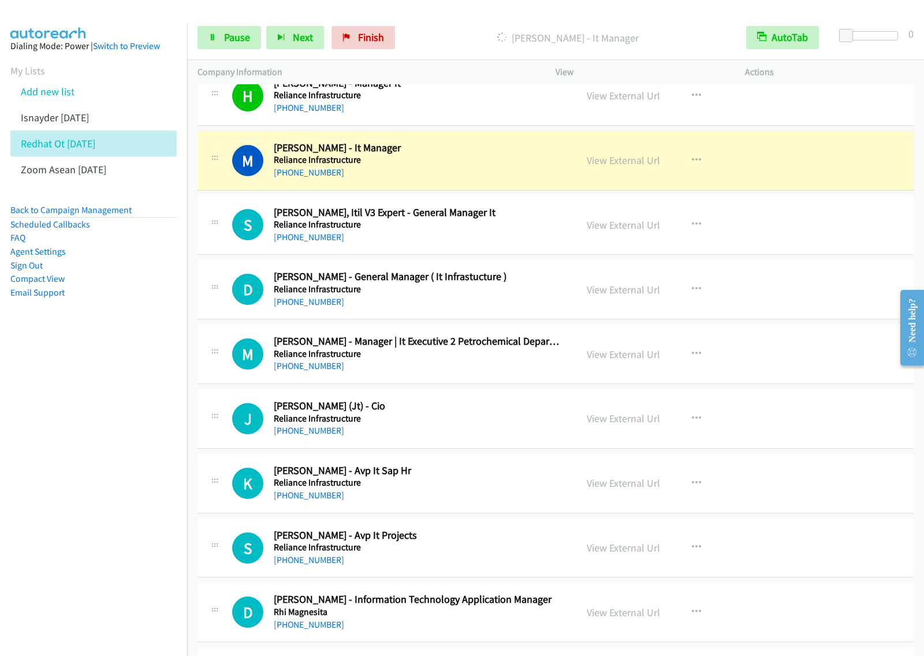
scroll to position [3337, 0]
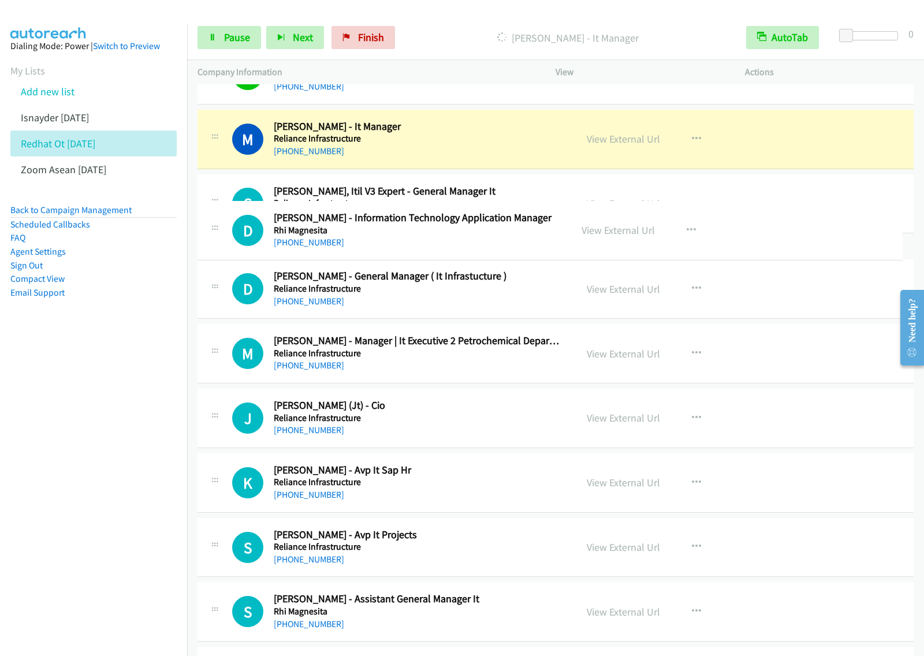
drag, startPoint x: 461, startPoint y: 588, endPoint x: 495, endPoint y: 231, distance: 358.1
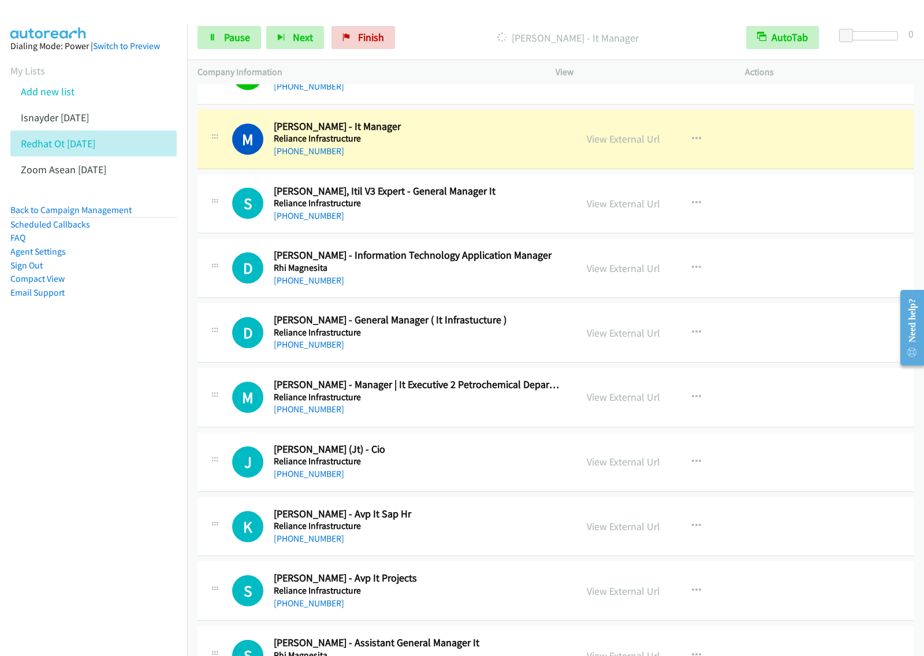
click at [128, 331] on aside "Dialing Mode: Power | Switch to Preview My Lists Add new list Isnayder Aug18 Re…" at bounding box center [93, 188] width 187 height 328
click at [221, 40] on link "Pause" at bounding box center [230, 37] width 64 height 23
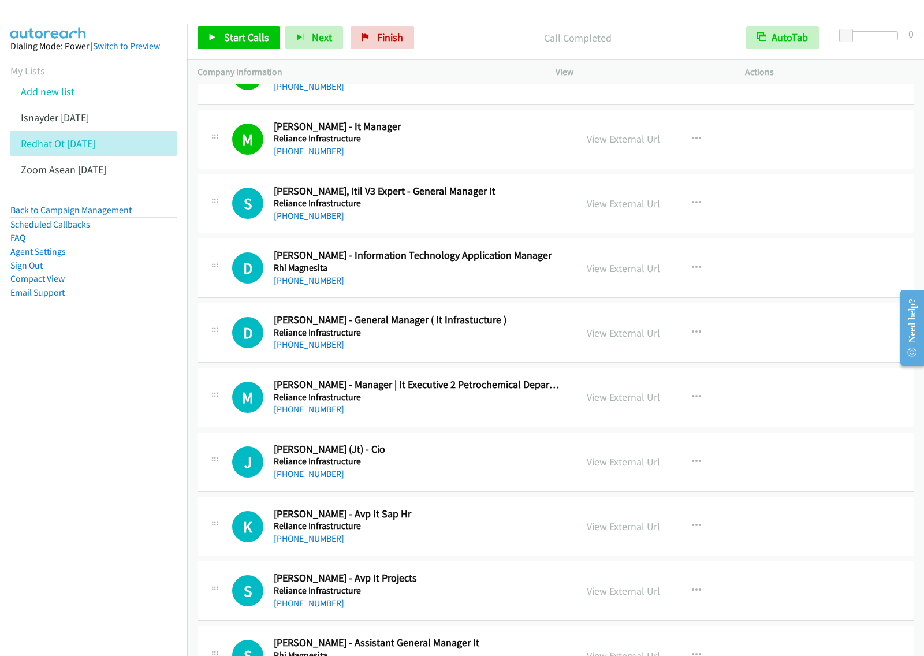
click at [128, 392] on nav "Dialing Mode: Power | Switch to Preview My Lists Add new list Isnayder Aug18 Re…" at bounding box center [94, 352] width 188 height 656
click at [695, 142] on icon "button" at bounding box center [696, 139] width 9 height 9
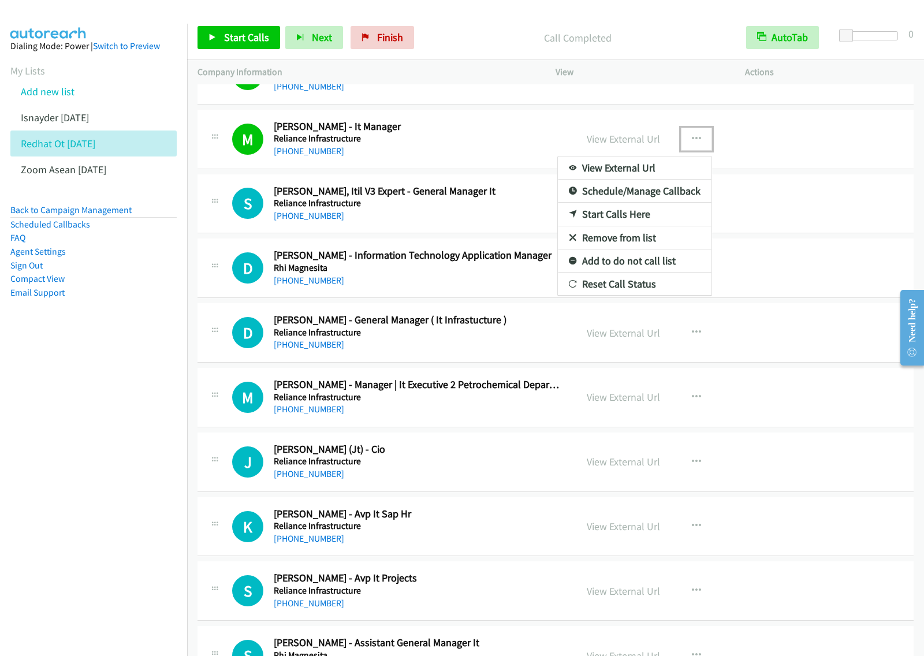
click at [628, 171] on link "View External Url" at bounding box center [635, 168] width 154 height 23
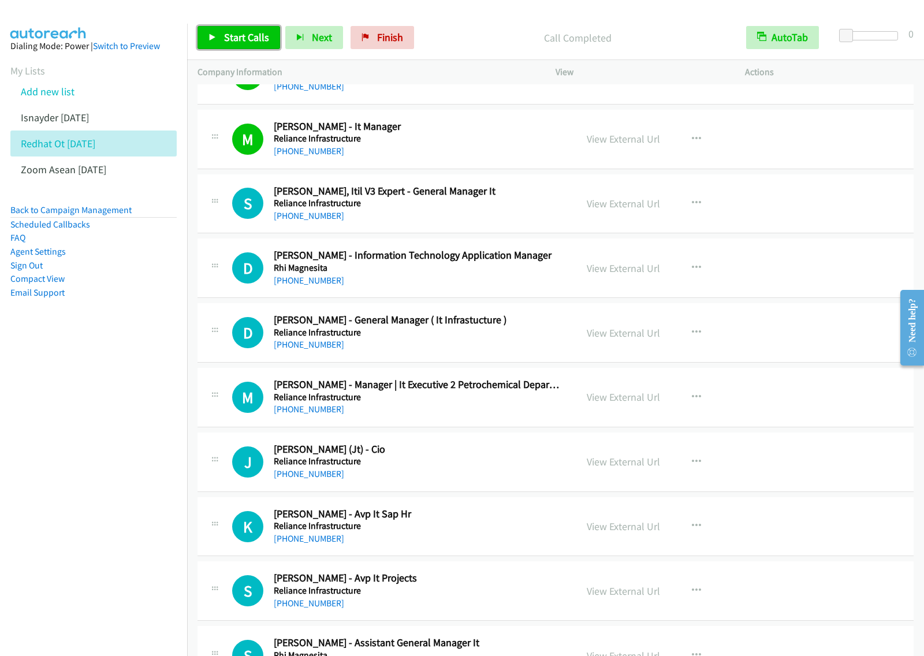
click at [263, 38] on span "Start Calls" at bounding box center [246, 37] width 45 height 13
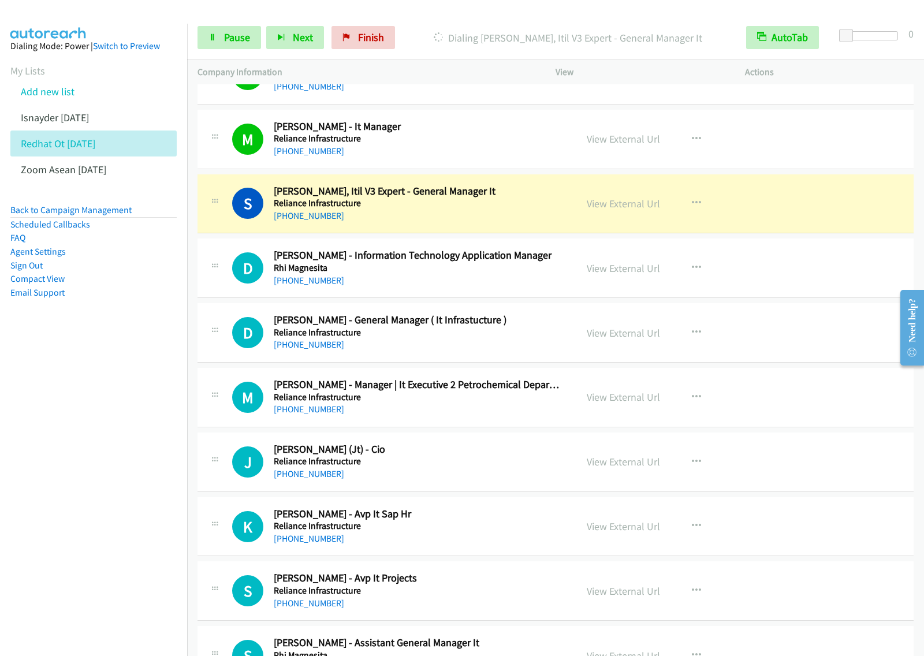
click at [121, 391] on nav "Dialing Mode: Power | Switch to Preview My Lists Add new list Isnayder Aug18 Re…" at bounding box center [94, 352] width 188 height 656
click at [237, 33] on span "Pause" at bounding box center [237, 37] width 26 height 13
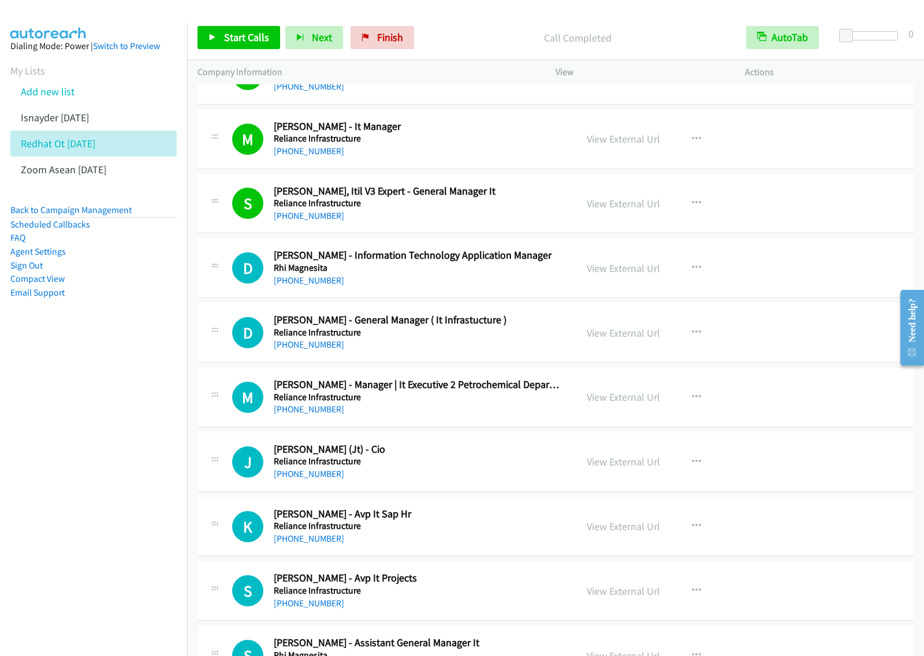
click at [67, 432] on nav "Dialing Mode: Power | Switch to Preview My Lists Add new list Isnayder Aug18 Re…" at bounding box center [94, 352] width 188 height 656
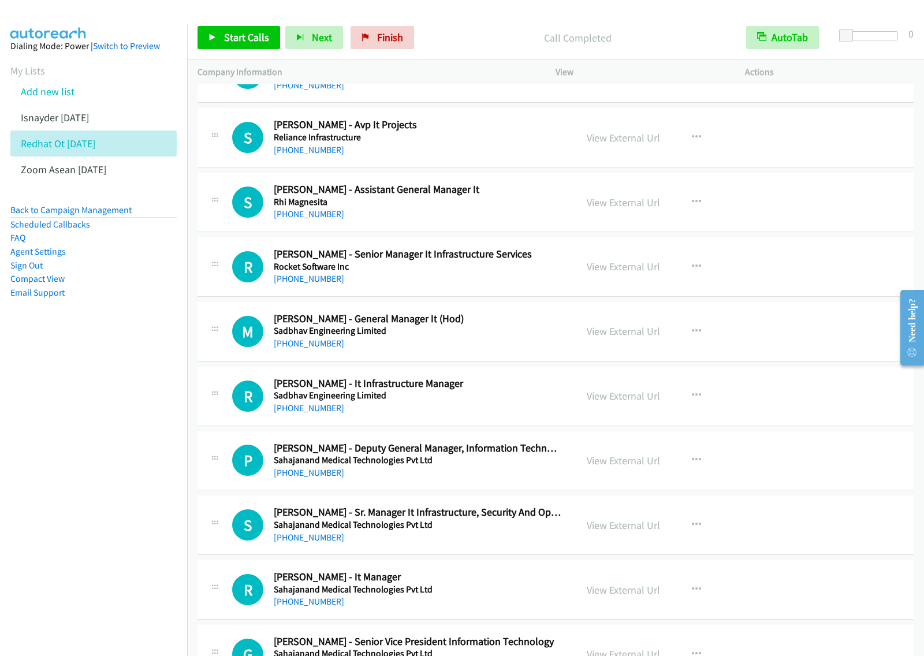
scroll to position [3842, 0]
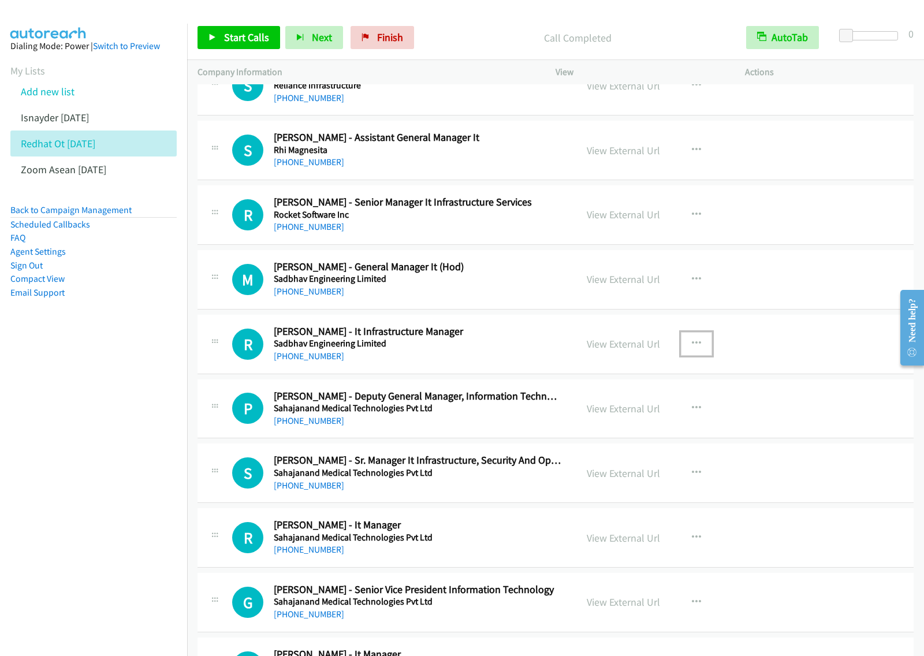
click at [685, 347] on button "button" at bounding box center [696, 343] width 31 height 23
click at [645, 382] on link "View External Url" at bounding box center [635, 373] width 154 height 23
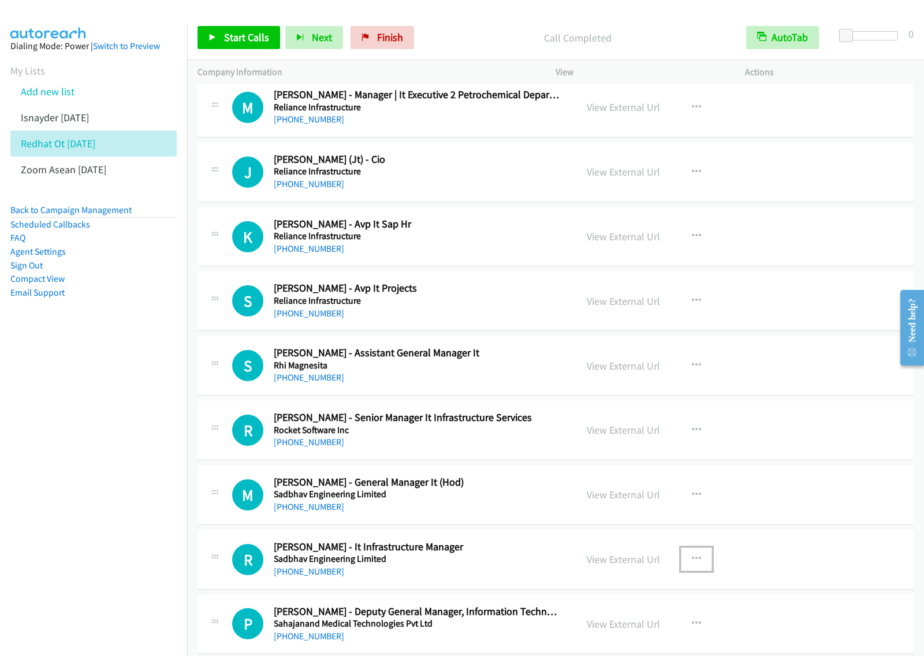
scroll to position [3698, 0]
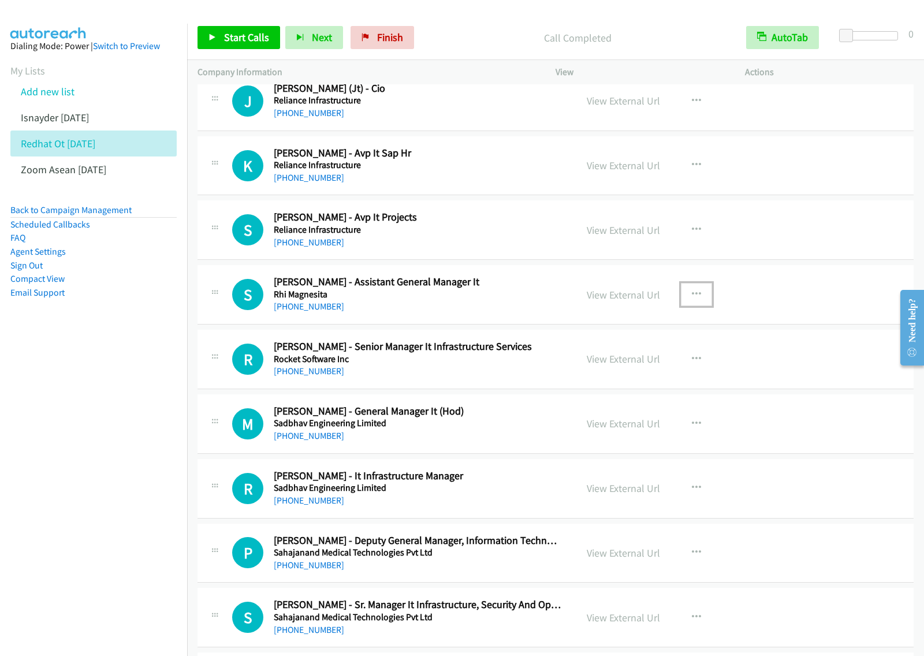
click at [700, 302] on button "button" at bounding box center [696, 294] width 31 height 23
click at [613, 377] on link "Start Calls Here" at bounding box center [635, 370] width 154 height 23
click at [695, 299] on icon "button" at bounding box center [696, 294] width 9 height 9
click at [643, 377] on link "Start Calls Here" at bounding box center [635, 370] width 154 height 23
click at [237, 36] on span "Start Calls" at bounding box center [246, 37] width 45 height 13
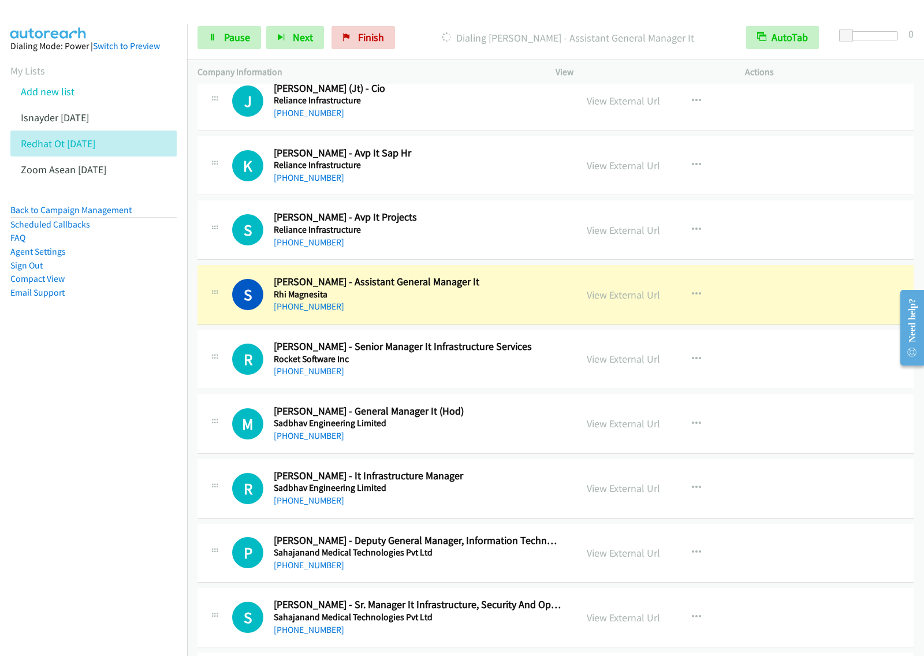
click at [113, 389] on nav "Dialing Mode: Power | Switch to Preview My Lists Add new list Isnayder Aug18 Re…" at bounding box center [94, 352] width 188 height 656
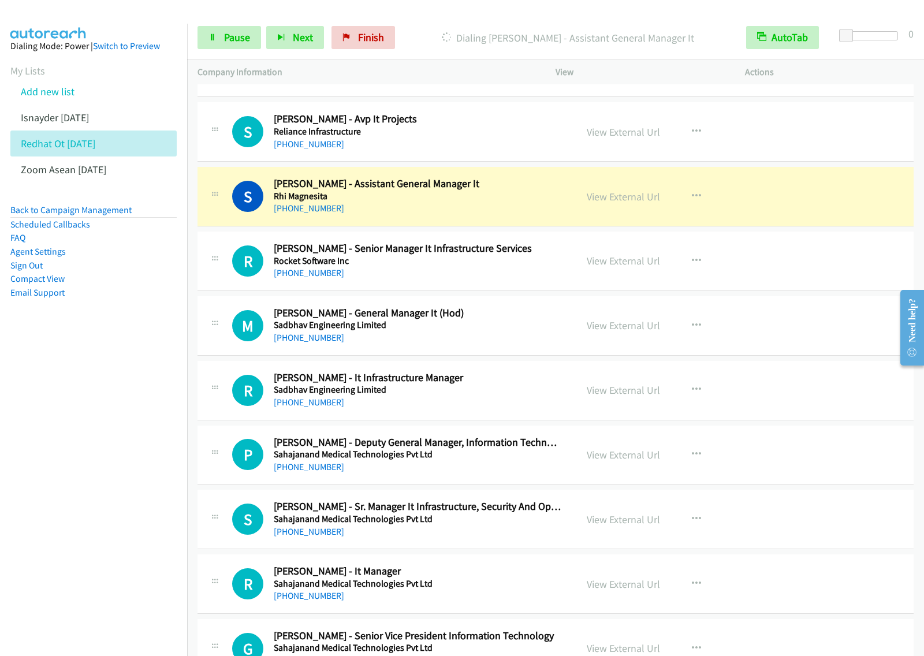
scroll to position [3842, 0]
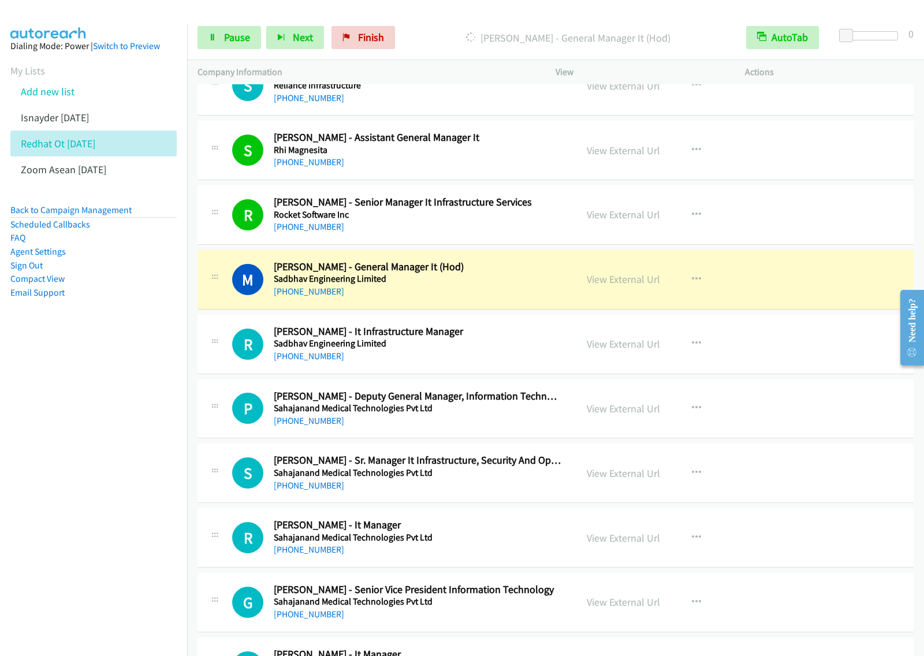
drag, startPoint x: 112, startPoint y: 386, endPoint x: 170, endPoint y: 344, distance: 72.5
click at [113, 384] on nav "Dialing Mode: Power | Switch to Preview My Lists Add new list Isnayder Aug18 Re…" at bounding box center [94, 352] width 188 height 656
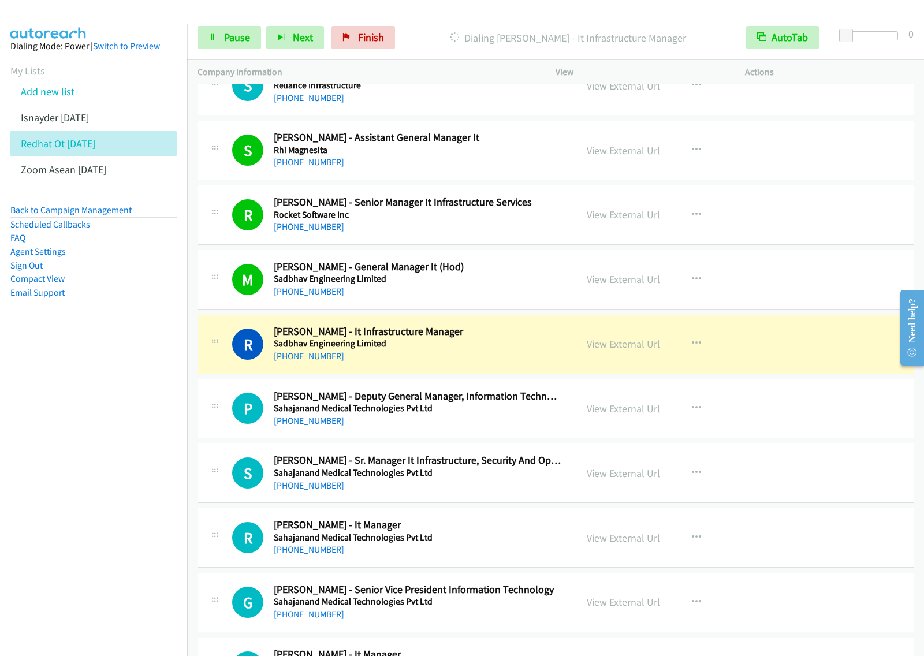
click at [66, 471] on nav "Dialing Mode: Power | Switch to Preview My Lists Add new list Isnayder Aug18 Re…" at bounding box center [94, 352] width 188 height 656
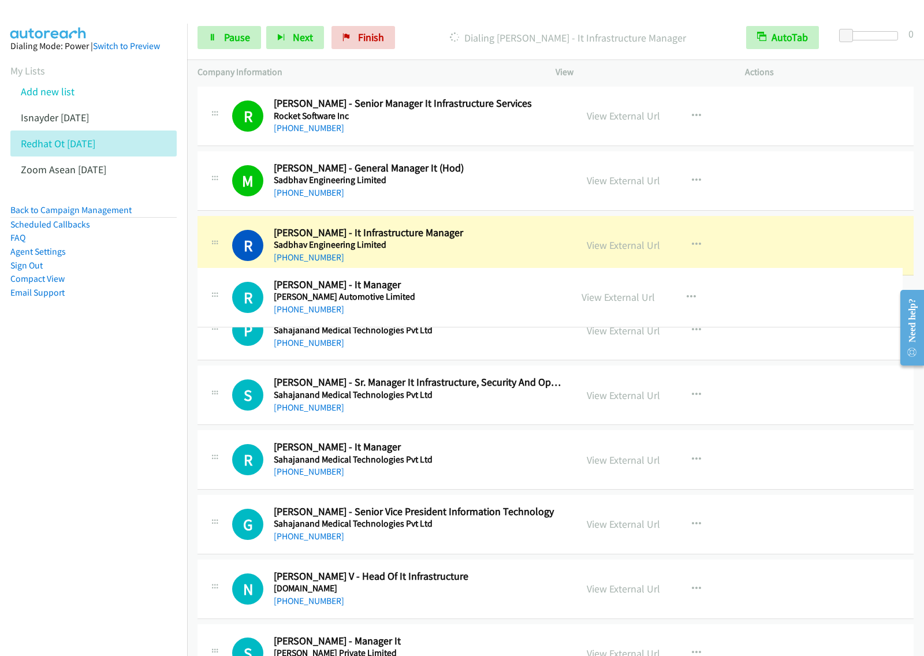
drag, startPoint x: 435, startPoint y: 570, endPoint x: 492, endPoint y: 292, distance: 283.9
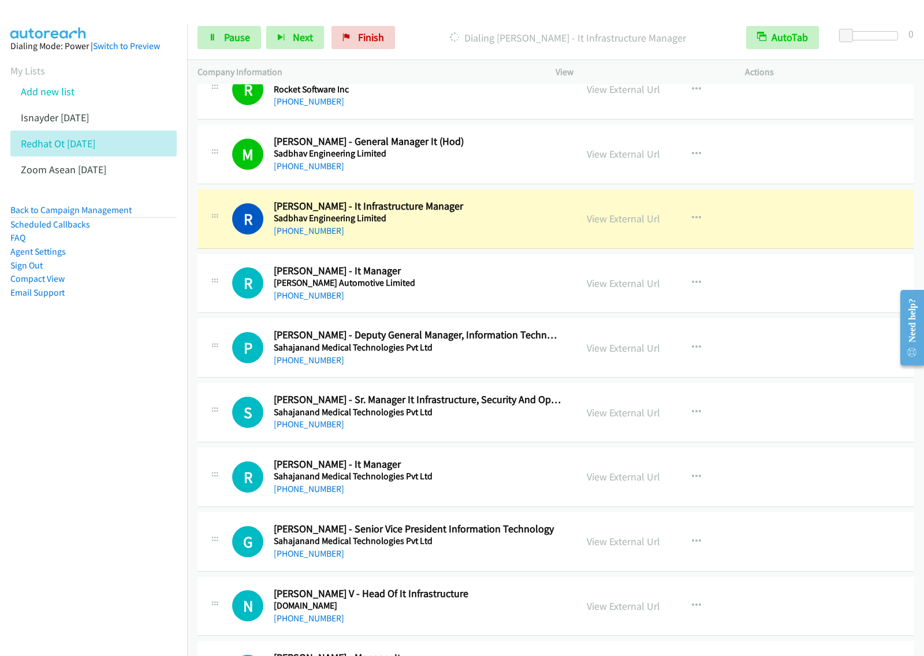
scroll to position [3977, 0]
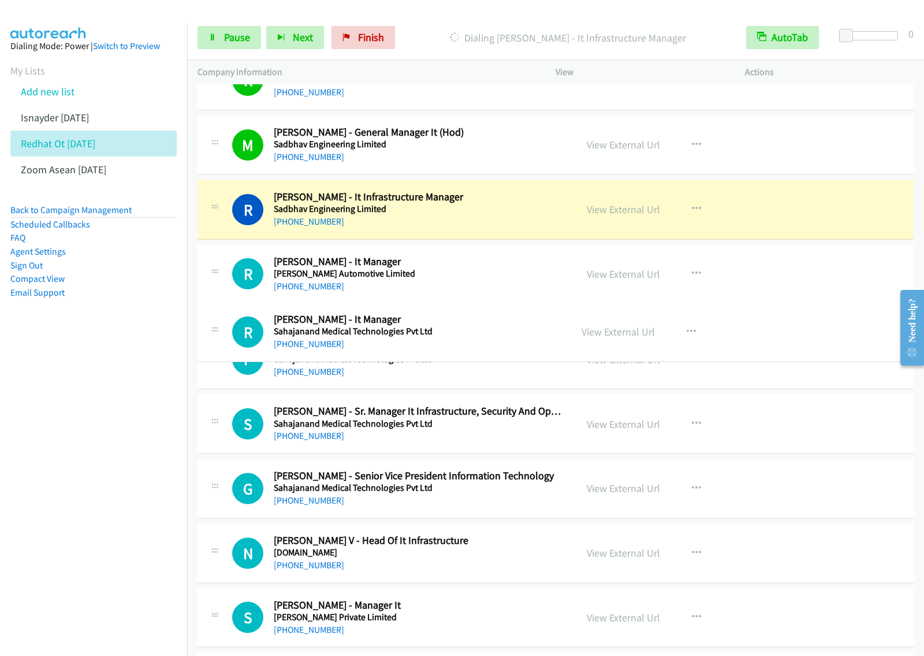
drag, startPoint x: 431, startPoint y: 465, endPoint x: 463, endPoint y: 322, distance: 146.3
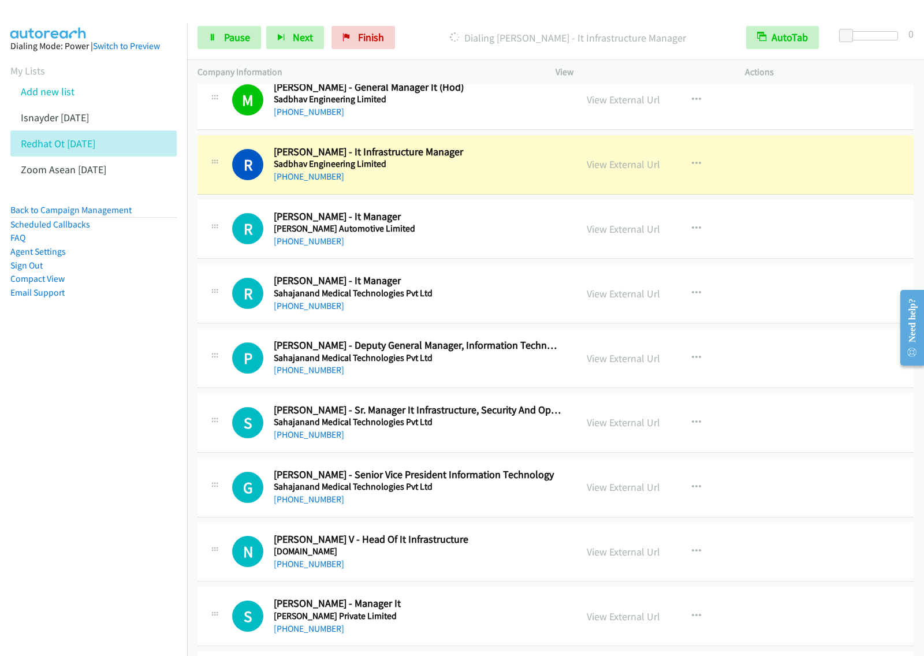
scroll to position [4058, 0]
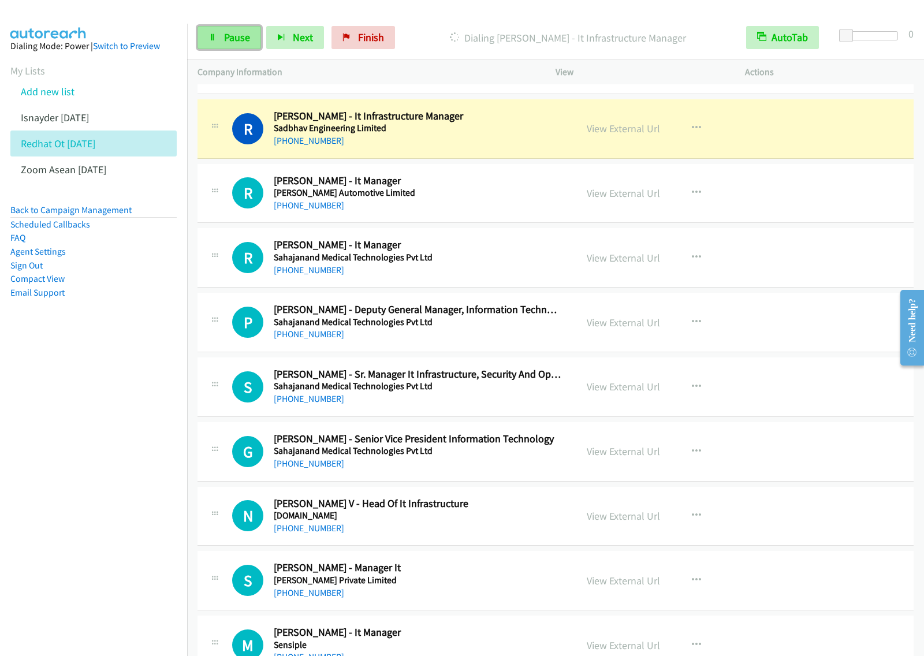
click at [246, 38] on span "Pause" at bounding box center [237, 37] width 26 height 13
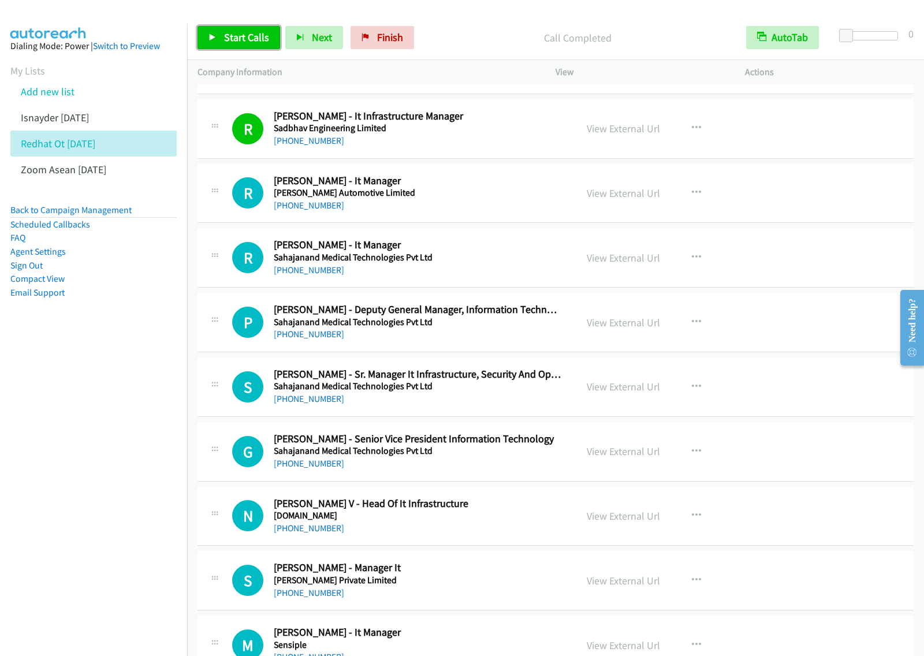
click at [234, 35] on span "Start Calls" at bounding box center [246, 37] width 45 height 13
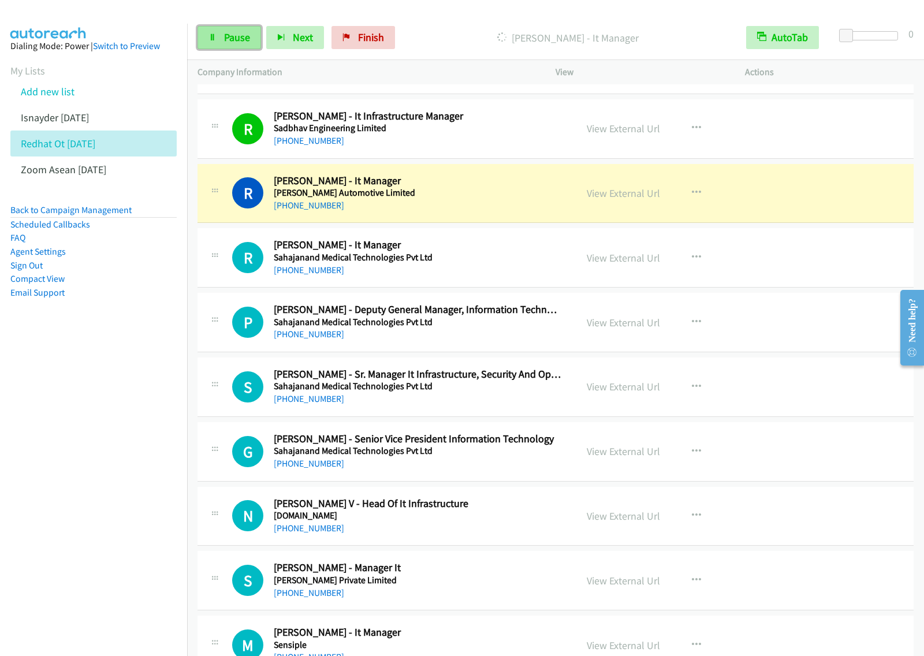
click at [240, 44] on span "Pause" at bounding box center [237, 37] width 26 height 13
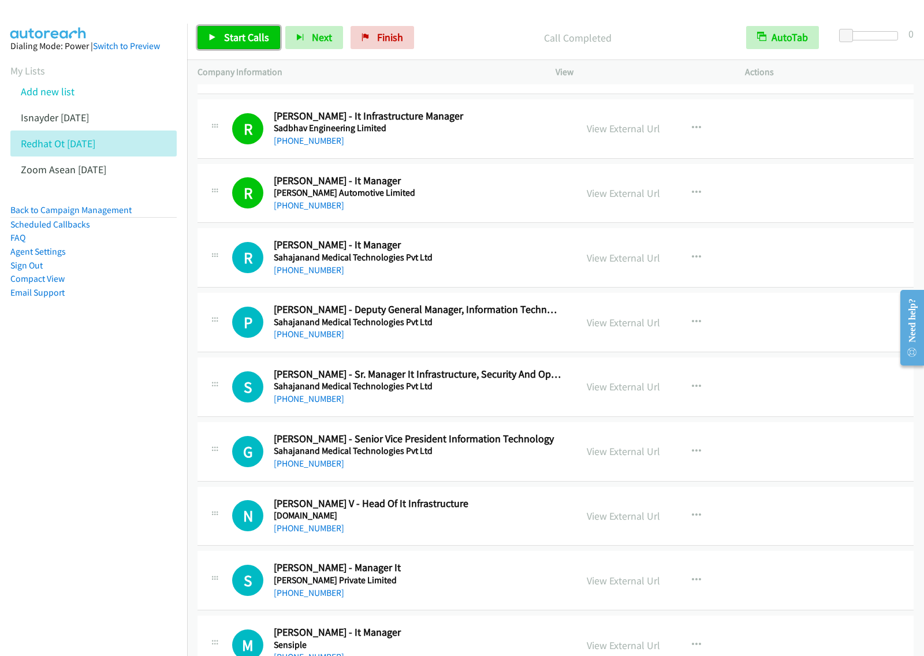
drag, startPoint x: 244, startPoint y: 39, endPoint x: 263, endPoint y: 58, distance: 26.6
click at [244, 39] on span "Start Calls" at bounding box center [246, 37] width 45 height 13
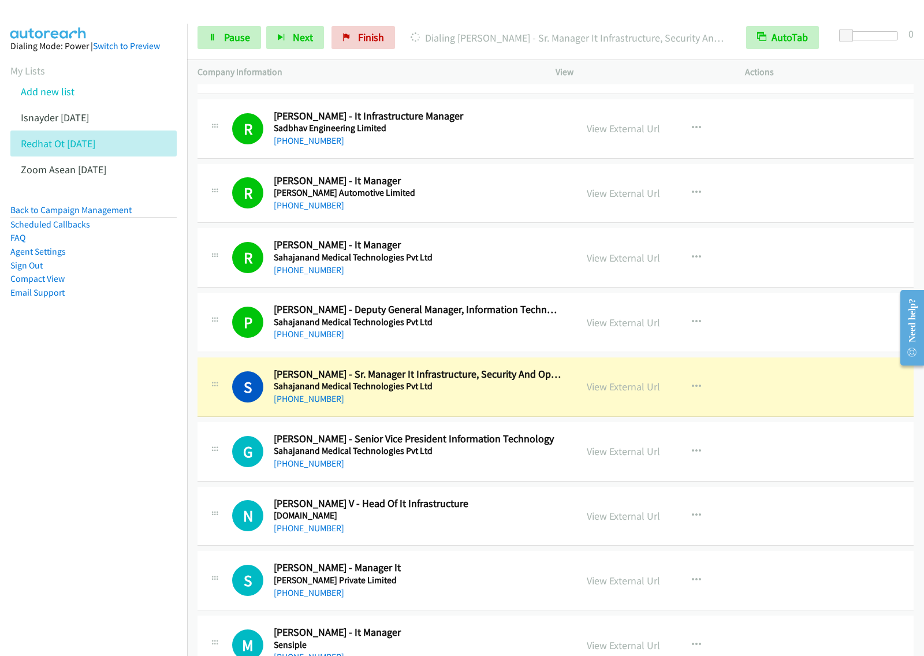
drag, startPoint x: 126, startPoint y: 322, endPoint x: 226, endPoint y: 217, distance: 145.5
click at [127, 322] on aside "Dialing Mode: Power | Switch to Preview My Lists Add new list Isnayder Aug18 Re…" at bounding box center [93, 188] width 187 height 328
click at [230, 40] on span "Pause" at bounding box center [237, 37] width 26 height 13
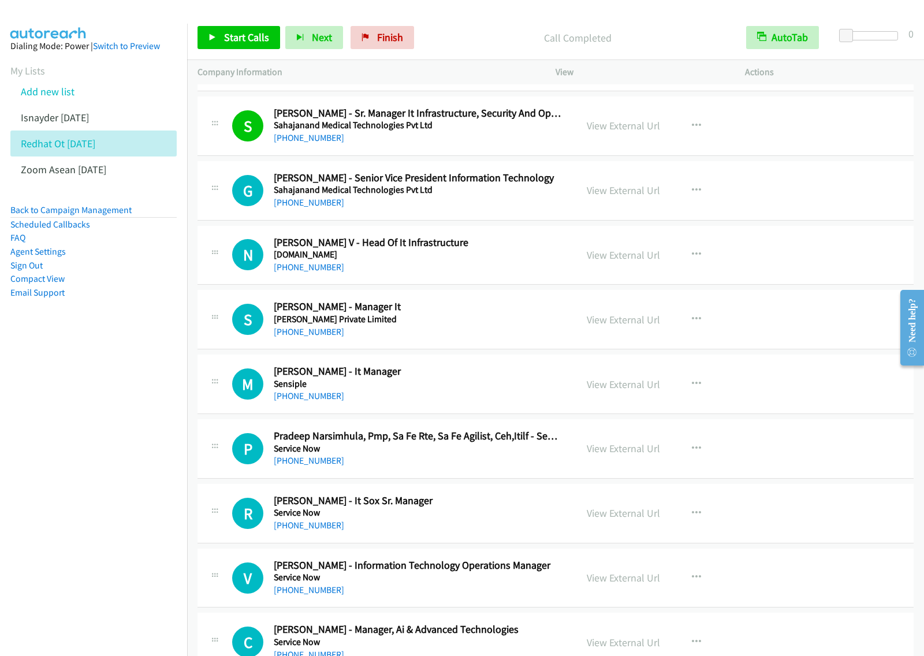
scroll to position [4355, 0]
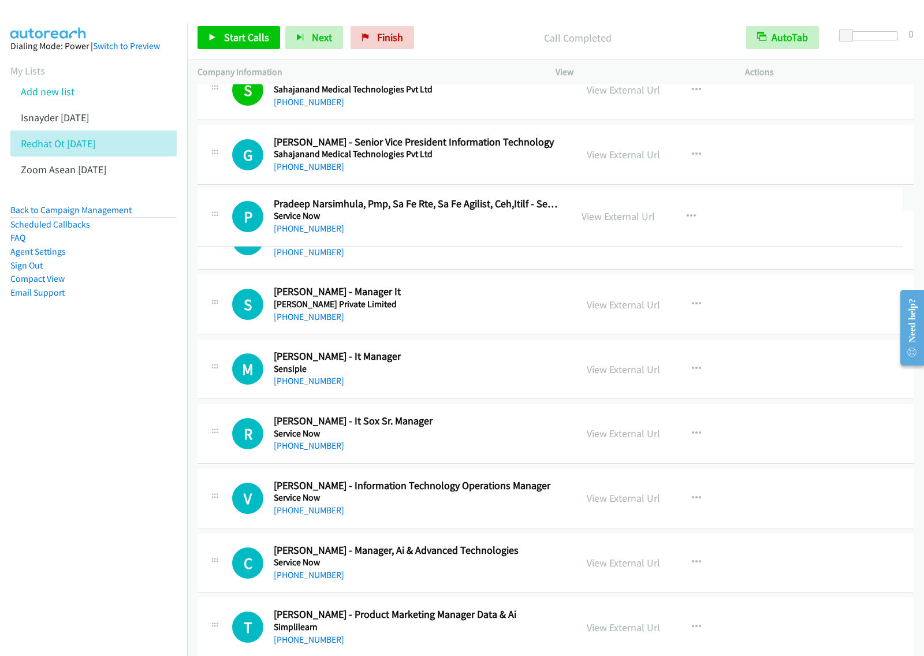
drag, startPoint x: 491, startPoint y: 411, endPoint x: 512, endPoint y: 207, distance: 205.0
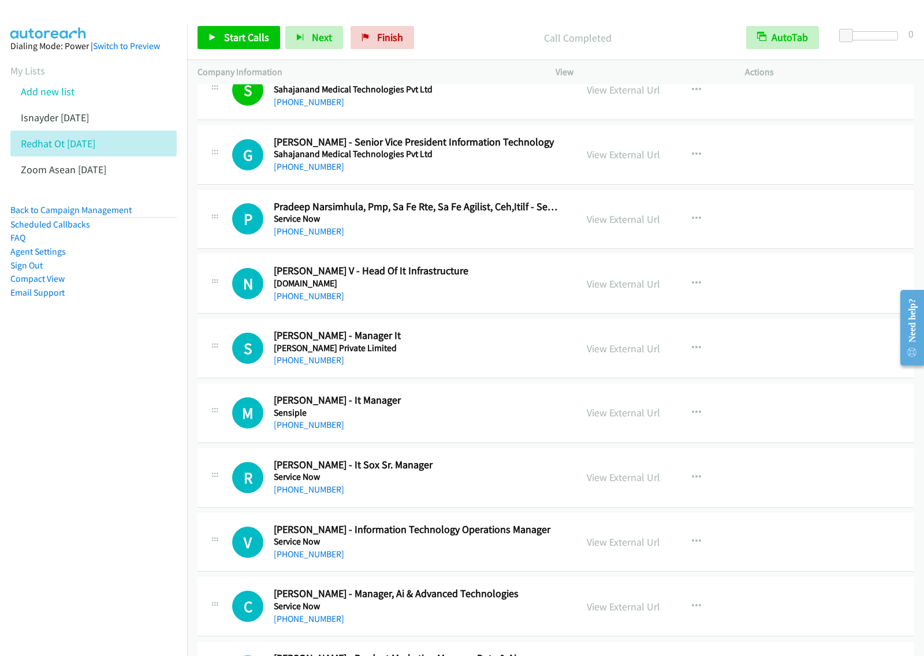
scroll to position [4427, 0]
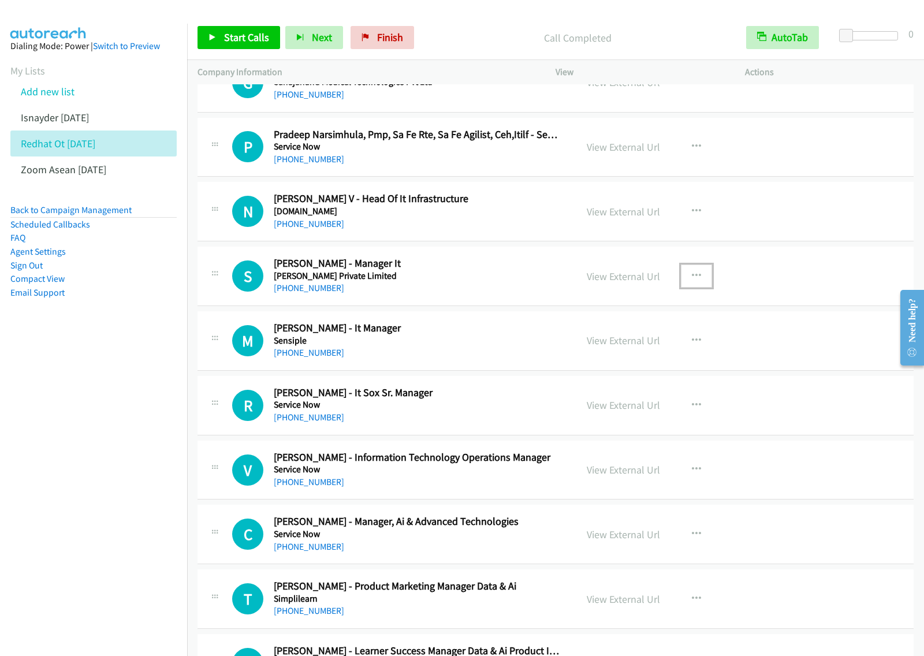
click at [692, 281] on icon "button" at bounding box center [696, 276] width 9 height 9
click at [628, 360] on link "Start Calls Here" at bounding box center [635, 351] width 154 height 23
click at [686, 276] on button "button" at bounding box center [696, 276] width 31 height 23
click at [640, 359] on link "Start Calls Here" at bounding box center [635, 351] width 154 height 23
click at [256, 42] on span "Start Calls" at bounding box center [246, 37] width 45 height 13
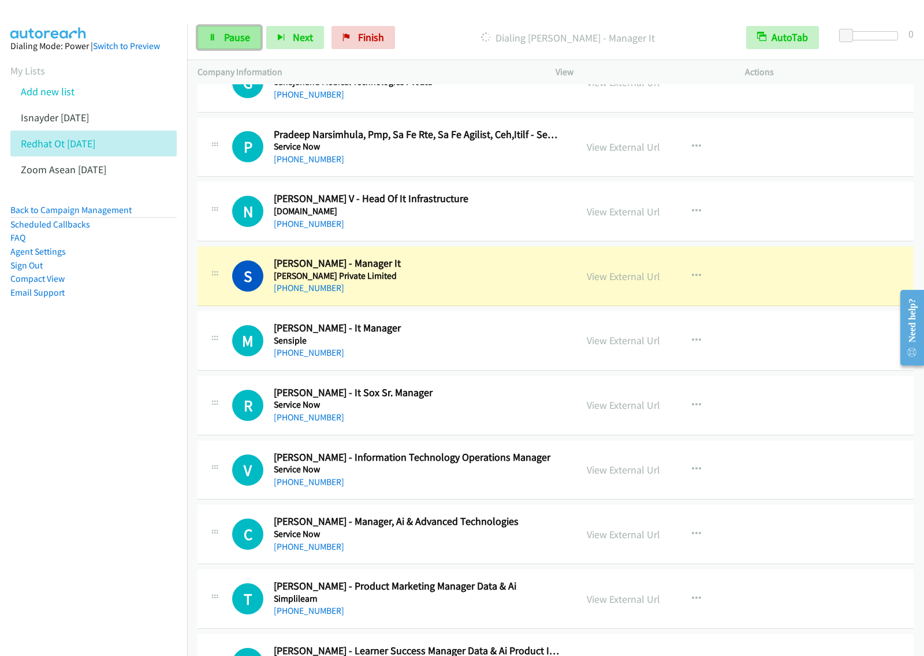
click at [230, 34] on span "Pause" at bounding box center [237, 37] width 26 height 13
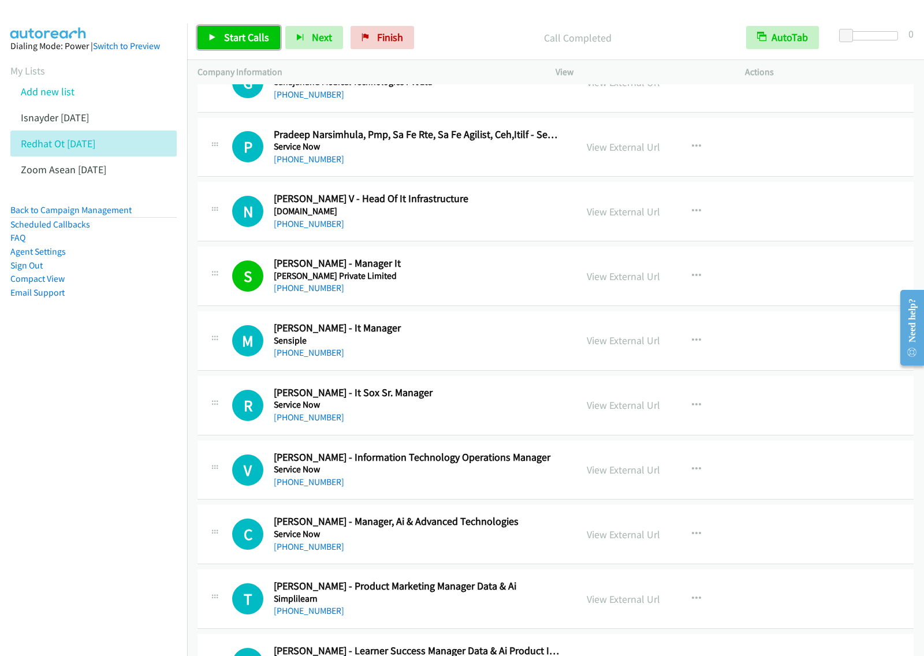
click at [249, 30] on link "Start Calls" at bounding box center [239, 37] width 83 height 23
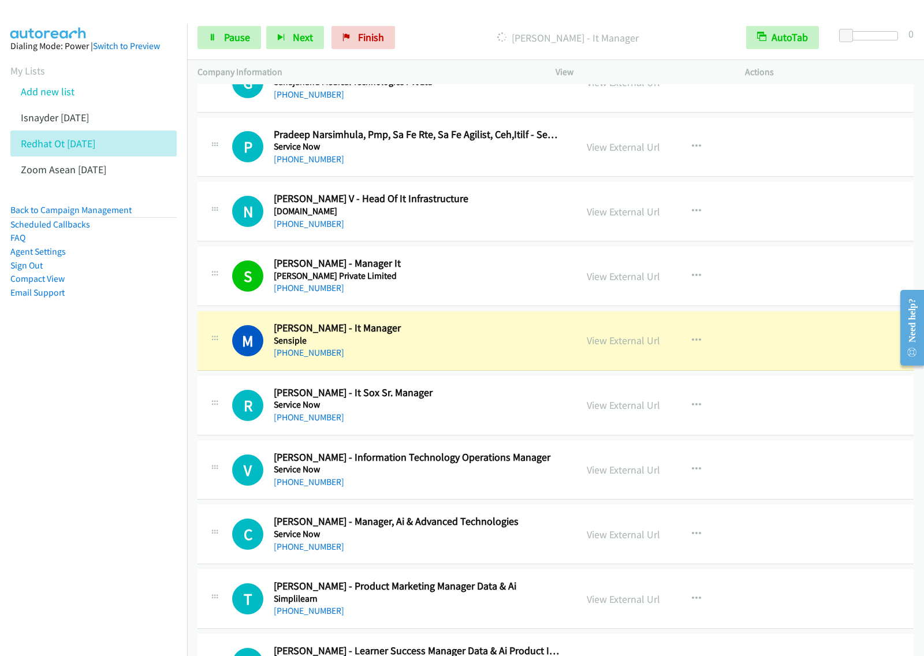
drag, startPoint x: 125, startPoint y: 383, endPoint x: 267, endPoint y: 290, distance: 169.6
click at [125, 383] on nav "Dialing Mode: Power | Switch to Preview My Lists Add new list Isnayder Aug18 Re…" at bounding box center [94, 352] width 188 height 656
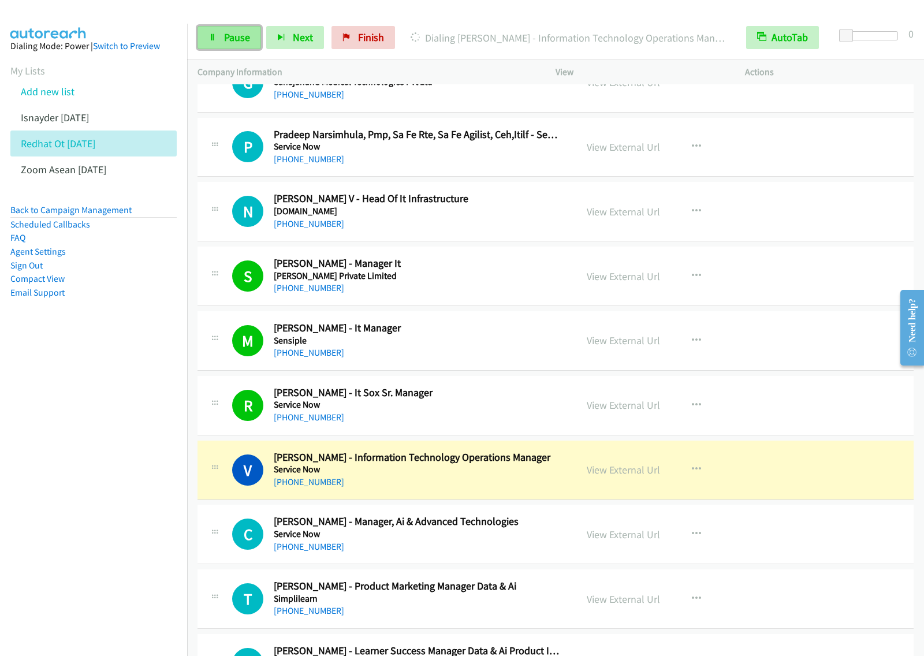
click at [237, 38] on span "Pause" at bounding box center [237, 37] width 26 height 13
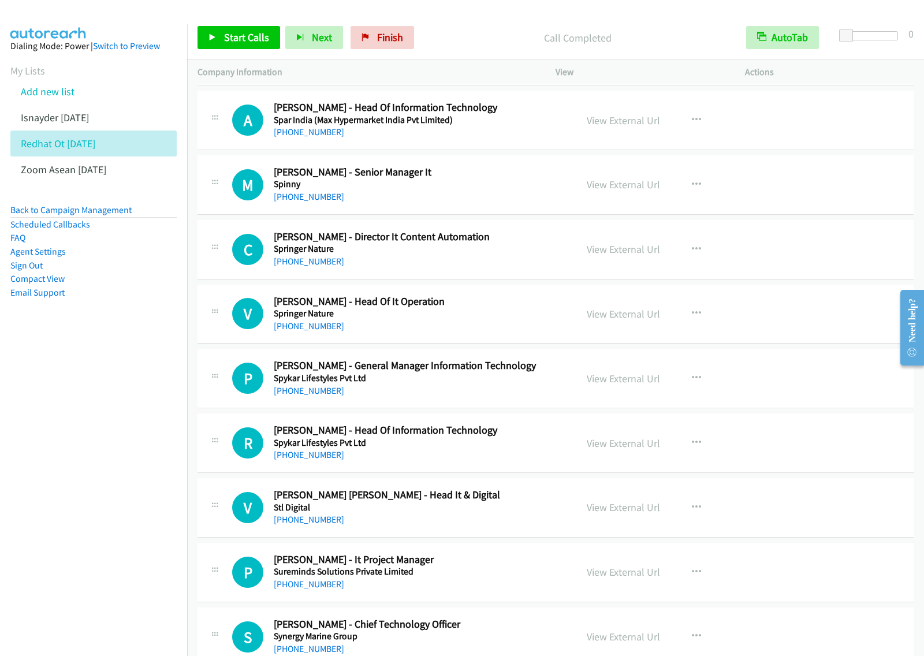
scroll to position [5222, 0]
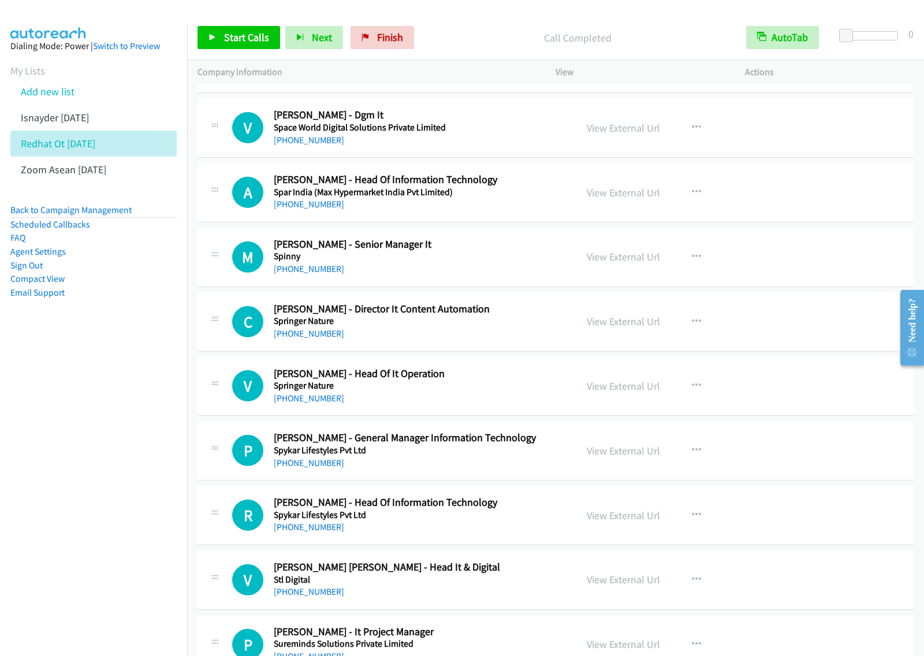
click at [481, 262] on h5 "Spinny" at bounding box center [417, 257] width 287 height 12
click at [526, 209] on div "+91 99582 94804" at bounding box center [417, 205] width 287 height 14
click at [695, 197] on icon "button" at bounding box center [696, 192] width 9 height 9
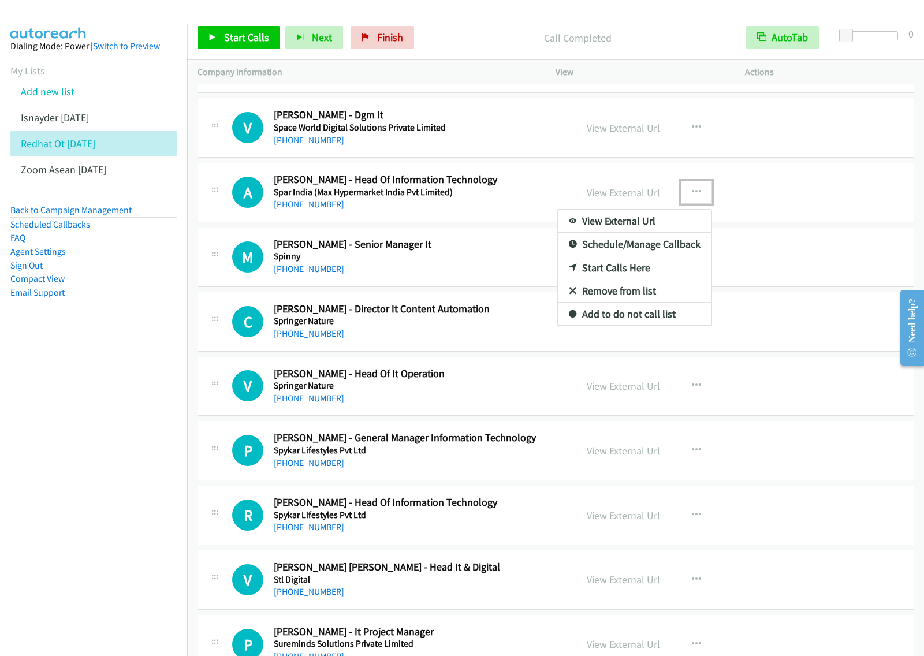
click at [628, 274] on link "Start Calls Here" at bounding box center [635, 268] width 154 height 23
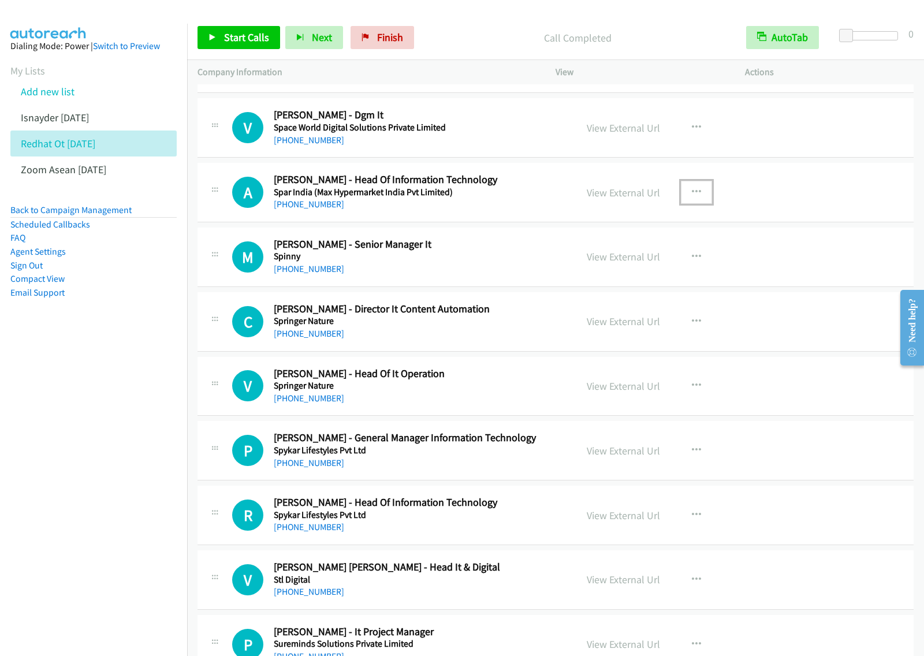
click at [686, 204] on button "button" at bounding box center [696, 192] width 31 height 23
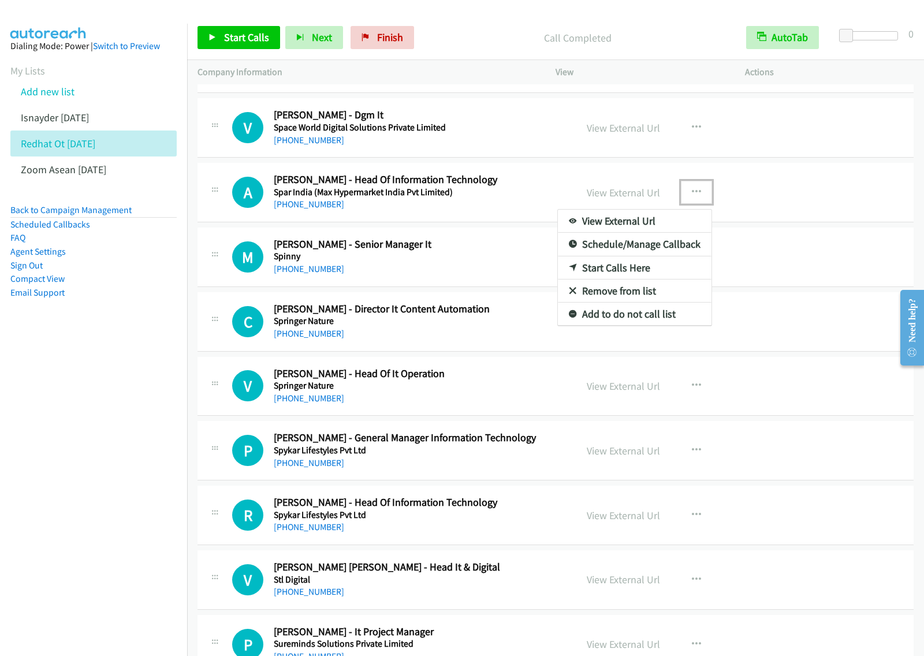
click at [633, 280] on link "Start Calls Here" at bounding box center [635, 268] width 154 height 23
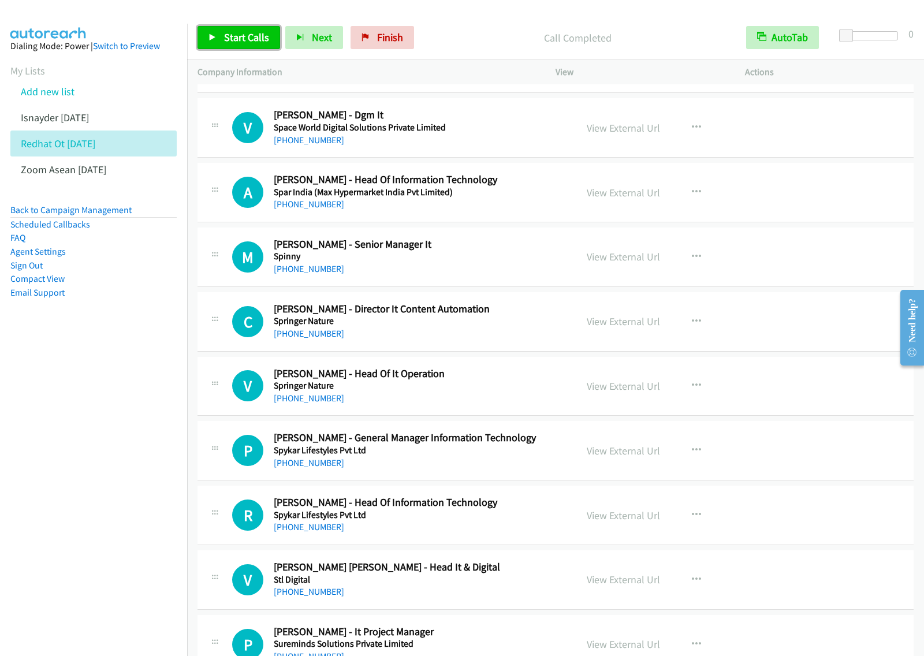
click at [236, 38] on span "Start Calls" at bounding box center [246, 37] width 45 height 13
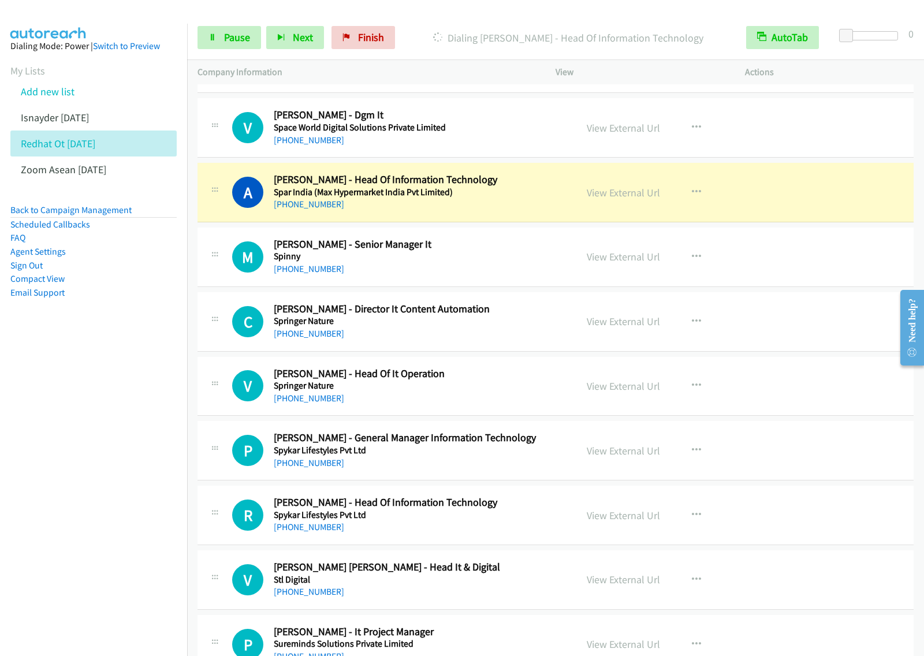
click at [113, 409] on nav "Dialing Mode: Power | Switch to Preview My Lists Add new list Isnayder Aug18 Re…" at bounding box center [94, 352] width 188 height 656
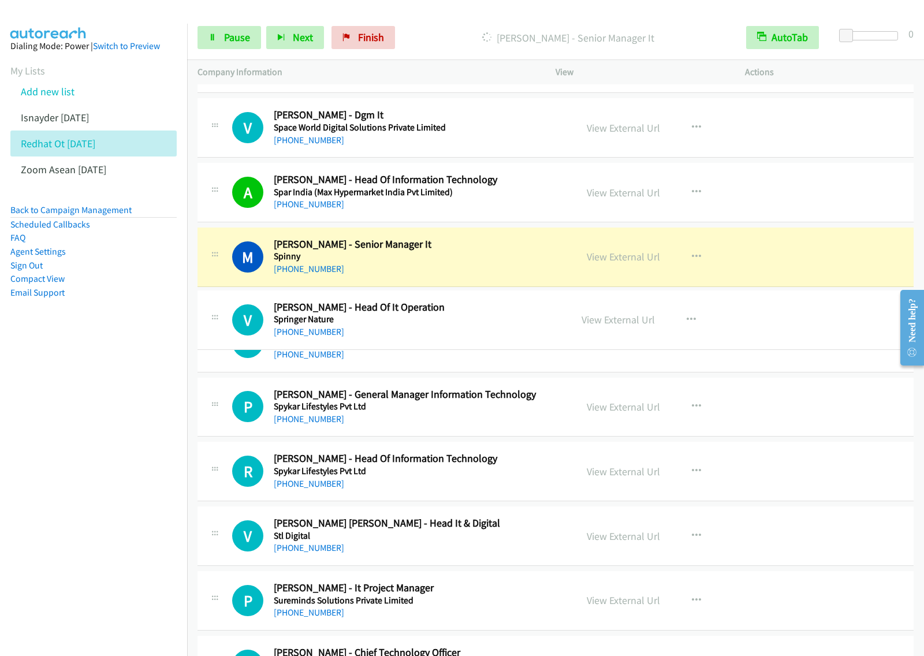
drag, startPoint x: 466, startPoint y: 396, endPoint x: 486, endPoint y: 321, distance: 78.3
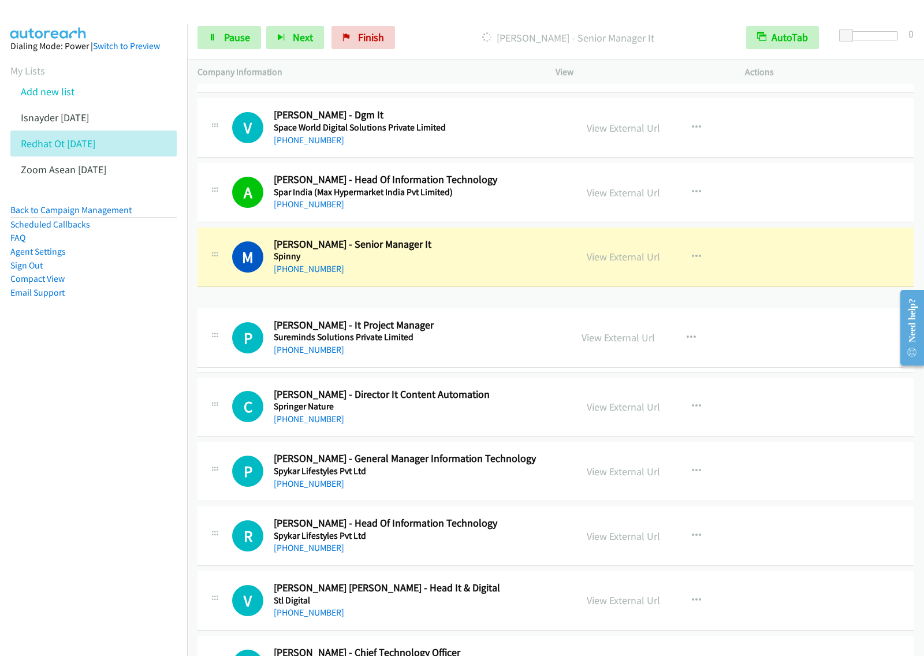
drag, startPoint x: 475, startPoint y: 637, endPoint x: 510, endPoint y: 321, distance: 318.0
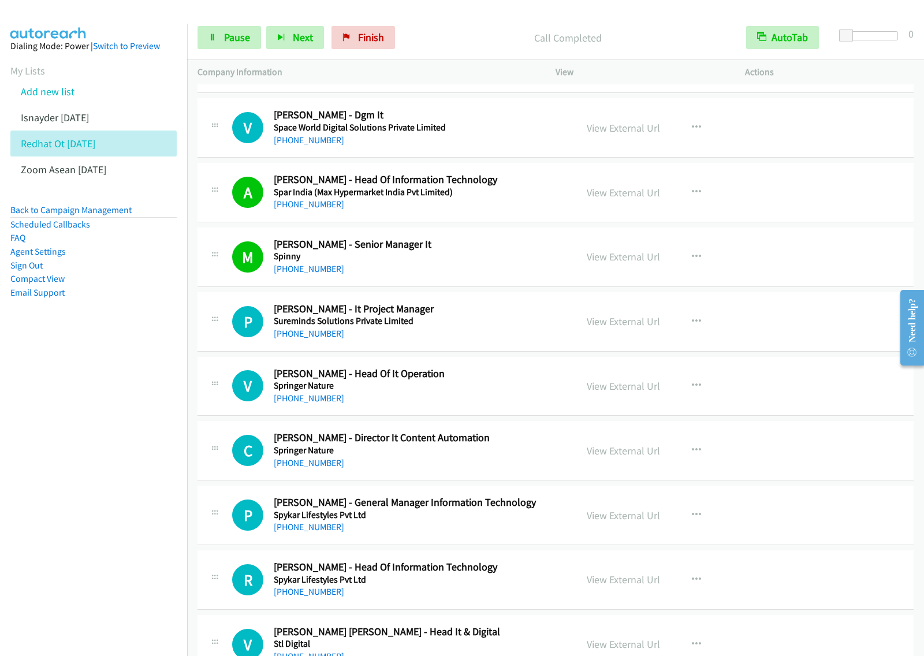
click at [122, 419] on nav "Dialing Mode: Power | Switch to Preview My Lists Add new list Isnayder Aug18 Re…" at bounding box center [94, 352] width 188 height 656
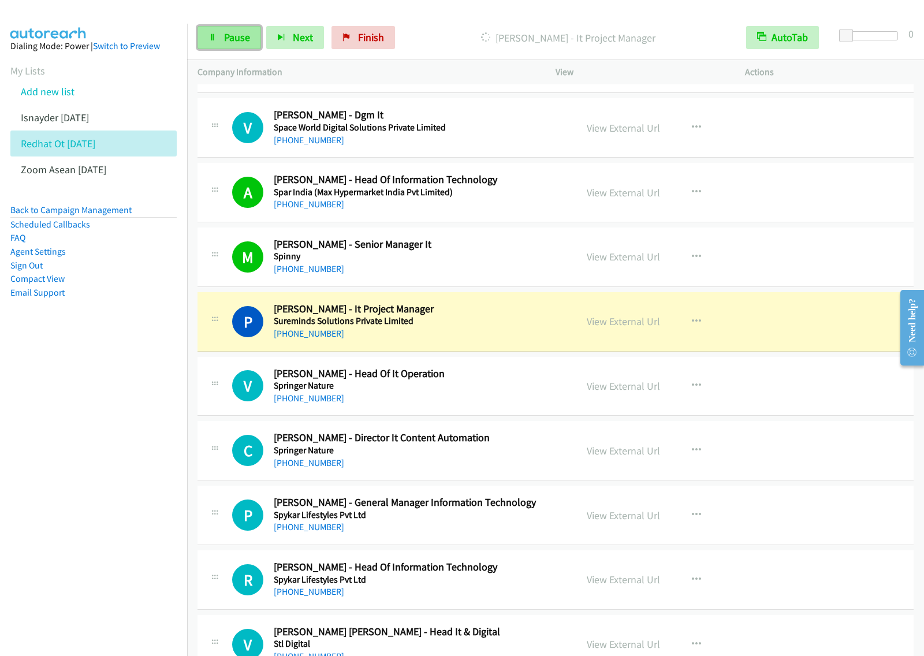
click at [253, 47] on link "Pause" at bounding box center [230, 37] width 64 height 23
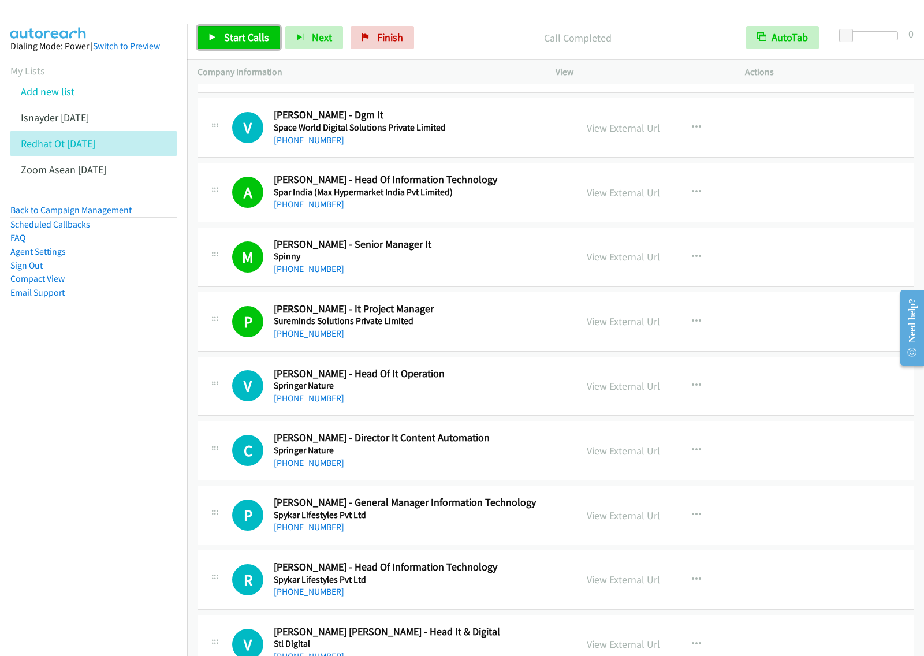
click at [246, 40] on span "Start Calls" at bounding box center [246, 37] width 45 height 13
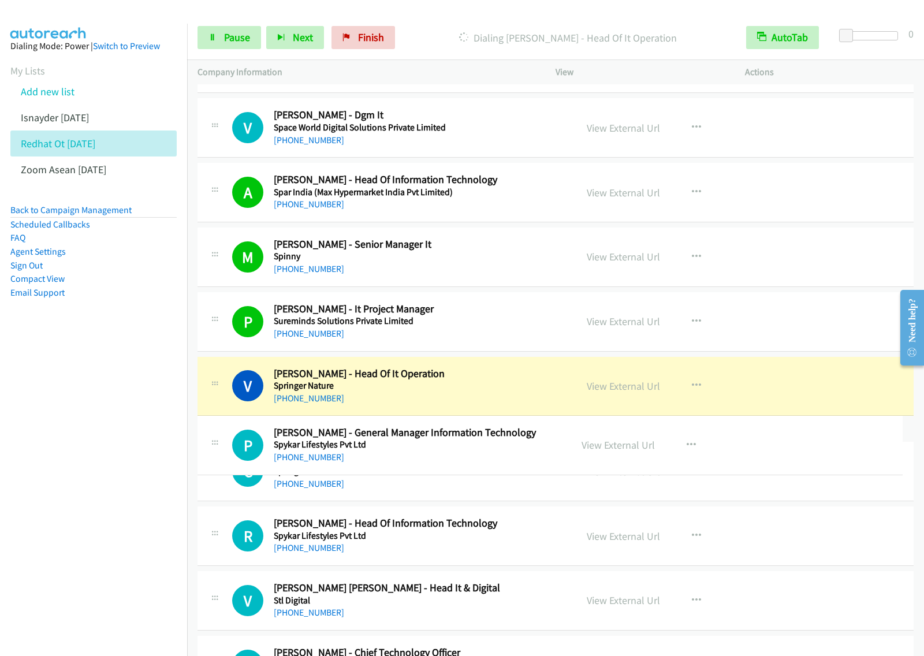
drag, startPoint x: 451, startPoint y: 522, endPoint x: 456, endPoint y: 439, distance: 82.8
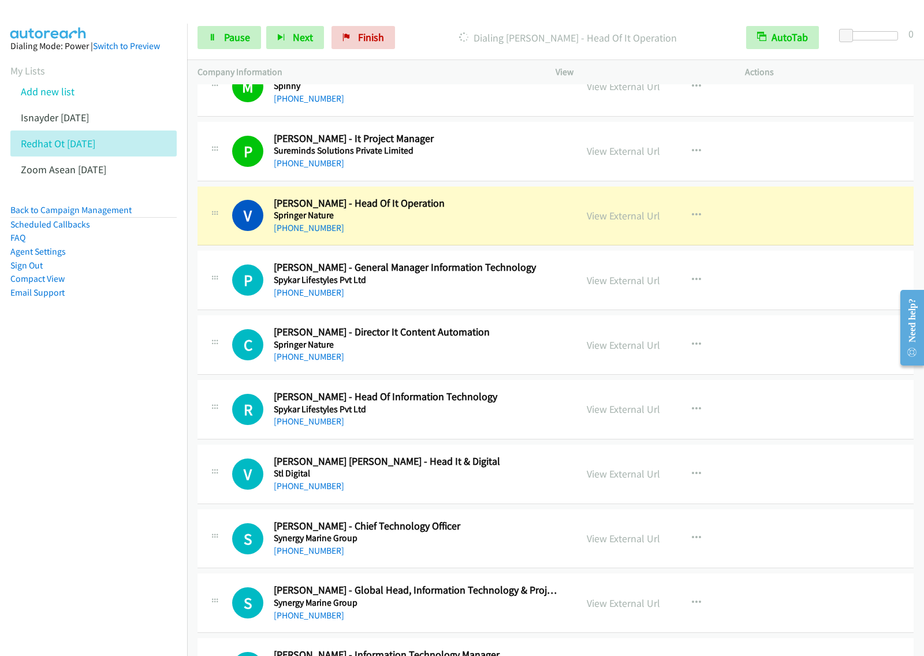
scroll to position [5366, 0]
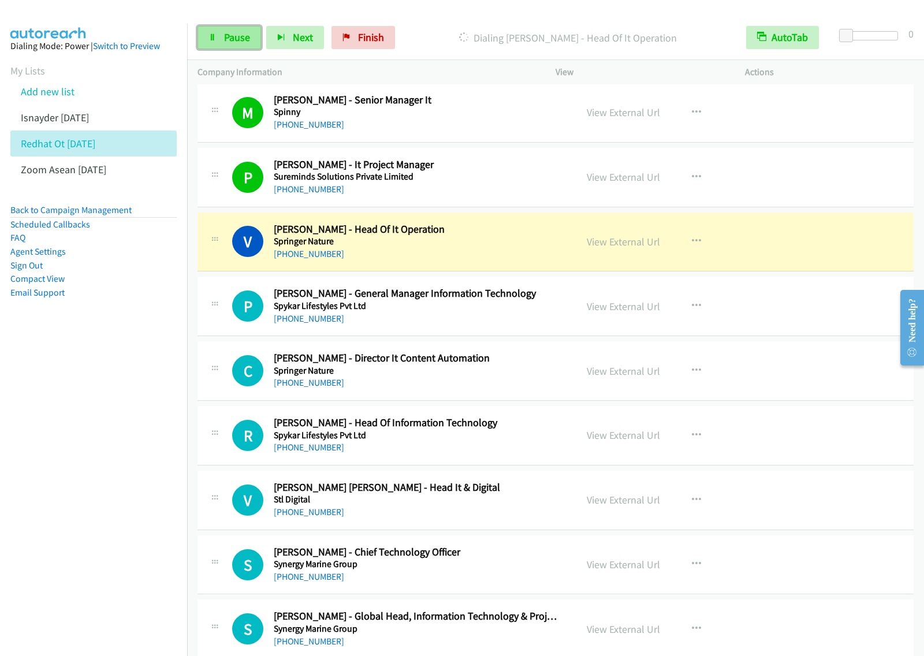
click at [238, 41] on span "Pause" at bounding box center [237, 37] width 26 height 13
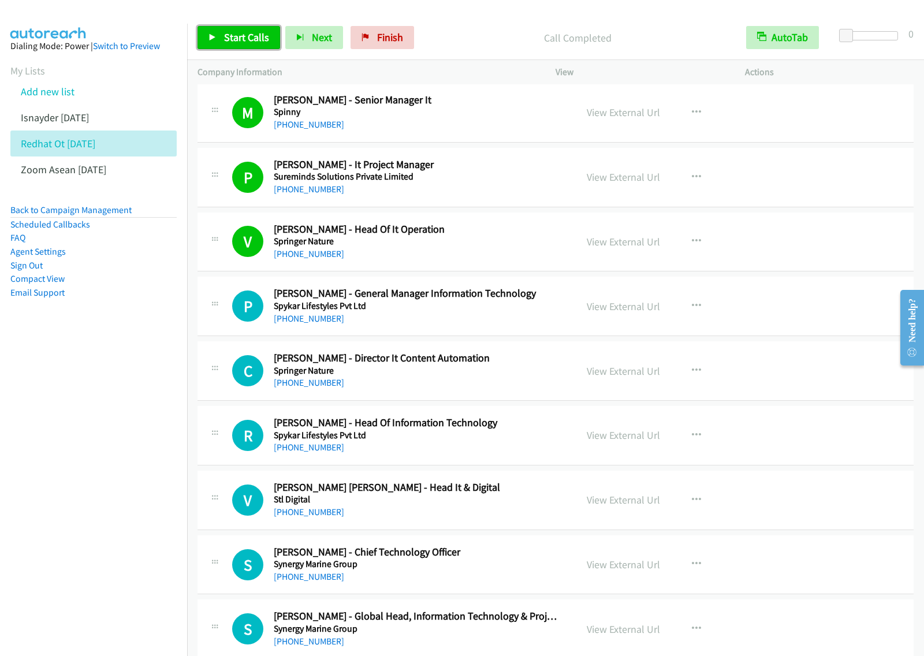
click at [230, 39] on span "Start Calls" at bounding box center [246, 37] width 45 height 13
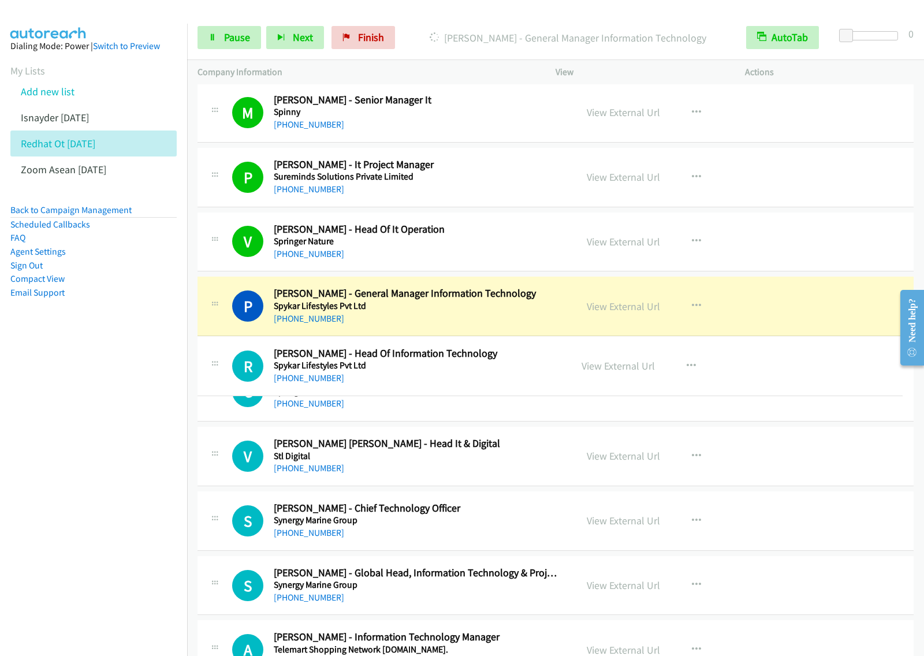
drag, startPoint x: 440, startPoint y: 441, endPoint x: 448, endPoint y: 362, distance: 78.9
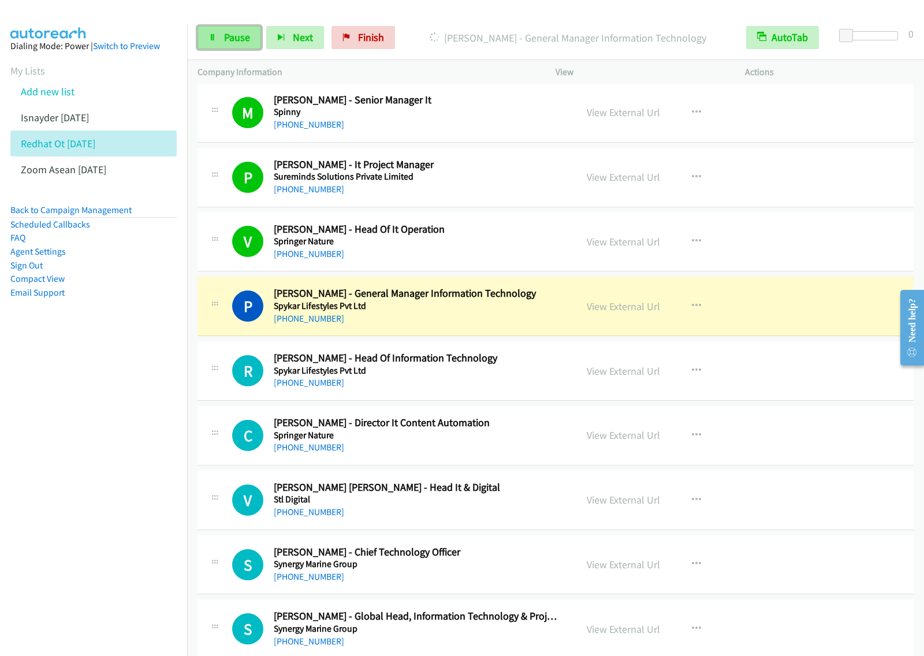
click at [243, 39] on span "Pause" at bounding box center [237, 37] width 26 height 13
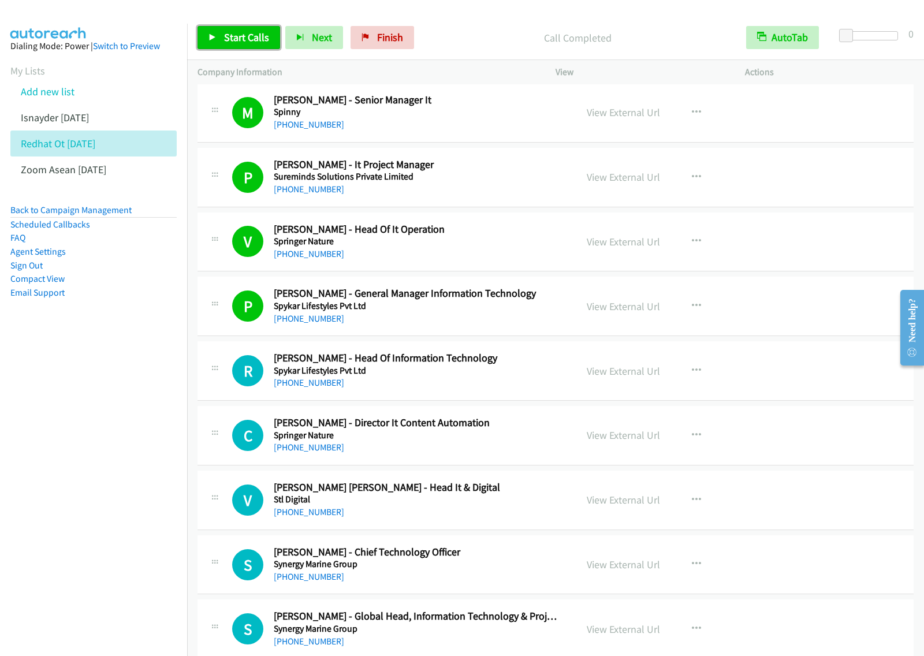
click at [256, 42] on span "Start Calls" at bounding box center [246, 37] width 45 height 13
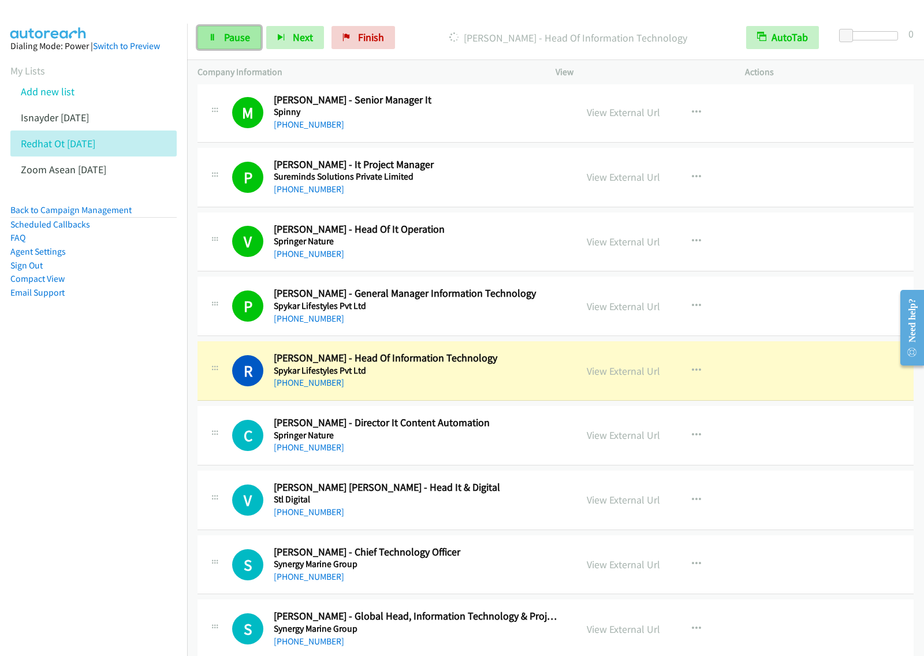
click at [250, 47] on link "Pause" at bounding box center [230, 37] width 64 height 23
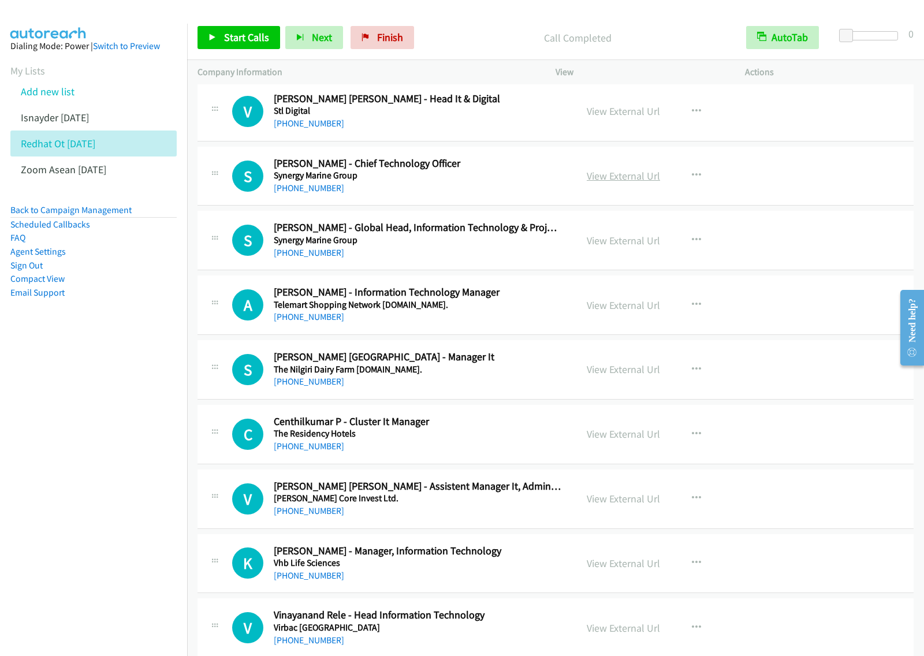
scroll to position [5790, 0]
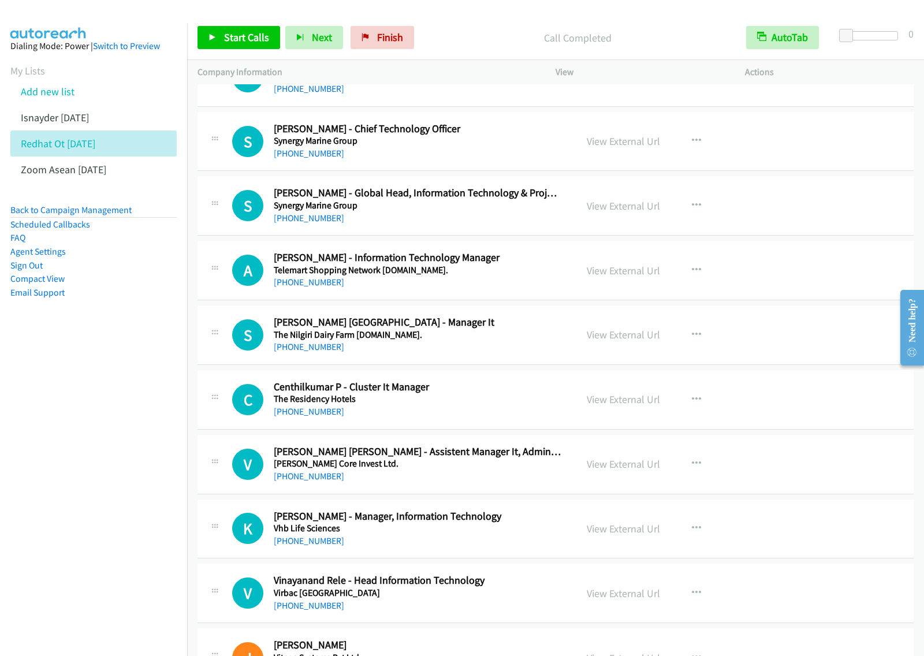
click at [549, 276] on h5 "Telemart Shopping Network Pvt.Ltd." at bounding box center [417, 271] width 287 height 12
click at [699, 276] on button "button" at bounding box center [696, 270] width 31 height 23
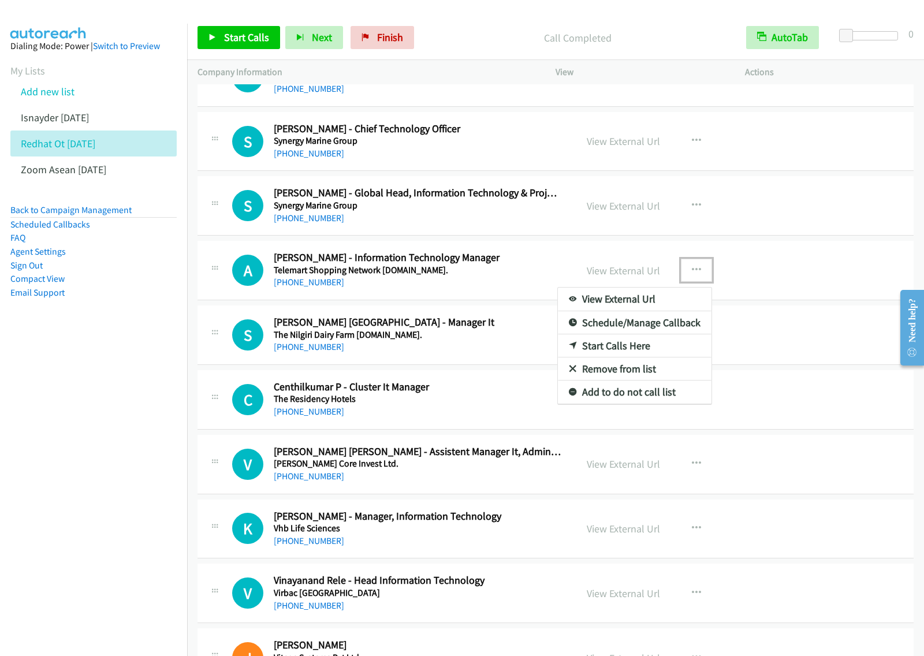
click at [628, 348] on link "Start Calls Here" at bounding box center [635, 346] width 154 height 23
click at [694, 275] on icon "button" at bounding box center [696, 270] width 9 height 9
click at [672, 357] on link "Start Calls Here" at bounding box center [635, 346] width 154 height 23
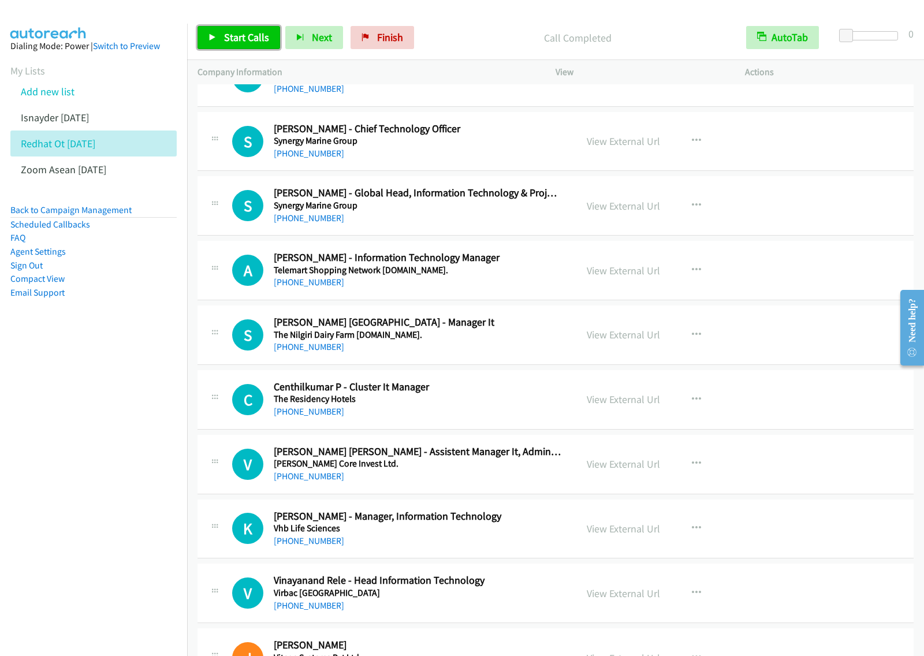
click at [258, 42] on span "Start Calls" at bounding box center [246, 37] width 45 height 13
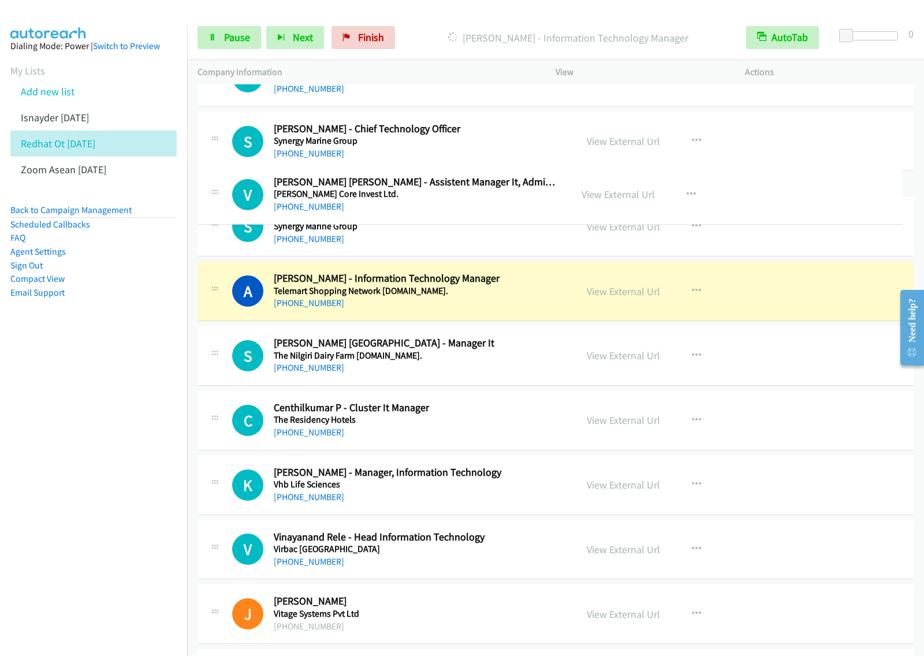
drag, startPoint x: 409, startPoint y: 461, endPoint x: 455, endPoint y: 195, distance: 269.8
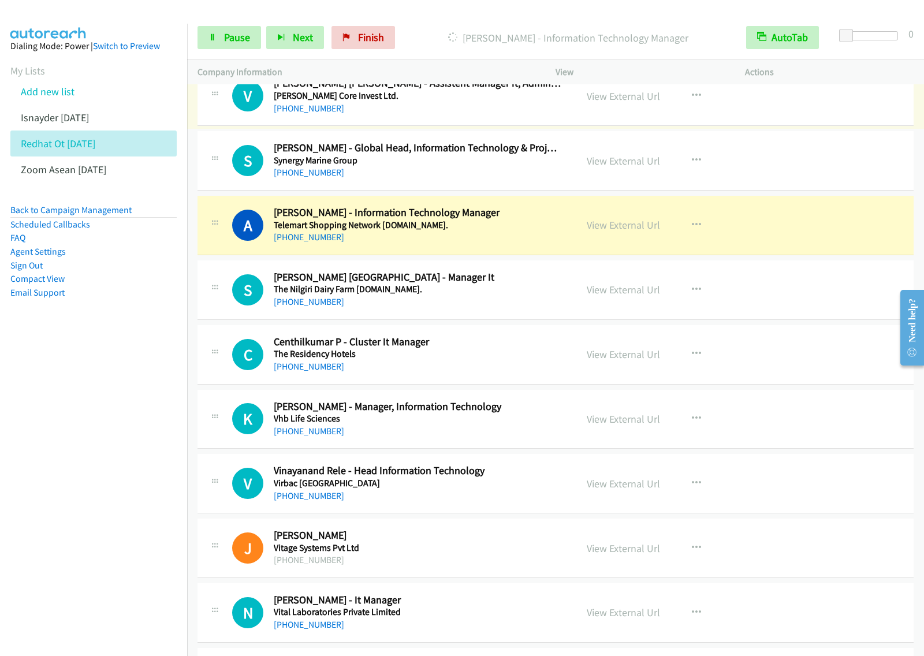
scroll to position [5934, 0]
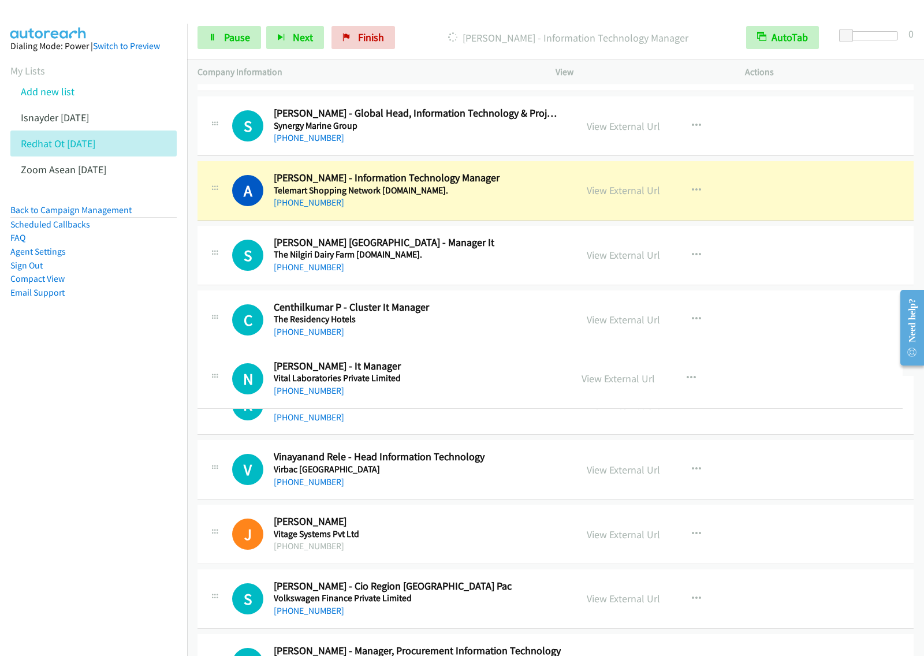
drag, startPoint x: 480, startPoint y: 567, endPoint x: 514, endPoint y: 357, distance: 212.6
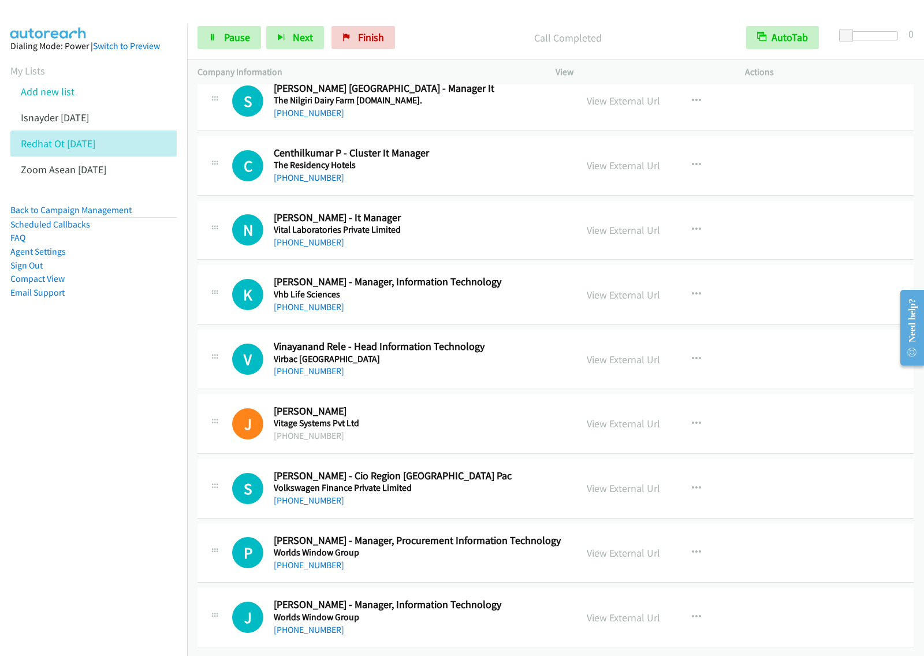
scroll to position [6109, 0]
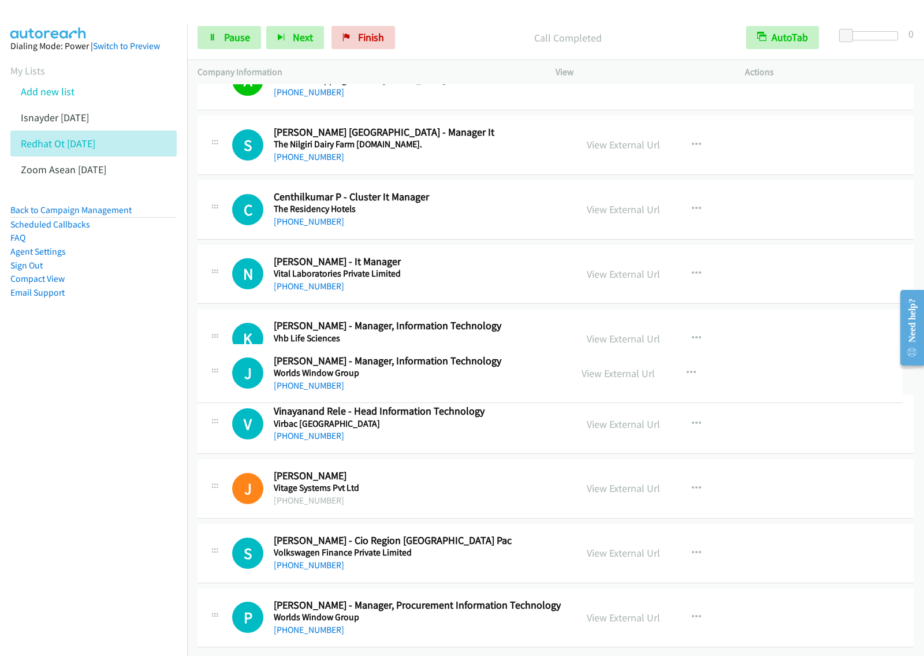
drag, startPoint x: 454, startPoint y: 610, endPoint x: 491, endPoint y: 347, distance: 265.6
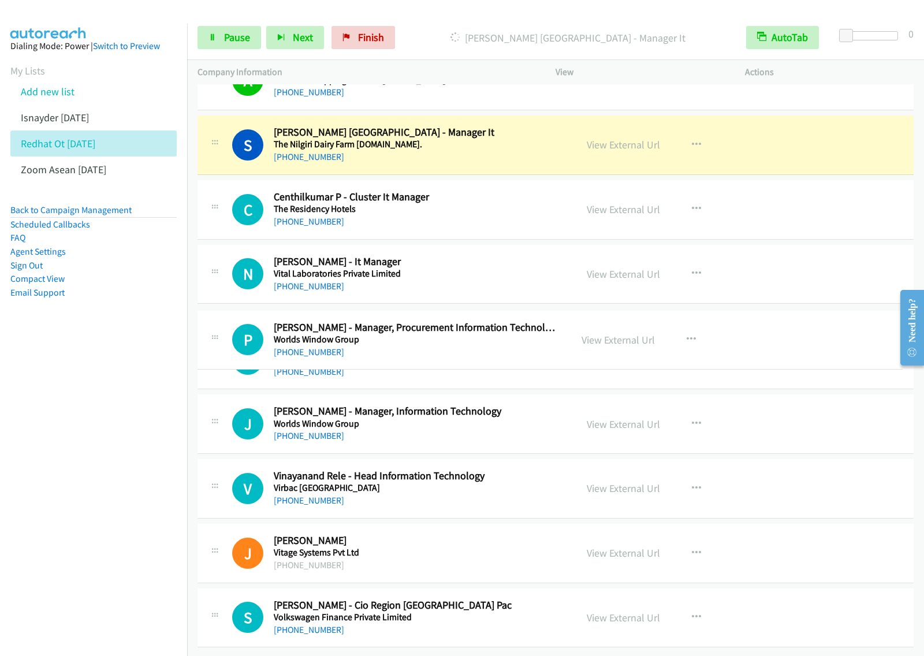
drag, startPoint x: 460, startPoint y: 606, endPoint x: 460, endPoint y: 325, distance: 280.8
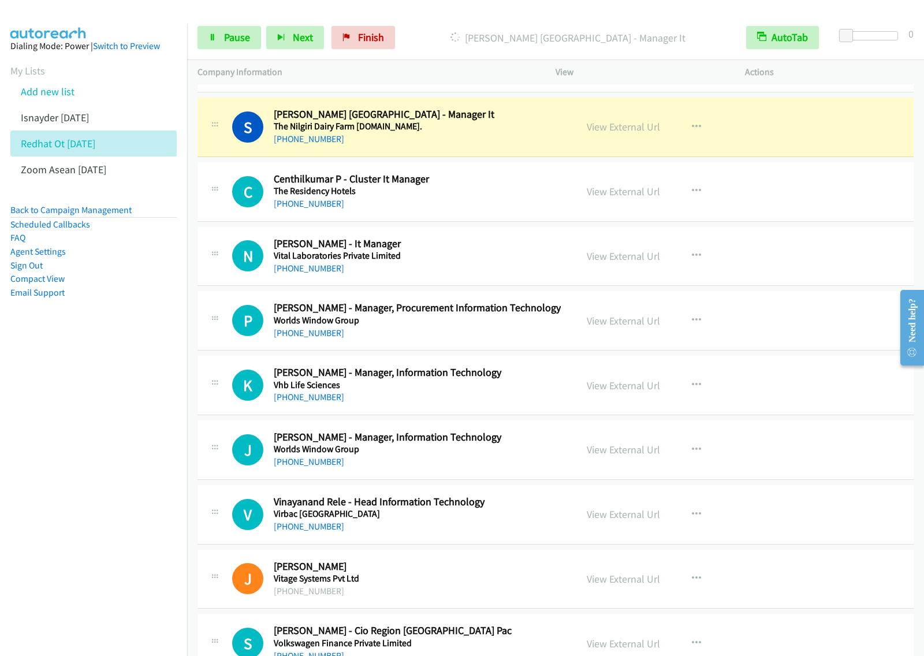
scroll to position [6037, 0]
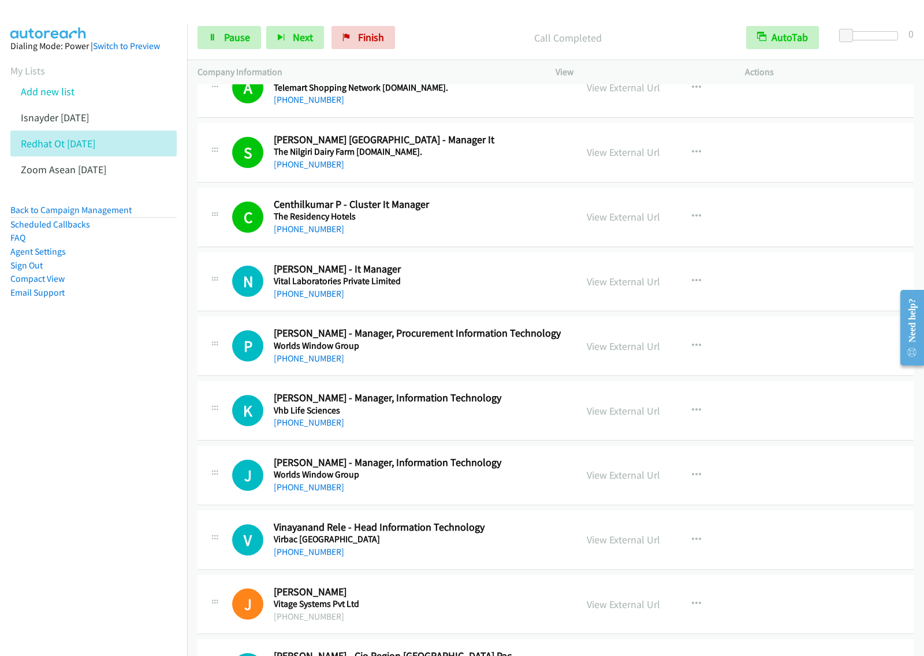
click at [33, 449] on nav "Dialing Mode: Power | Switch to Preview My Lists Add new list Isnayder Aug18 Re…" at bounding box center [94, 352] width 188 height 656
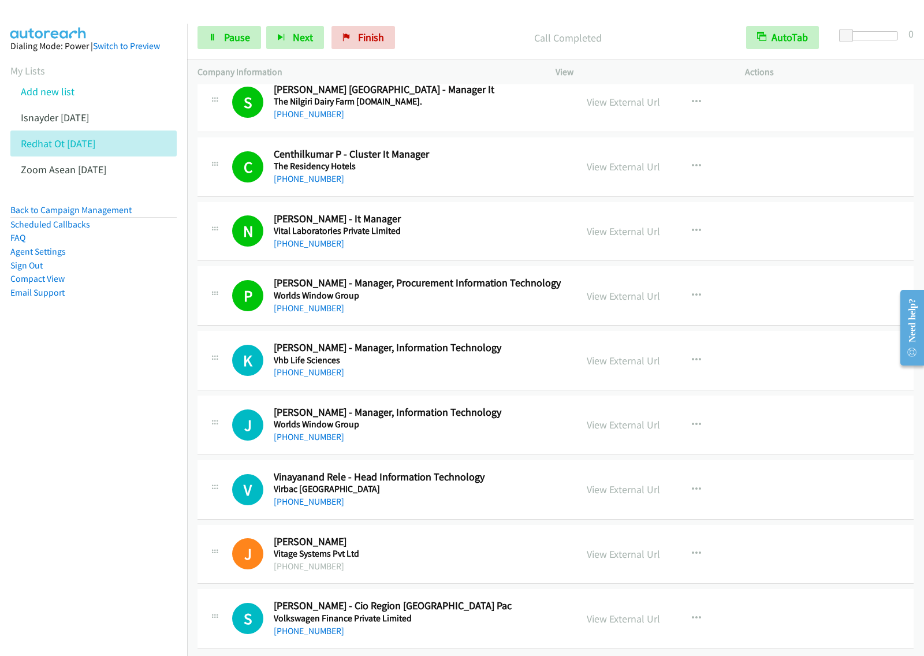
scroll to position [6109, 0]
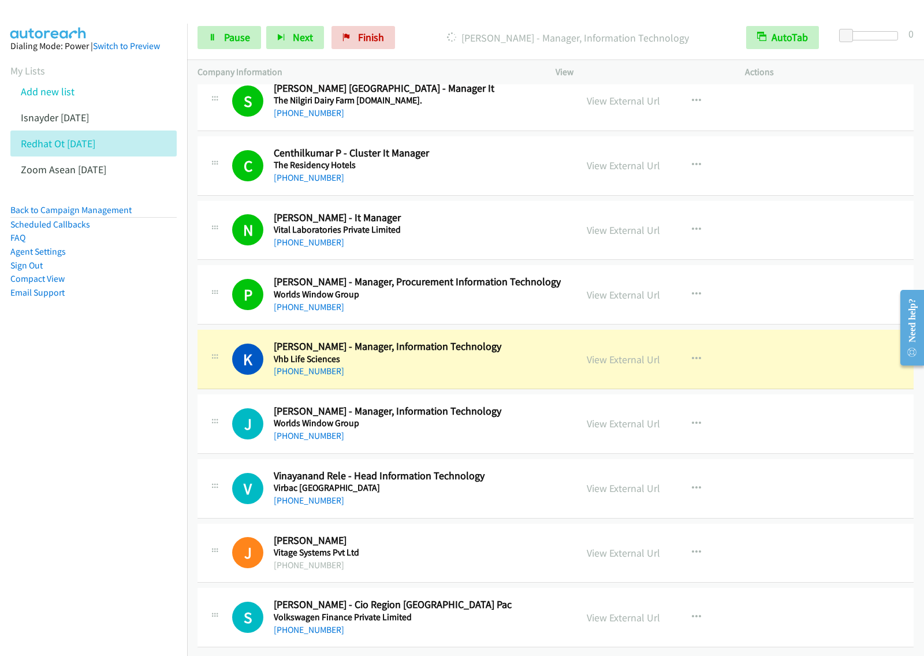
drag, startPoint x: 55, startPoint y: 459, endPoint x: 65, endPoint y: 450, distance: 13.9
click at [55, 458] on nav "Dialing Mode: Power | Switch to Preview My Lists Add new list Isnayder Aug18 Re…" at bounding box center [94, 352] width 188 height 656
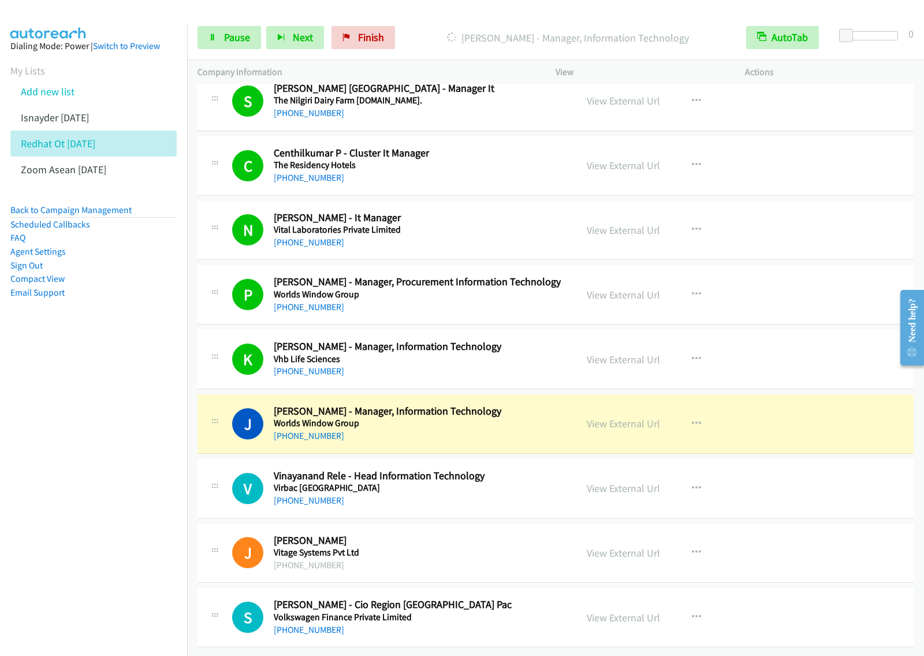
drag, startPoint x: 98, startPoint y: 393, endPoint x: 106, endPoint y: 385, distance: 10.6
click at [98, 393] on nav "Dialing Mode: Power | Switch to Preview My Lists Add new list Isnayder Aug18 Re…" at bounding box center [94, 352] width 188 height 656
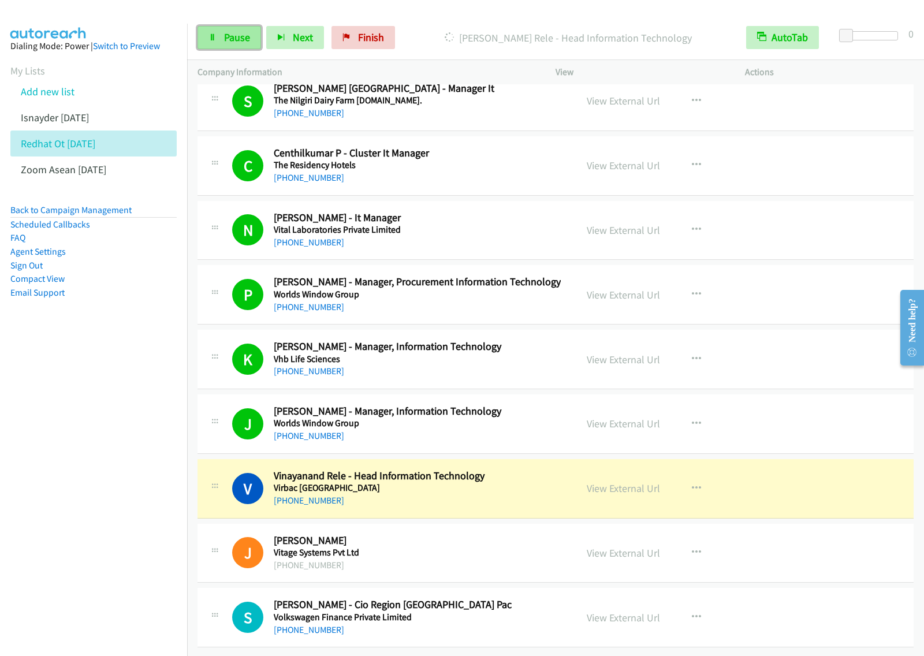
click at [209, 38] on icon at bounding box center [213, 38] width 8 height 8
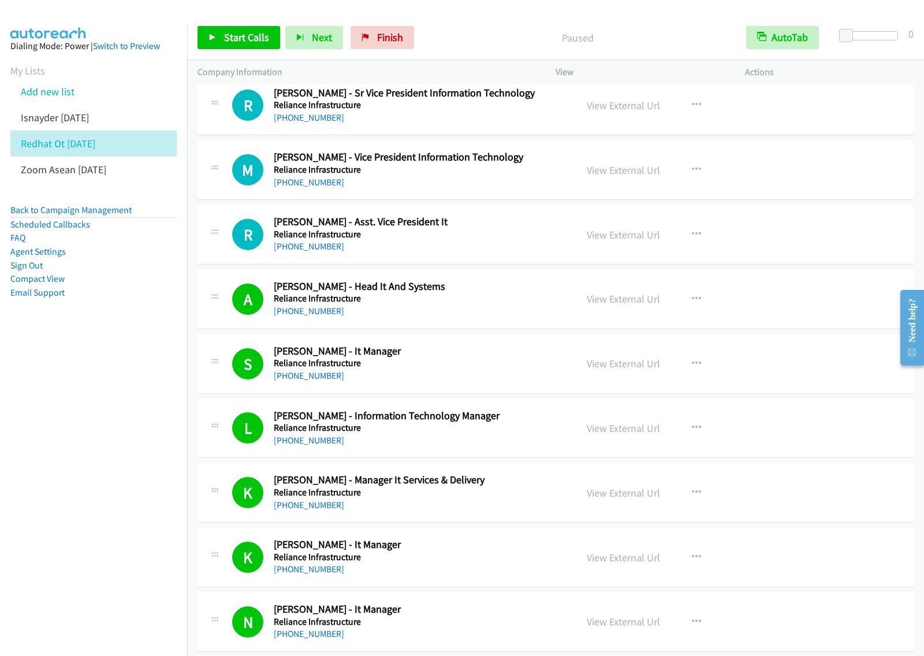
scroll to position [2087, 0]
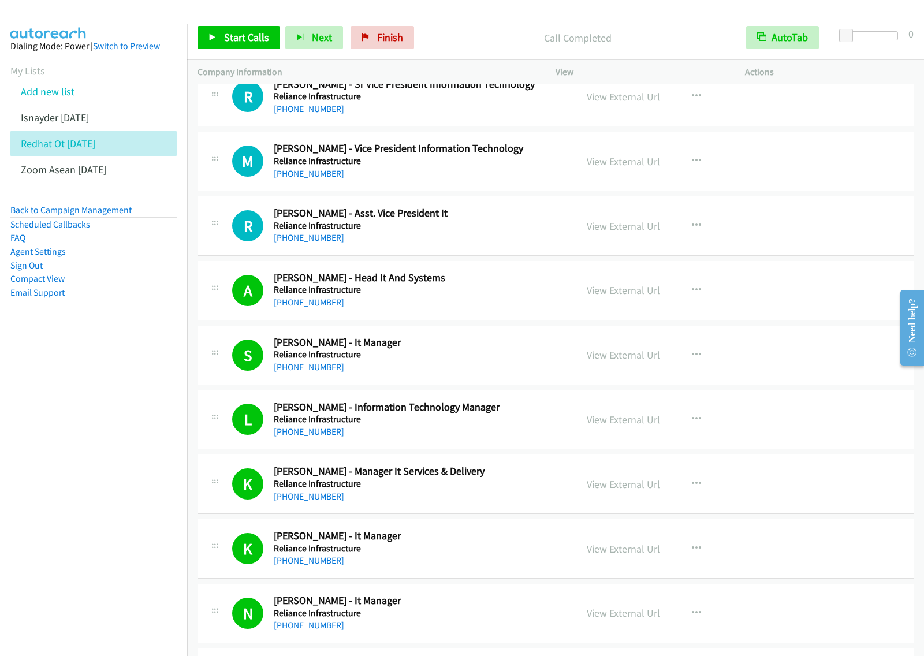
click at [72, 408] on nav "Dialing Mode: Power | Switch to Preview My Lists Add new list Isnayder Aug18 Re…" at bounding box center [94, 352] width 188 height 656
click at [392, 38] on span "Finish" at bounding box center [390, 37] width 26 height 13
